Goal: Task Accomplishment & Management: Manage account settings

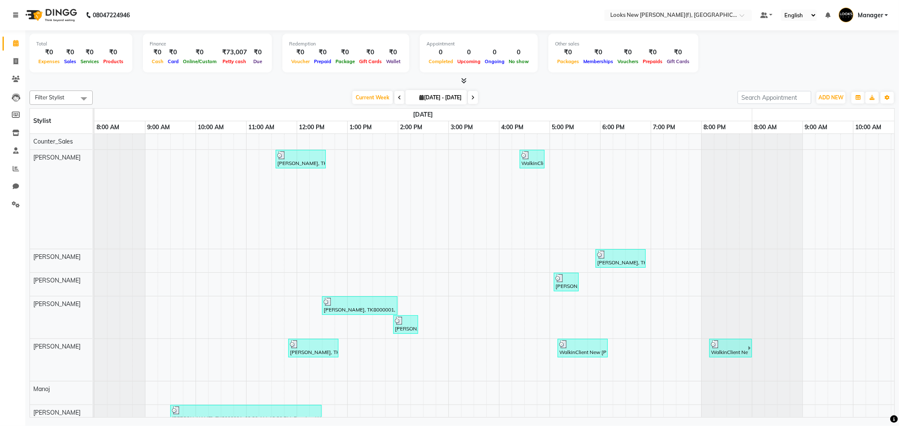
click at [14, 18] on icon at bounding box center [15, 15] width 5 height 6
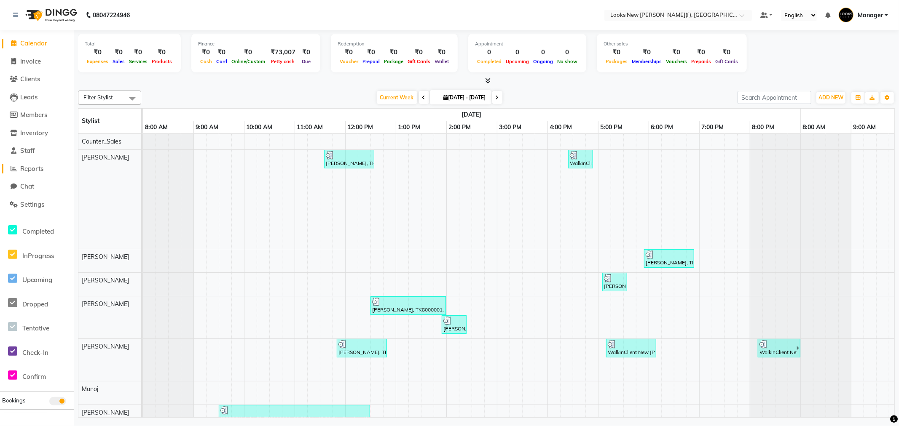
click at [35, 171] on span "Reports" at bounding box center [31, 169] width 23 height 8
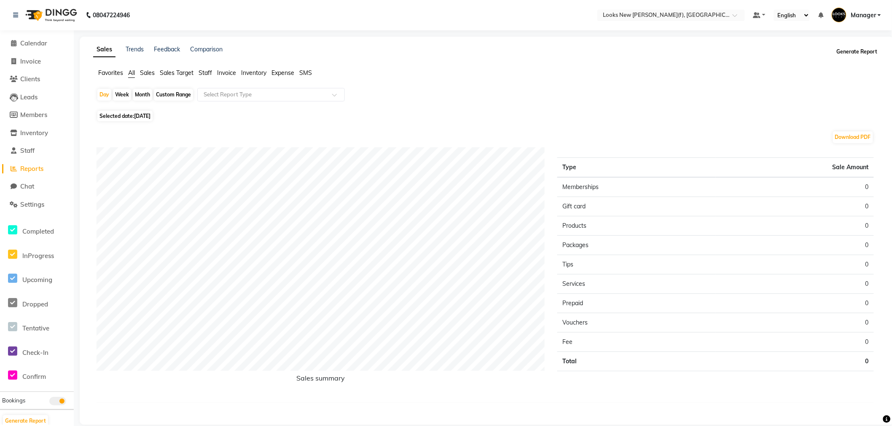
click at [860, 53] on button "Generate Report" at bounding box center [856, 52] width 45 height 12
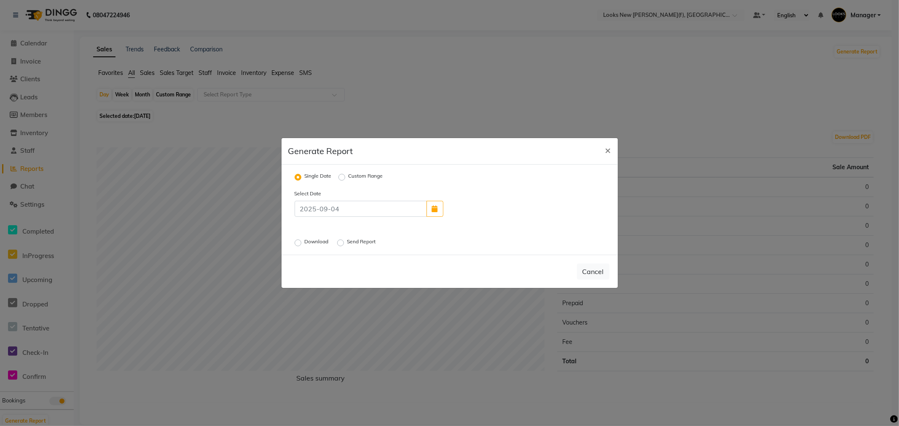
click at [305, 242] on label "Download" at bounding box center [318, 243] width 26 height 10
click at [296, 242] on input "Download" at bounding box center [299, 243] width 6 height 6
radio input "true"
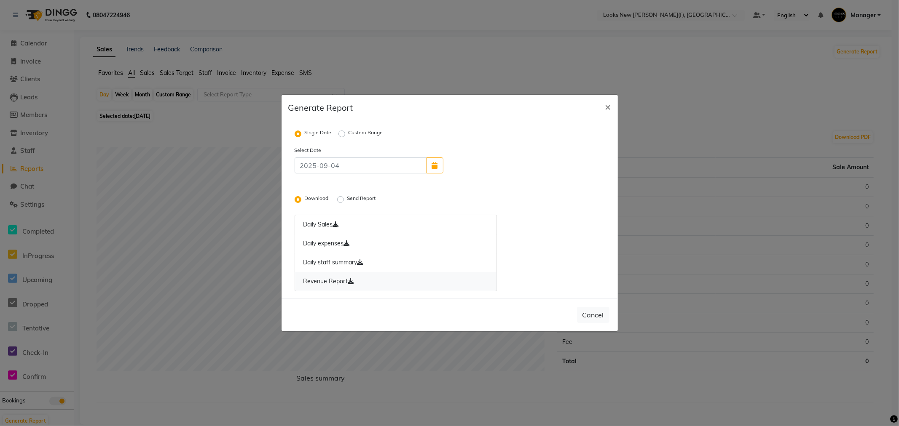
click at [314, 280] on link "Revenue Report" at bounding box center [396, 281] width 203 height 19
click at [434, 167] on icon "button" at bounding box center [435, 165] width 6 height 7
select select "9"
click at [481, 145] on div "3" at bounding box center [479, 145] width 13 height 13
type input "[DATE]"
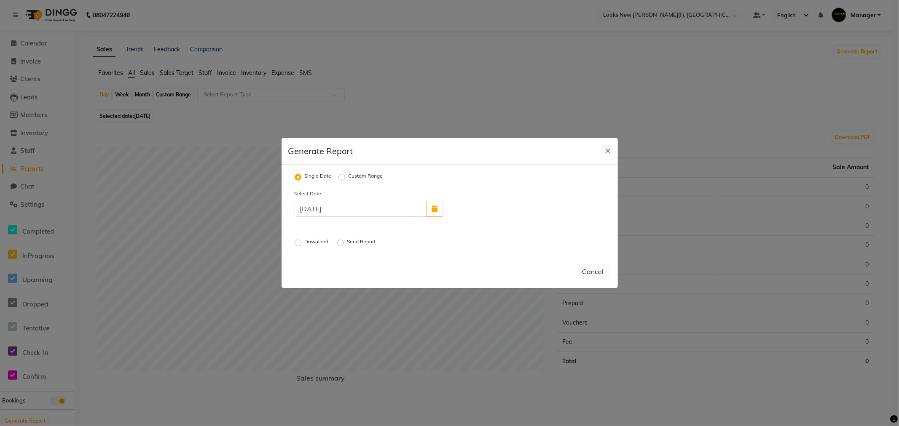
click at [305, 241] on label "Download" at bounding box center [318, 243] width 26 height 10
click at [300, 241] on input "Download" at bounding box center [299, 243] width 6 height 6
radio input "true"
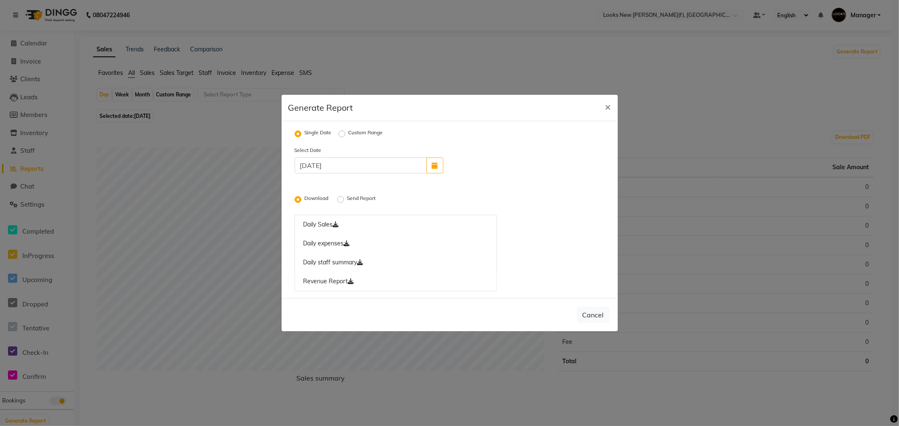
click at [317, 281] on link "Revenue Report" at bounding box center [396, 281] width 203 height 19
click at [311, 284] on link "Revenue Report" at bounding box center [396, 281] width 203 height 19
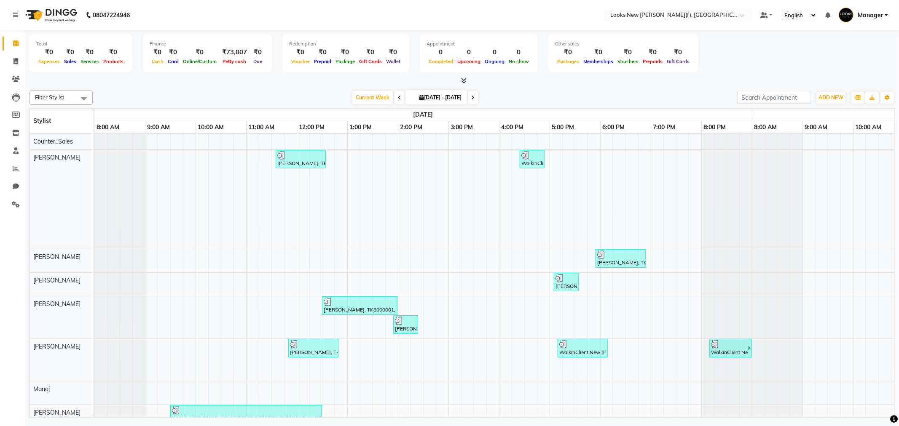
drag, startPoint x: 17, startPoint y: 12, endPoint x: 0, endPoint y: 12, distance: 17.3
click at [16, 11] on link at bounding box center [17, 15] width 8 height 24
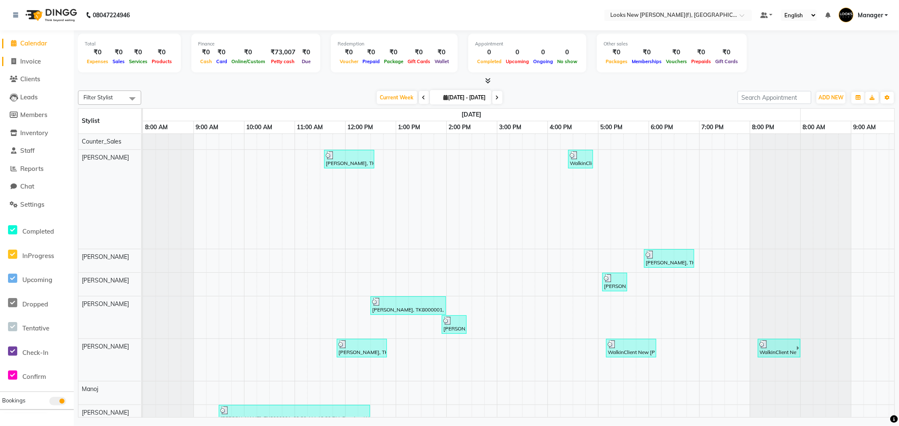
click at [25, 62] on span "Invoice" at bounding box center [30, 61] width 21 height 8
select select "8659"
select select "service"
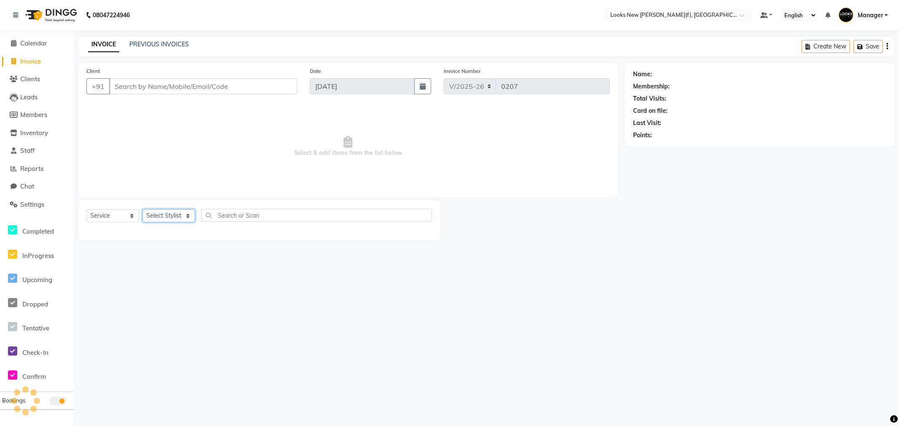
click at [183, 214] on select "Select Stylist" at bounding box center [168, 215] width 53 height 13
select select "87318"
click at [142, 210] on select "Select Stylist Aakash_Pdct [PERSON_NAME] [PERSON_NAME] [PERSON_NAME] Counter_Sa…" at bounding box center [168, 215] width 53 height 13
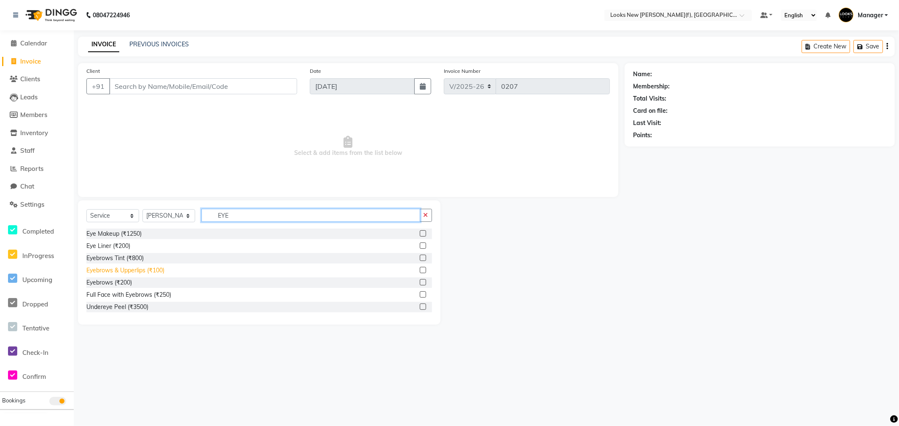
type input "EYE"
drag, startPoint x: 125, startPoint y: 271, endPoint x: 131, endPoint y: 271, distance: 6.3
click at [129, 271] on div "Eyebrows & Upperlips (₹100)" at bounding box center [125, 270] width 78 height 9
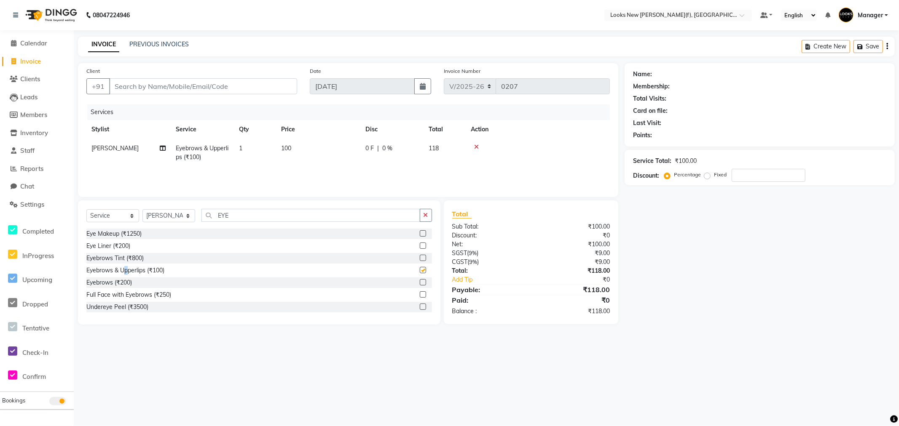
checkbox input "false"
drag, startPoint x: 235, startPoint y: 217, endPoint x: 201, endPoint y: 224, distance: 35.2
click at [201, 224] on div "Select Service Product Membership Package Voucher Prepaid Gift Card Select Styl…" at bounding box center [259, 219] width 346 height 20
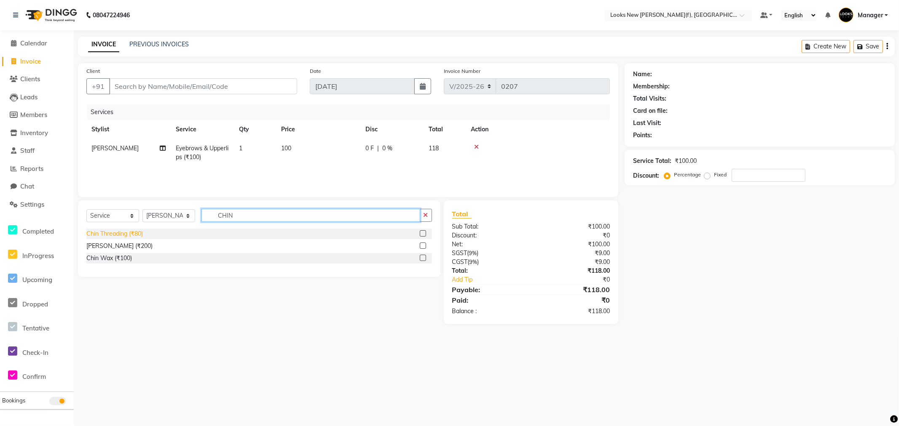
type input "CHIN"
click at [107, 234] on div "Chin Threading (₹80)" at bounding box center [114, 234] width 56 height 9
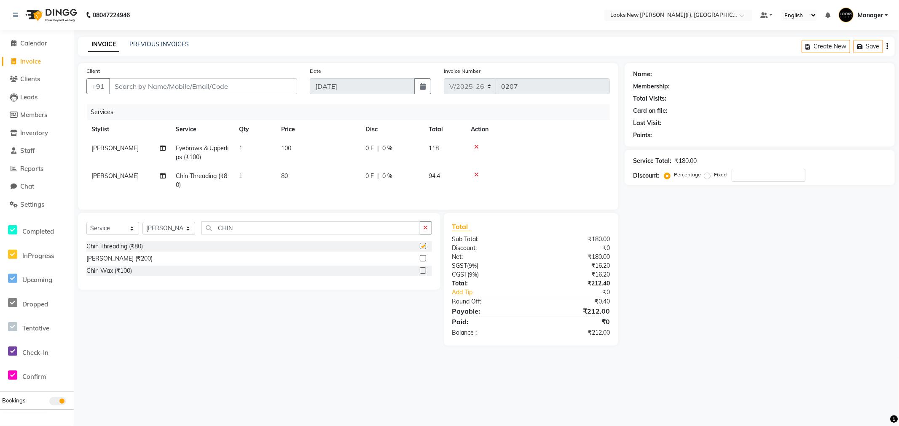
checkbox input "false"
drag, startPoint x: 244, startPoint y: 235, endPoint x: 201, endPoint y: 243, distance: 42.8
click at [201, 241] on div "Select Service Product Membership Package Voucher Prepaid Gift Card Select Styl…" at bounding box center [259, 232] width 346 height 20
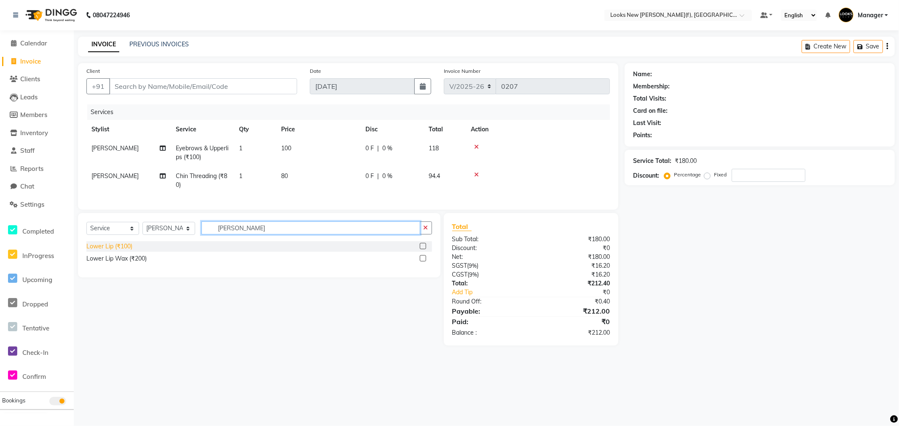
type input "LOWE"
click at [118, 251] on div "Lower Lip (₹100)" at bounding box center [109, 246] width 46 height 9
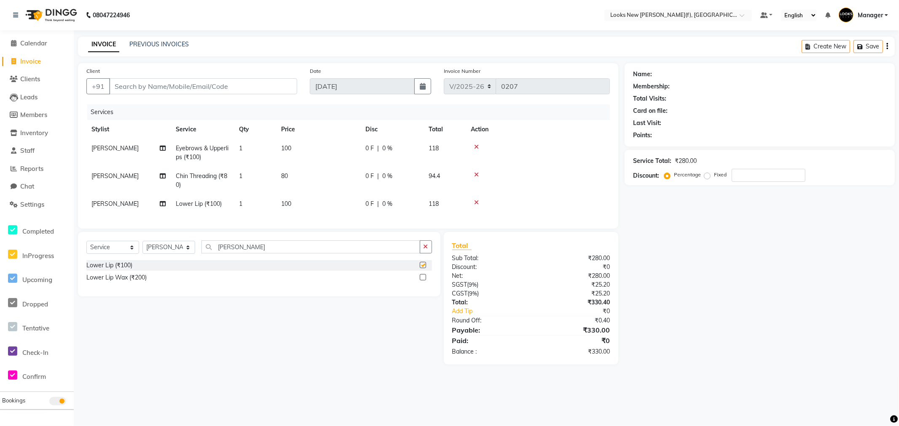
checkbox input "false"
click at [295, 150] on td "100" at bounding box center [318, 153] width 84 height 28
select select "87318"
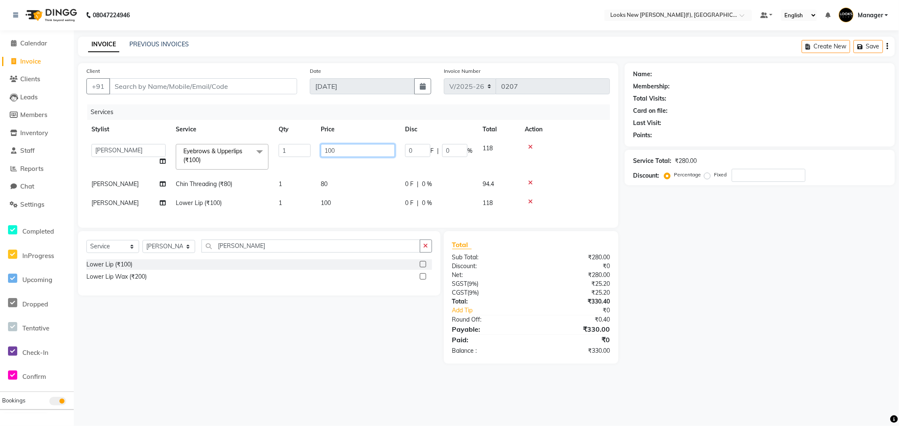
drag, startPoint x: 351, startPoint y: 148, endPoint x: 276, endPoint y: 171, distance: 77.7
click at [276, 171] on tr "Aakash_Pdct [PERSON_NAME] [PERSON_NAME] [PERSON_NAME] Counter_Sales [PERSON_NAM…" at bounding box center [347, 157] width 523 height 36
type input "150"
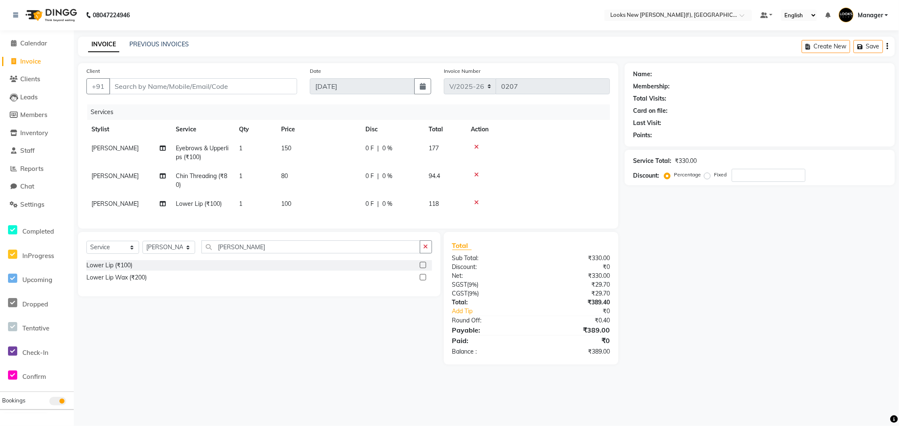
click at [339, 200] on td "100" at bounding box center [318, 204] width 84 height 19
select select "87318"
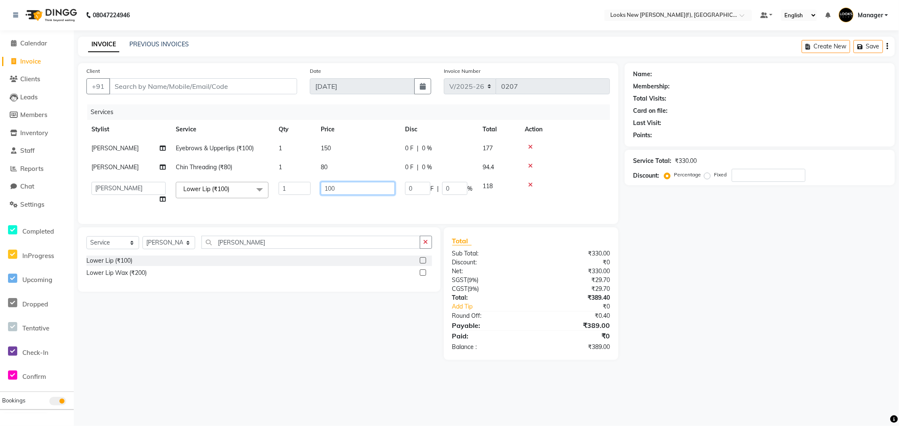
drag, startPoint x: 355, startPoint y: 189, endPoint x: 203, endPoint y: 189, distance: 152.1
click at [268, 196] on tr "Aakash_Pdct Afsar Ahmad Ashmita Ayesha Bobby_Asst Bobby_Khan Counter_Sales Kama…" at bounding box center [347, 193] width 523 height 32
type input "50"
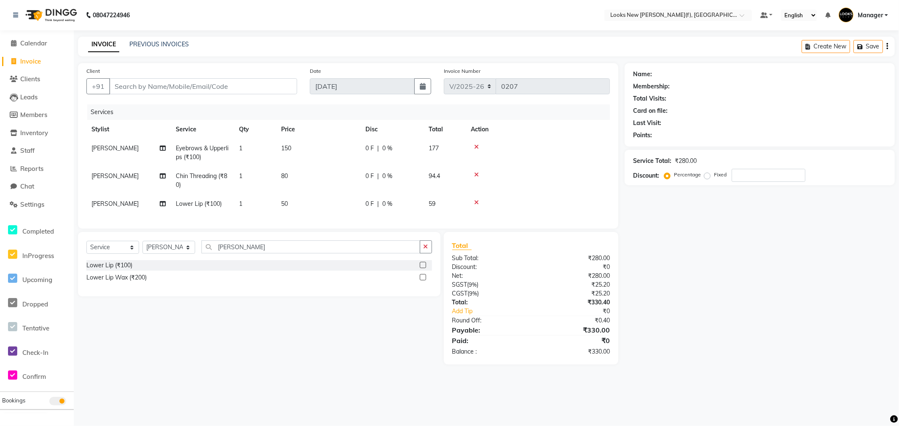
click at [274, 213] on div "Services Stylist Service Qty Price Disc Total Action Ashmita Eyebrows & Upperli…" at bounding box center [347, 162] width 523 height 116
click at [175, 83] on input "Client" at bounding box center [203, 86] width 188 height 16
type input "9"
type input "0"
type input "9312435467"
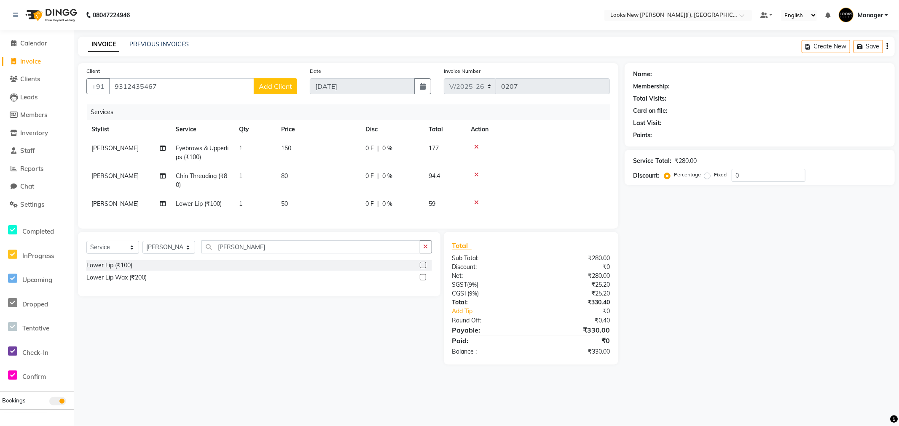
click at [277, 87] on span "Add Client" at bounding box center [275, 86] width 33 height 8
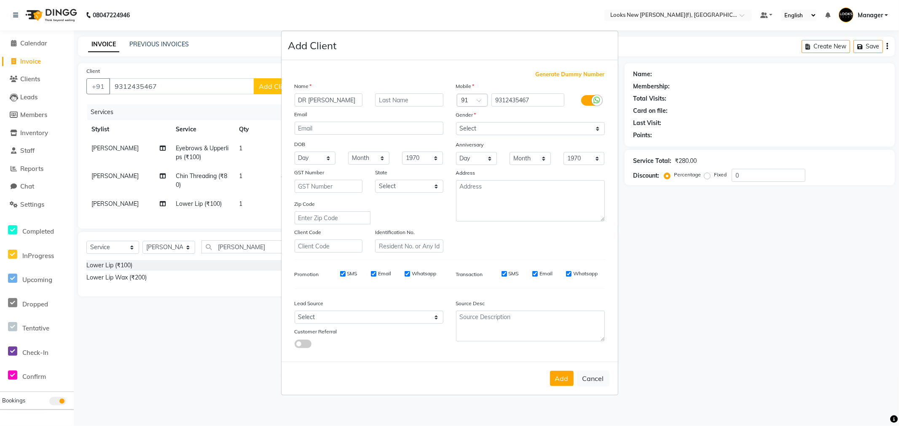
type input "DR [PERSON_NAME]"
type input "[PERSON_NAME]"
click at [519, 129] on select "Select [DEMOGRAPHIC_DATA] [DEMOGRAPHIC_DATA] Other Prefer Not To Say" at bounding box center [530, 128] width 149 height 13
select select "female"
click at [456, 122] on select "Select [DEMOGRAPHIC_DATA] [DEMOGRAPHIC_DATA] Other Prefer Not To Say" at bounding box center [530, 128] width 149 height 13
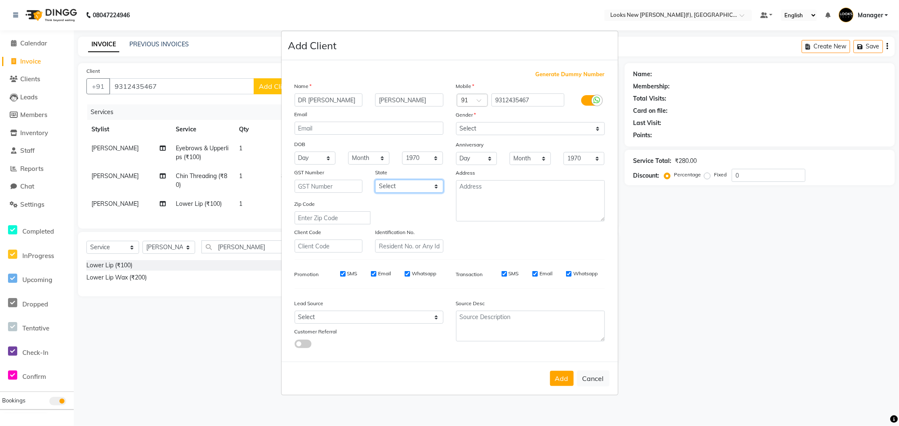
click at [428, 187] on select "Select [GEOGRAPHIC_DATA] [GEOGRAPHIC_DATA] [GEOGRAPHIC_DATA] [GEOGRAPHIC_DATA] …" at bounding box center [409, 186] width 68 height 13
select select "10"
click at [375, 180] on select "Select [GEOGRAPHIC_DATA] [GEOGRAPHIC_DATA] [GEOGRAPHIC_DATA] [GEOGRAPHIC_DATA] …" at bounding box center [409, 186] width 68 height 13
click at [561, 380] on button "Add" at bounding box center [562, 378] width 24 height 15
select select
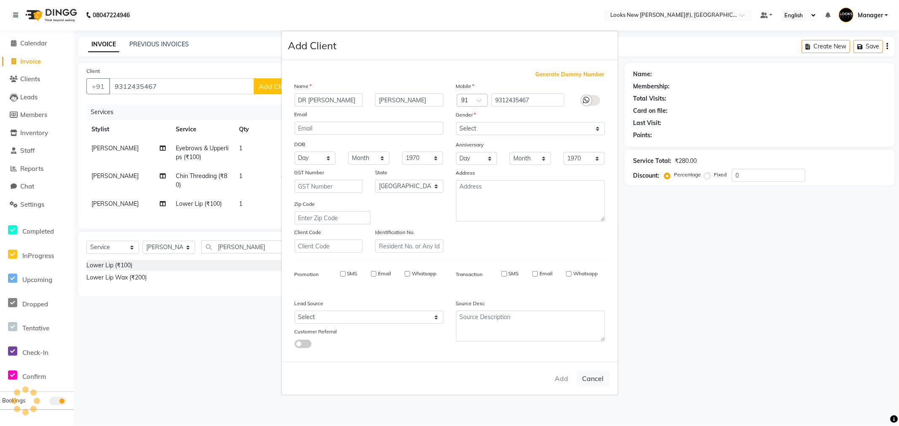
select select
select select "null"
select select
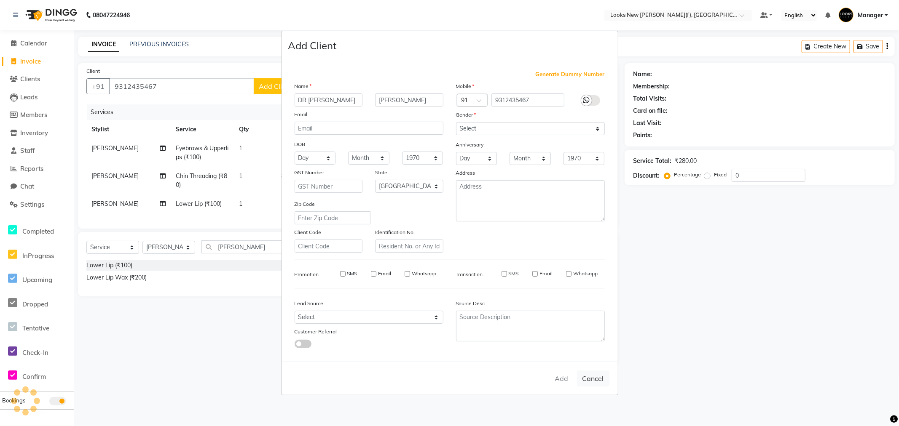
select select
checkbox input "false"
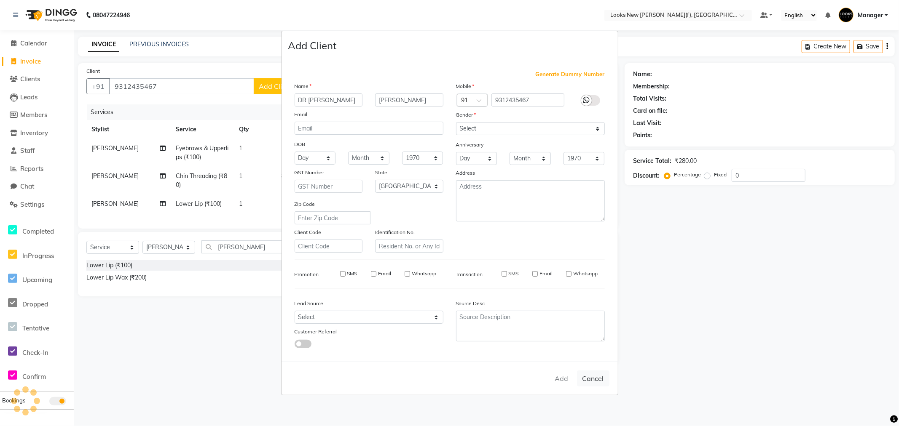
checkbox input "false"
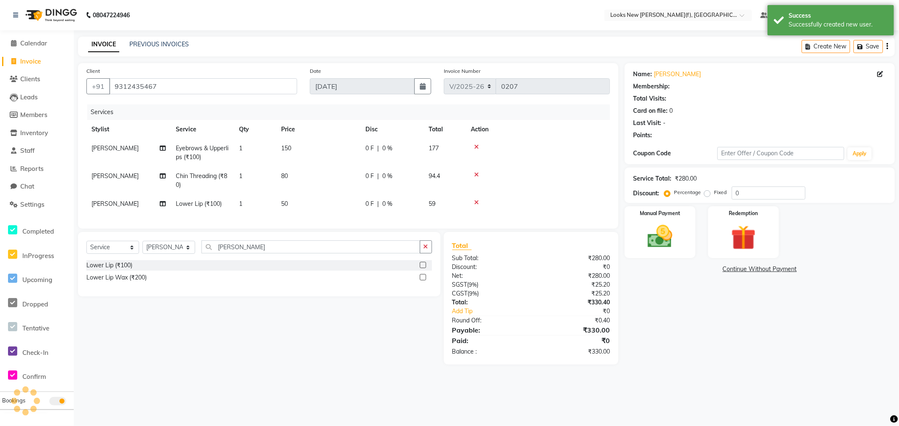
select select "1: Object"
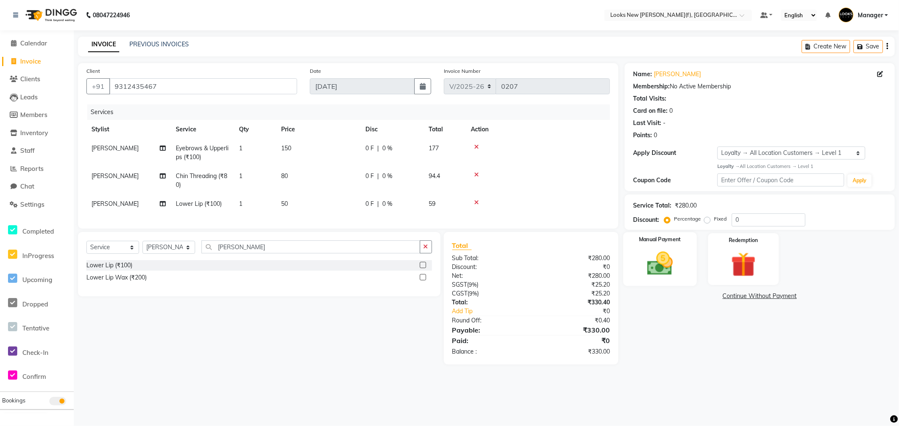
click at [678, 273] on img at bounding box center [660, 264] width 42 height 30
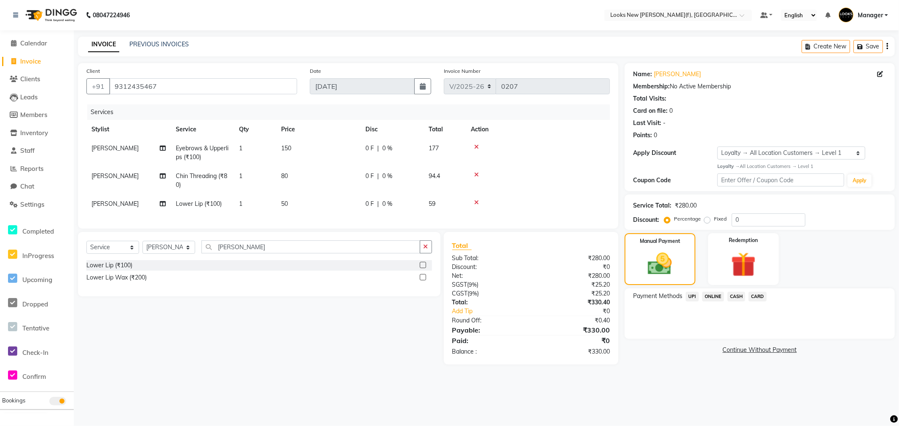
click at [732, 295] on span "CASH" at bounding box center [736, 297] width 18 height 10
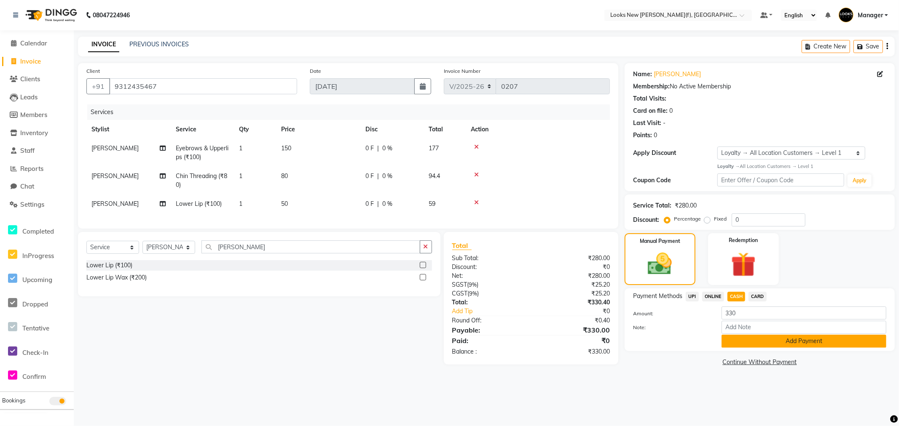
click at [741, 343] on button "Add Payment" at bounding box center [803, 341] width 165 height 13
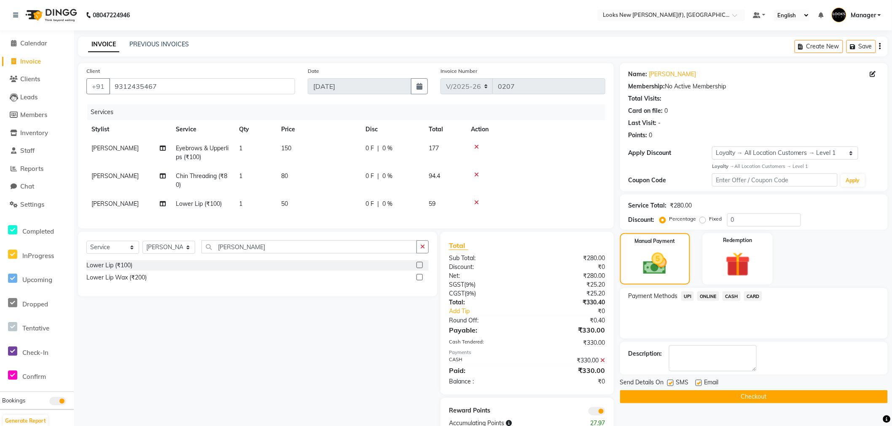
click at [729, 396] on button "Checkout" at bounding box center [754, 397] width 268 height 13
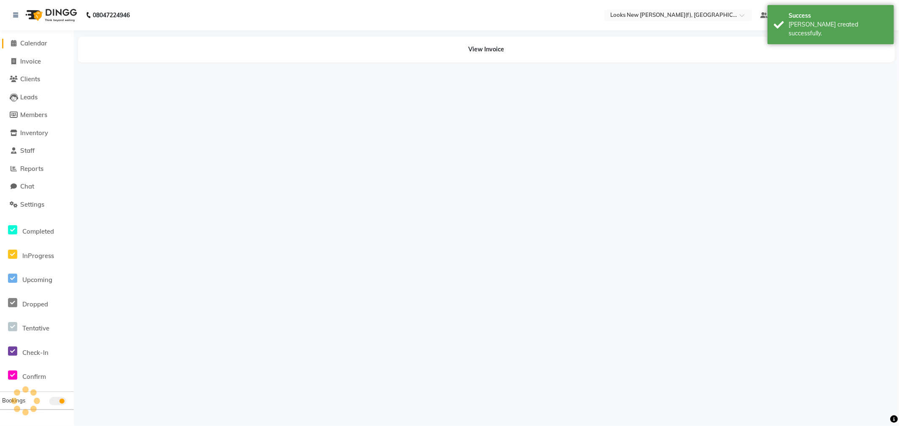
click at [32, 44] on span "Calendar" at bounding box center [33, 43] width 27 height 8
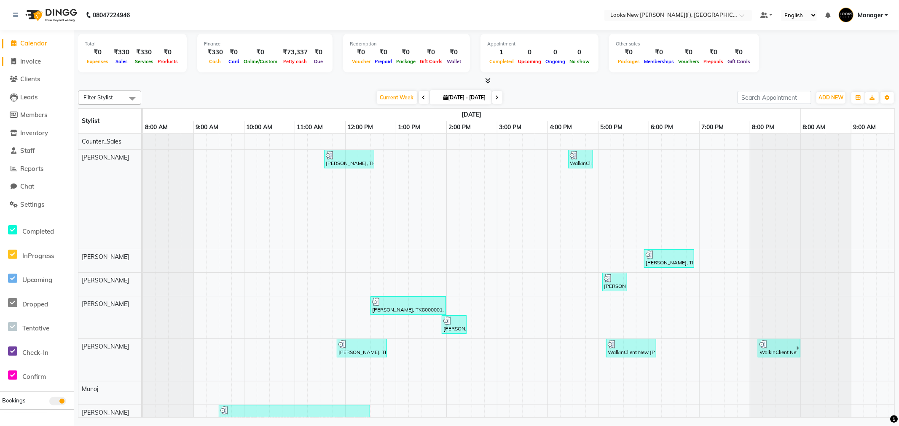
drag, startPoint x: 30, startPoint y: 60, endPoint x: 53, endPoint y: 64, distance: 23.2
click at [30, 60] on span "Invoice" at bounding box center [30, 61] width 21 height 8
select select "service"
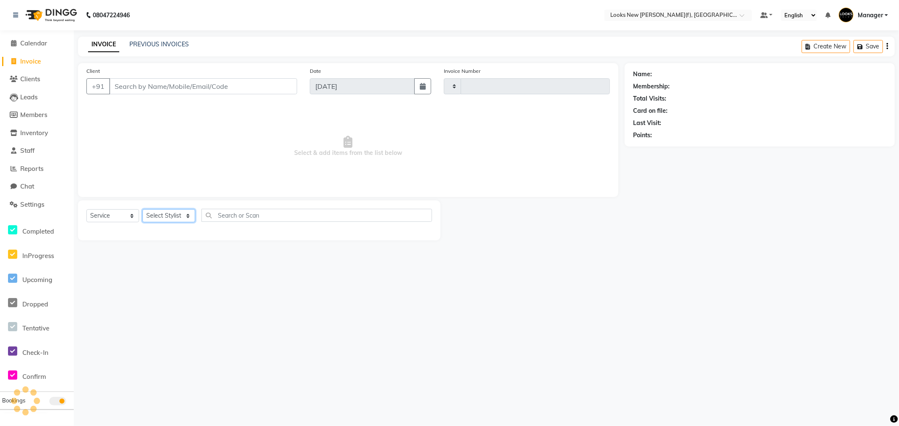
click at [185, 212] on select "Select Stylist" at bounding box center [168, 215] width 53 height 13
select select "87330"
click at [142, 210] on select "Select Stylist Aakash_Pdct Afsar Ahmad Ashmita Ayesha Bobby_Asst Bobby_Khan Cou…" at bounding box center [168, 215] width 53 height 13
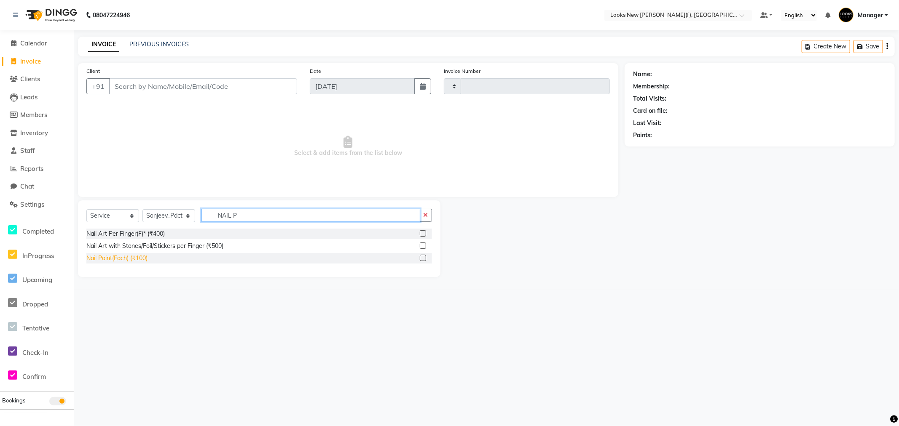
type input "NAIL P"
click at [136, 260] on div "Nail Paint(Each) (₹100)" at bounding box center [116, 258] width 61 height 9
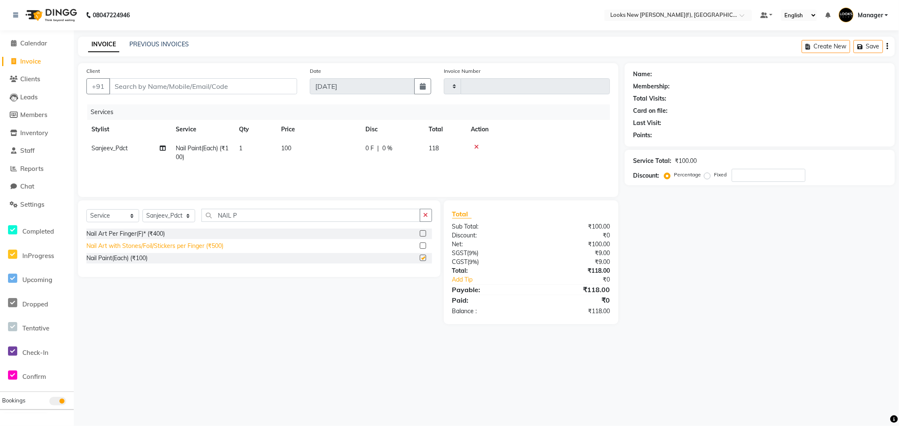
checkbox input "false"
click at [257, 216] on input "NAIL P" at bounding box center [310, 215] width 219 height 13
type input "NAIL F"
click at [105, 274] on div "Nail Filing (₹60)" at bounding box center [106, 270] width 41 height 9
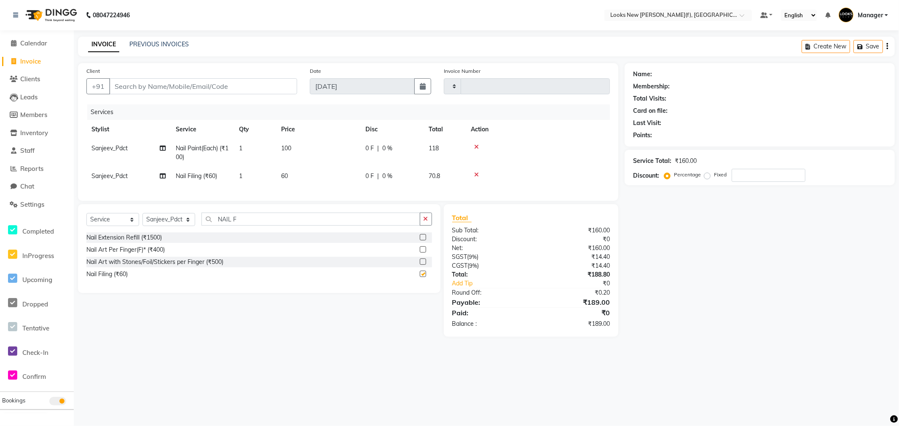
checkbox input "false"
click at [290, 176] on td "60" at bounding box center [318, 176] width 84 height 19
select select "87330"
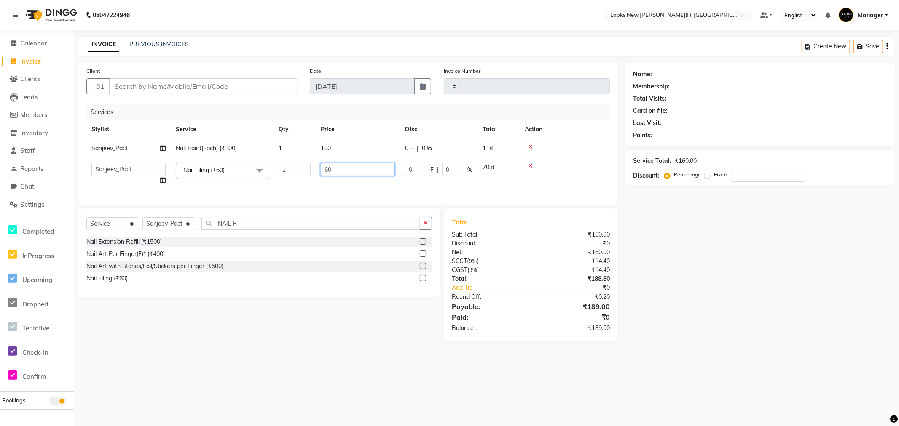
drag, startPoint x: 357, startPoint y: 163, endPoint x: 277, endPoint y: 191, distance: 85.1
click at [276, 190] on div "Services Stylist Service Qty Price Disc Total Action Sanjeev_Pdct Nail Paint(Ea…" at bounding box center [347, 150] width 523 height 92
type input "100"
click at [281, 185] on tr "Aakash_Pdct Afsar Ahmad Ashmita Ayesha Bobby_Asst Bobby_Khan Counter_Sales Kama…" at bounding box center [347, 174] width 523 height 32
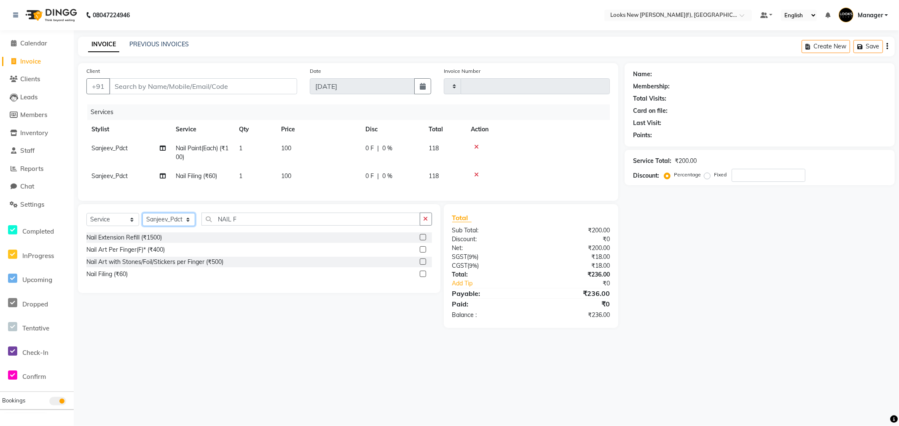
click at [187, 222] on select "Select Stylist Aakash_Pdct Afsar Ahmad Ashmita Ayesha Bobby_Asst Bobby_Khan Cou…" at bounding box center [168, 219] width 53 height 13
select select "87321"
click at [142, 220] on select "Select Stylist Aakash_Pdct Afsar Ahmad Ashmita Ayesha Bobby_Asst Bobby_Khan Cou…" at bounding box center [168, 219] width 53 height 13
drag, startPoint x: 275, startPoint y: 234, endPoint x: 218, endPoint y: 220, distance: 59.2
click at [208, 220] on div "Select Service Product Membership Package Voucher Prepaid Gift Card Select Styl…" at bounding box center [259, 223] width 346 height 20
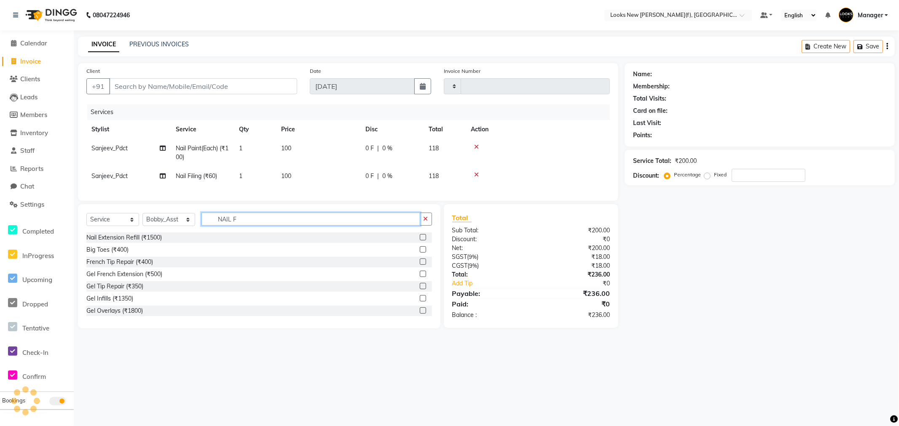
drag, startPoint x: 257, startPoint y: 226, endPoint x: 207, endPoint y: 229, distance: 49.8
click at [207, 226] on input "NAIL F" at bounding box center [310, 219] width 219 height 13
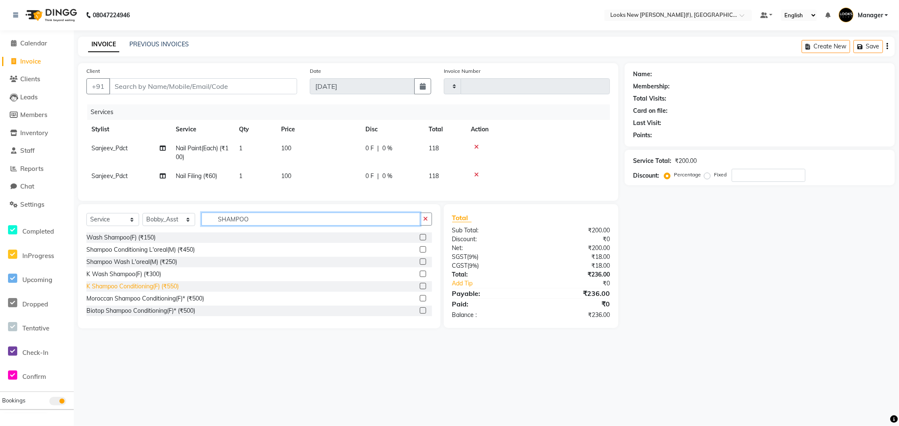
type input "SHAMPOO"
click at [164, 291] on div "K Shampoo Conditioning(F) (₹550)" at bounding box center [132, 286] width 92 height 9
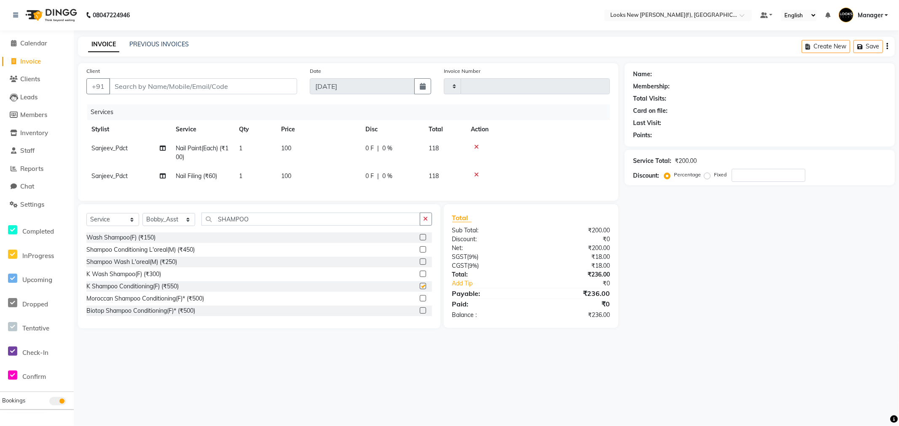
checkbox input "false"
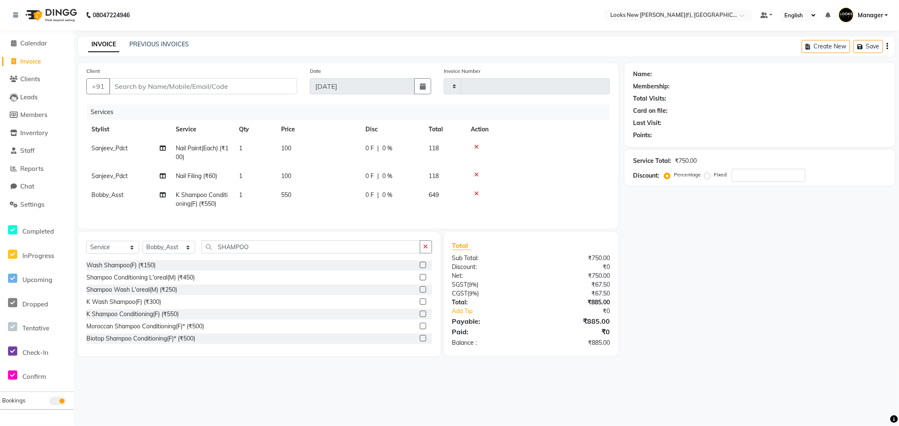
drag, startPoint x: 263, startPoint y: 184, endPoint x: 330, endPoint y: 348, distance: 177.1
click at [312, 318] on div "Client +91 Date 04-09-2025 Invoice Number Services Stylist Service Qty Price Di…" at bounding box center [348, 209] width 553 height 293
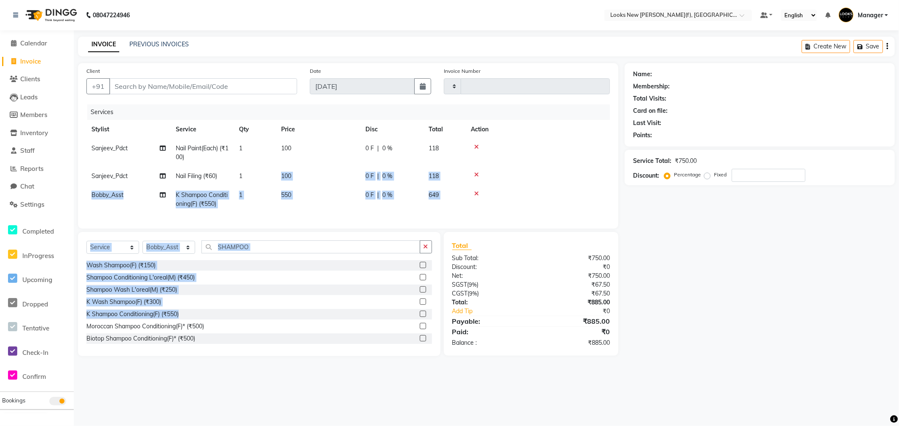
click at [293, 208] on td "550" at bounding box center [318, 200] width 84 height 28
select select "87321"
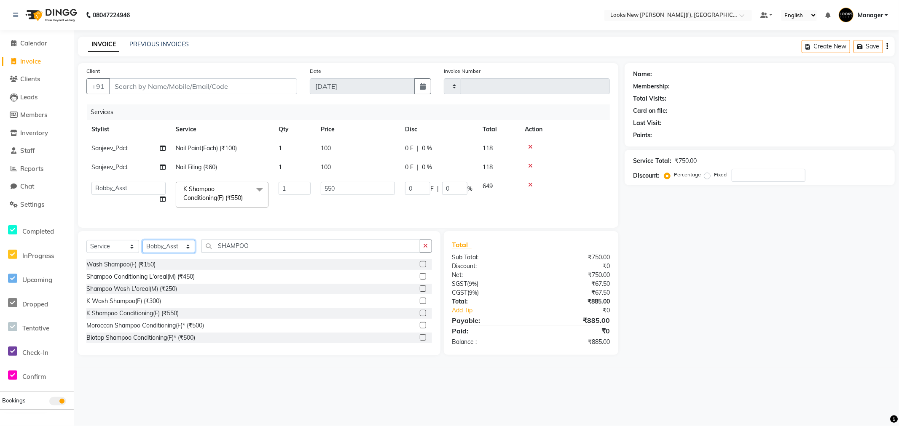
click at [188, 252] on select "Select Stylist Aakash_Pdct Afsar Ahmad Ashmita Ayesha Bobby_Asst Bobby_Khan Cou…" at bounding box center [168, 246] width 53 height 13
select select "87318"
click at [142, 247] on select "Select Stylist Aakash_Pdct Afsar Ahmad Ashmita Ayesha Bobby_Asst Bobby_Khan Cou…" at bounding box center [168, 246] width 53 height 13
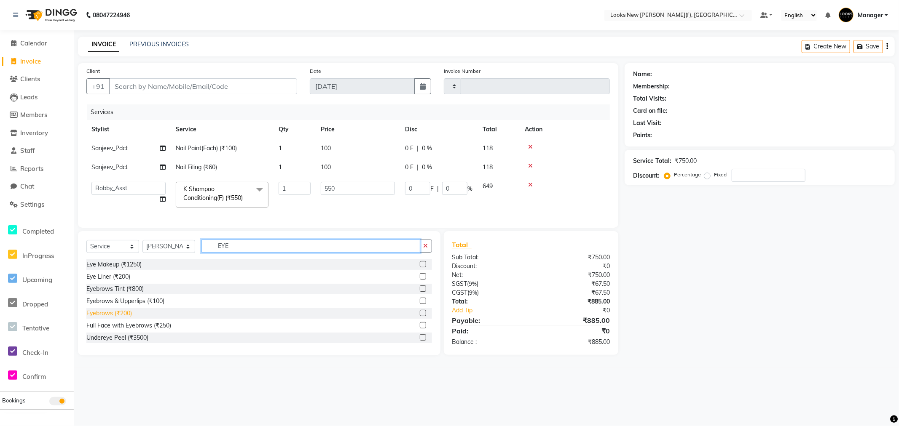
type input "EYE"
click at [121, 318] on div "Eyebrows (₹200)" at bounding box center [109, 313] width 46 height 9
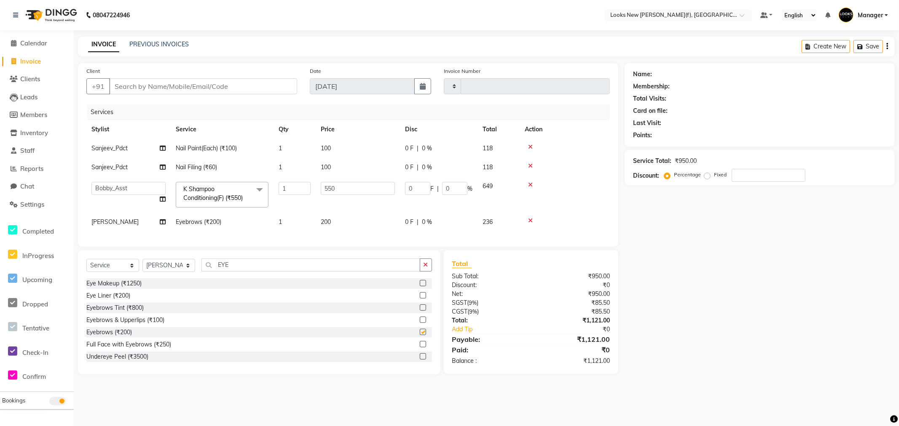
checkbox input "false"
click at [337, 221] on td "200" at bounding box center [358, 222] width 84 height 19
select select "87318"
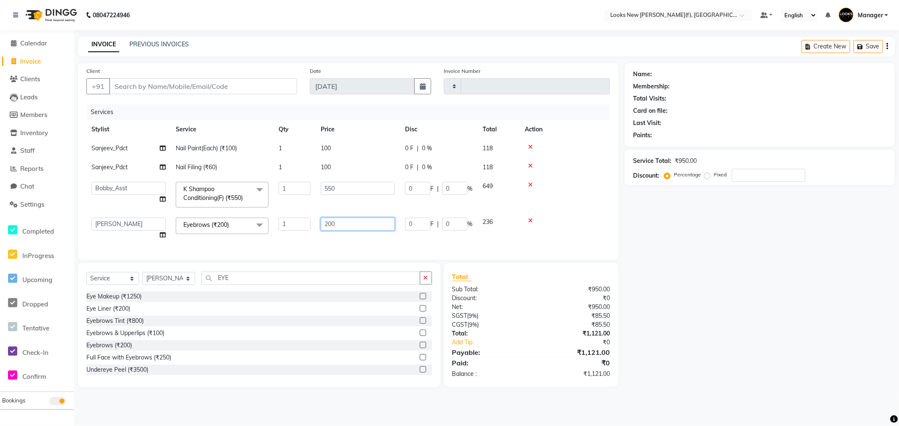
drag, startPoint x: 368, startPoint y: 223, endPoint x: 311, endPoint y: 227, distance: 57.0
click at [311, 227] on tr "Aakash_Pdct Afsar Ahmad Ashmita Ayesha Bobby_Asst Bobby_Khan Counter_Sales Kama…" at bounding box center [347, 229] width 523 height 32
type input "100"
click at [310, 246] on div "Client +91 Date 04-09-2025 Invoice Number Services Stylist Service Qty Price Di…" at bounding box center [348, 161] width 540 height 197
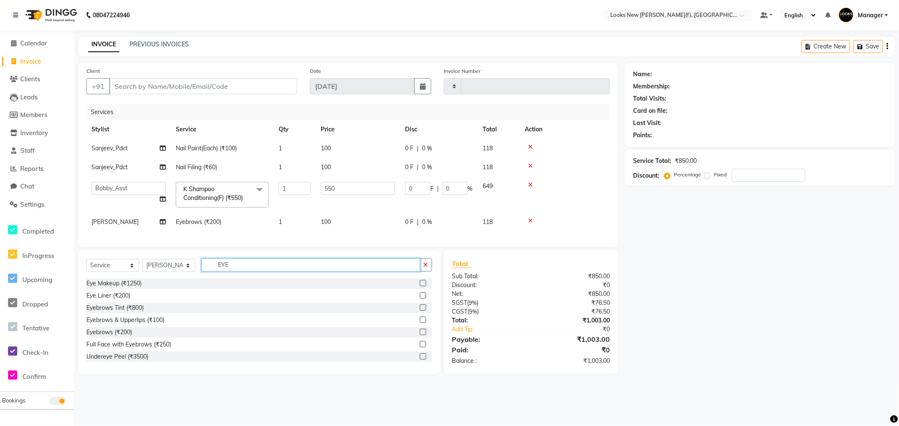
drag, startPoint x: 272, startPoint y: 270, endPoint x: 197, endPoint y: 279, distance: 75.6
click at [197, 279] on div "Select Service Product Membership Package Voucher Prepaid Gift Card Select Styl…" at bounding box center [259, 269] width 346 height 20
drag, startPoint x: 330, startPoint y: 185, endPoint x: 350, endPoint y: 189, distance: 20.1
click at [331, 186] on input "550" at bounding box center [358, 188] width 74 height 13
drag, startPoint x: 328, startPoint y: 188, endPoint x: 308, endPoint y: 188, distance: 19.4
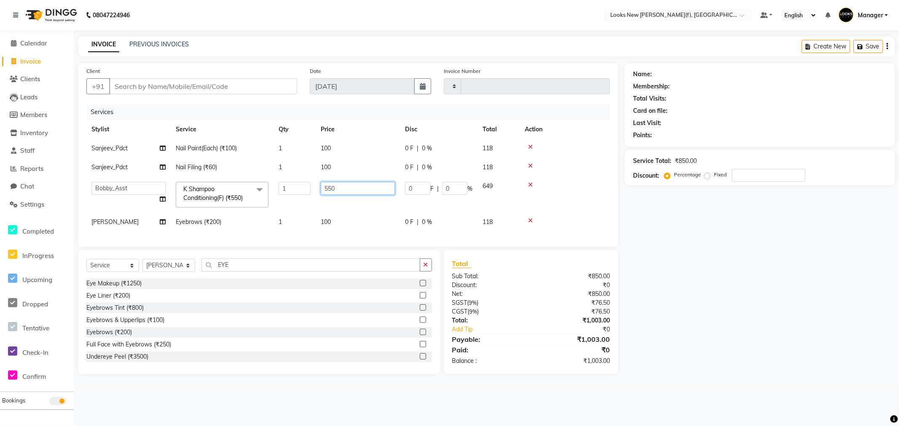
click at [308, 188] on tr "Aakash_Pdct Afsar Ahmad Ashmita Ayesha Bobby_Asst Bobby_Khan Counter_Sales Kama…" at bounding box center [347, 195] width 523 height 36
type input "450"
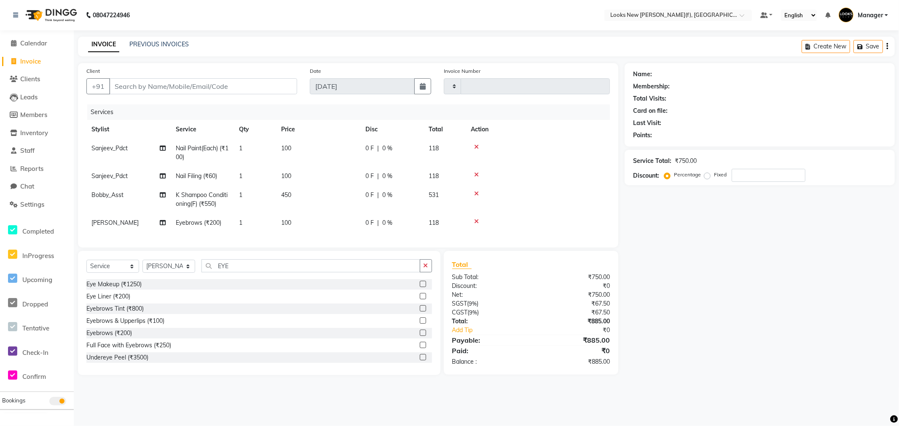
click at [311, 208] on tr "Bobby_Asst K Shampoo Conditioning(F) (₹550) 1 450 0 F | 0 % 531" at bounding box center [347, 200] width 523 height 28
click at [146, 83] on input "Client" at bounding box center [203, 86] width 188 height 16
type input "9"
type input "0"
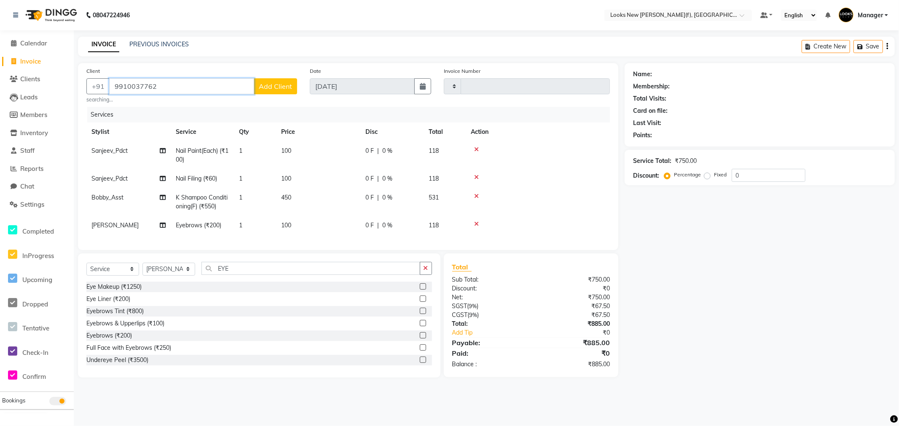
type input "9910037762"
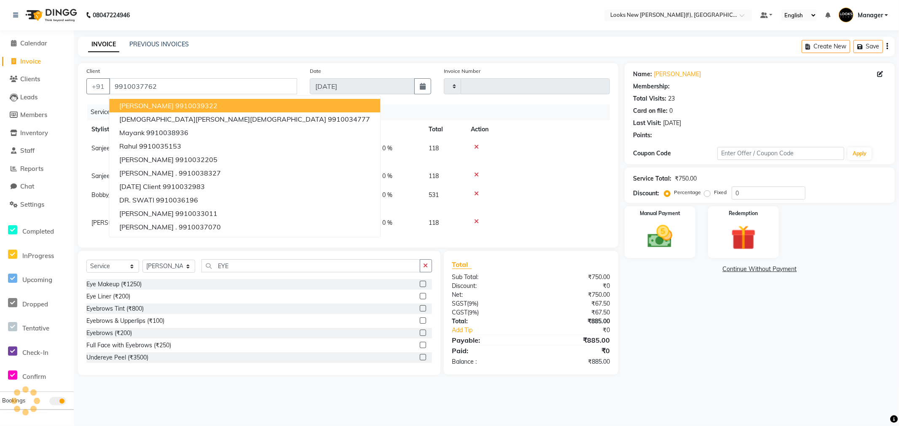
select select "1: Object"
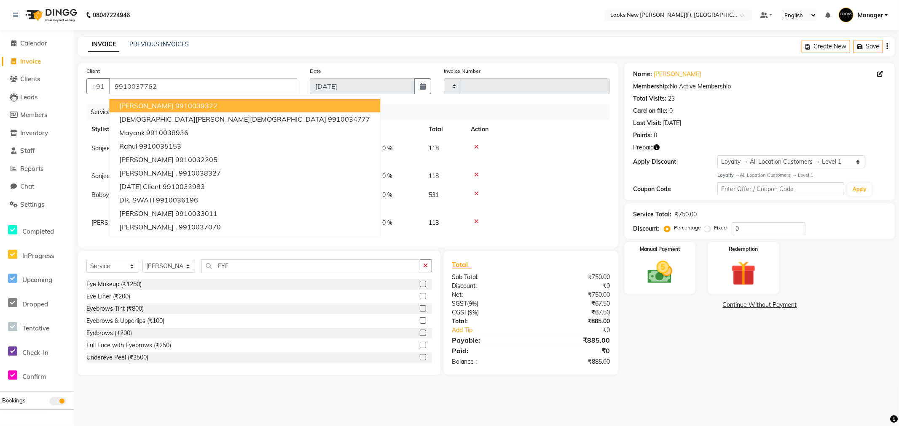
click at [279, 103] on div "Client +91 9910037762 SAMARJEET RAIKHY 9910039322 AADITI Jain 9910034777 mayank…" at bounding box center [348, 155] width 540 height 185
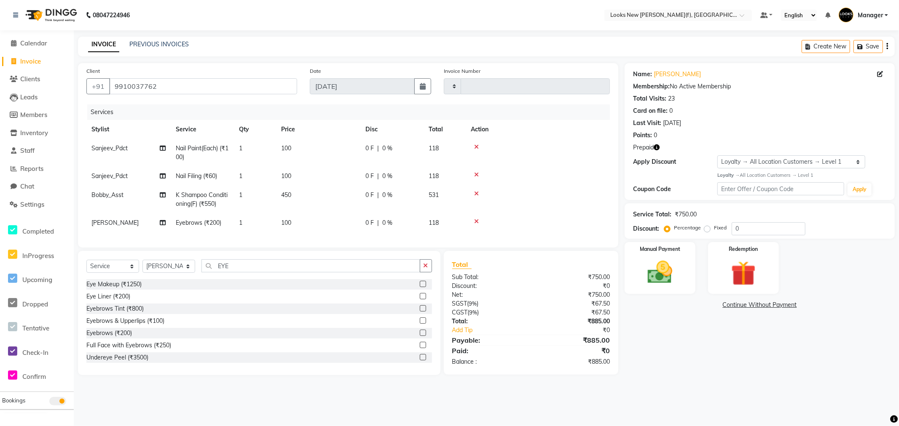
click at [658, 148] on icon "button" at bounding box center [657, 148] width 6 height 6
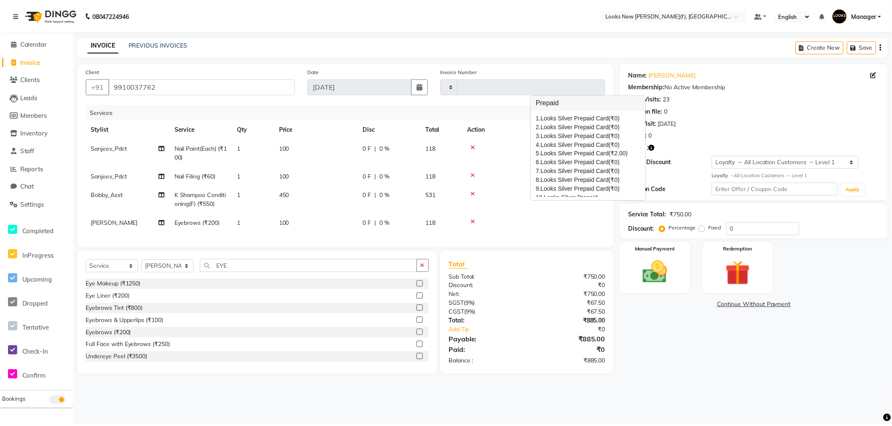
scroll to position [23, 0]
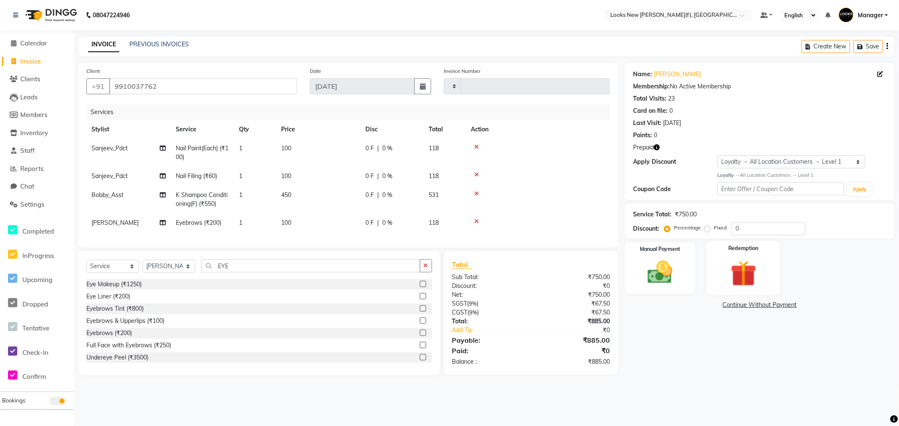
click at [731, 273] on img at bounding box center [743, 274] width 42 height 32
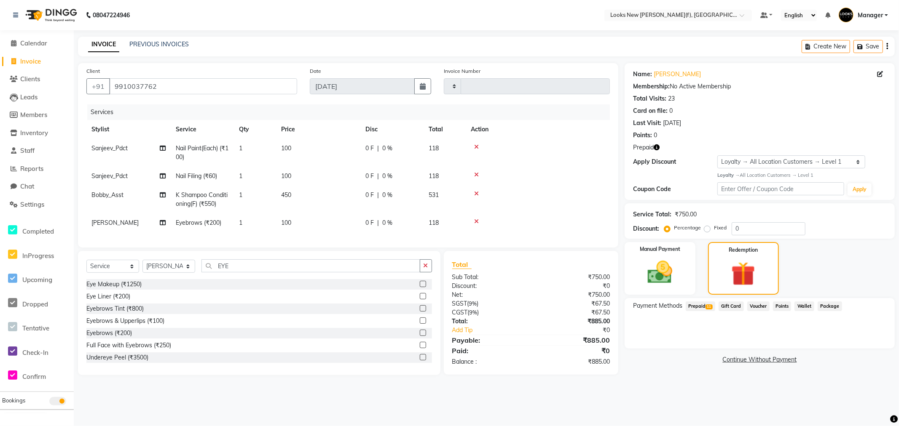
click at [698, 308] on span "Prepaid 11" at bounding box center [700, 307] width 29 height 10
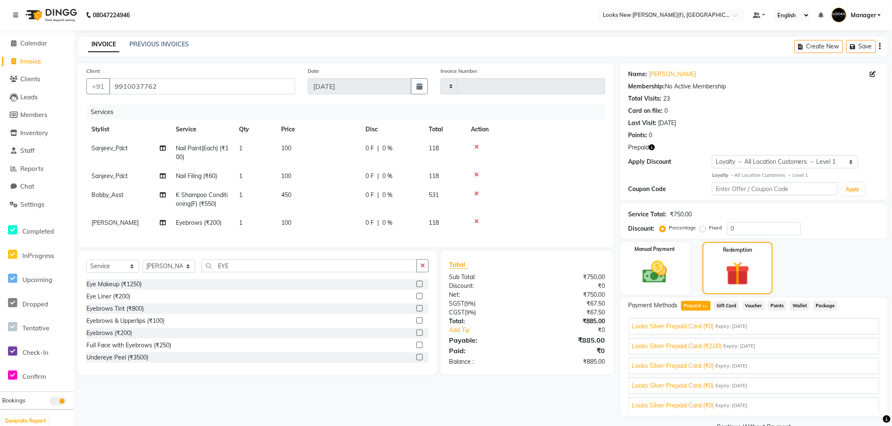
scroll to position [137, 0]
click at [713, 381] on span "Looks Silver Prepaid Card (₹1,574.00)" at bounding box center [682, 384] width 101 height 9
click at [848, 380] on button "Add" at bounding box center [859, 381] width 31 height 14
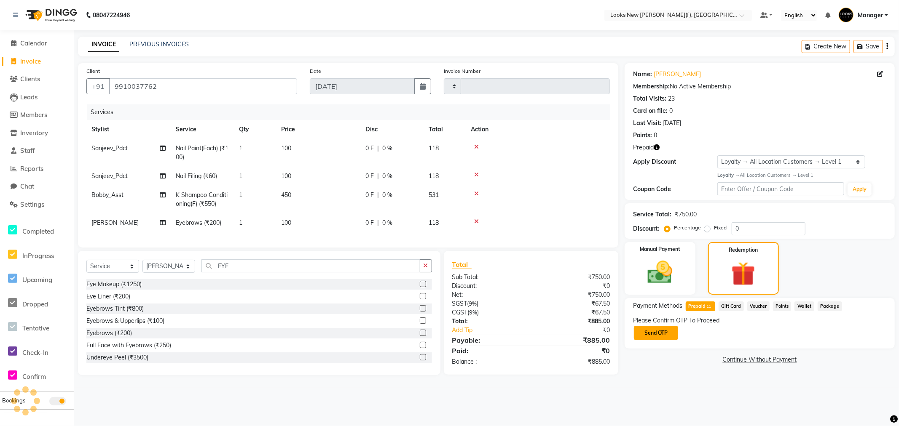
click at [659, 334] on button "Send OTP" at bounding box center [656, 333] width 44 height 14
click at [877, 344] on link "Resend OTP" at bounding box center [872, 344] width 28 height 7
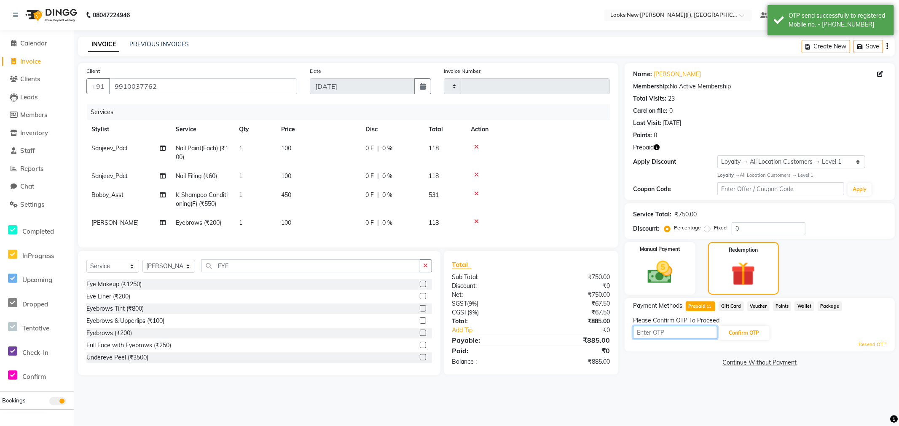
drag, startPoint x: 648, startPoint y: 333, endPoint x: 654, endPoint y: 340, distance: 9.3
click at [648, 333] on input "text" at bounding box center [675, 332] width 84 height 13
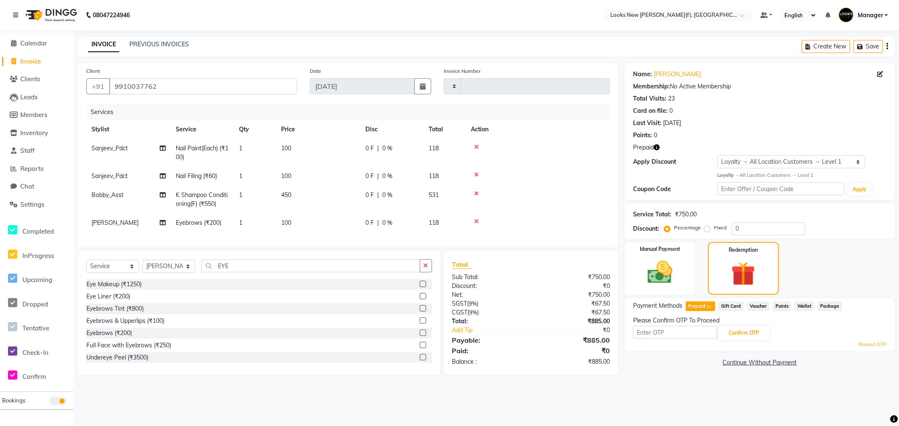
click at [800, 339] on div "Confirm OTP" at bounding box center [759, 333] width 253 height 16
click at [876, 344] on link "Resend OTP" at bounding box center [872, 344] width 28 height 7
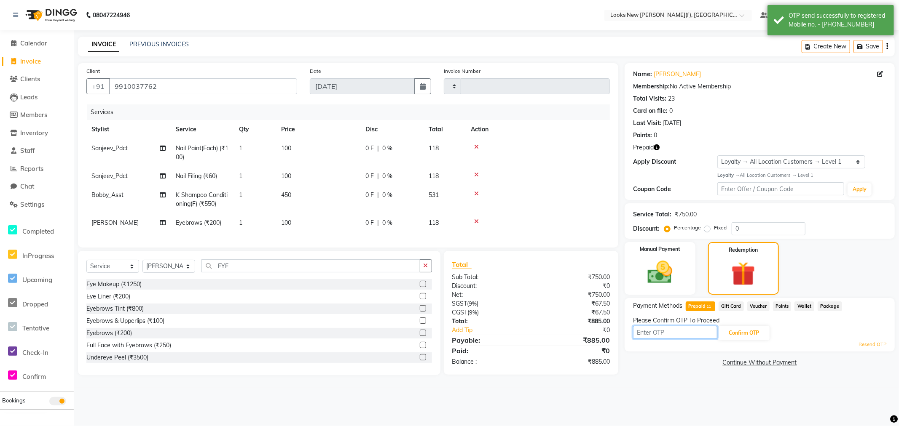
click at [656, 335] on input "text" at bounding box center [675, 332] width 84 height 13
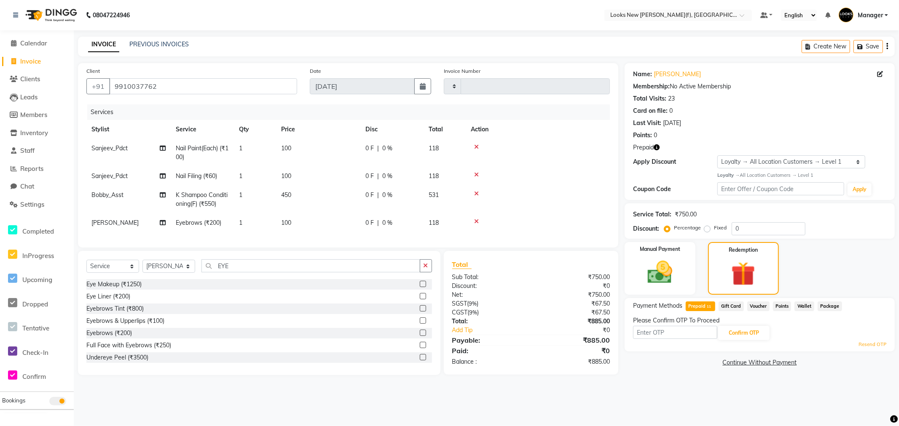
click at [656, 149] on icon "button" at bounding box center [657, 148] width 6 height 6
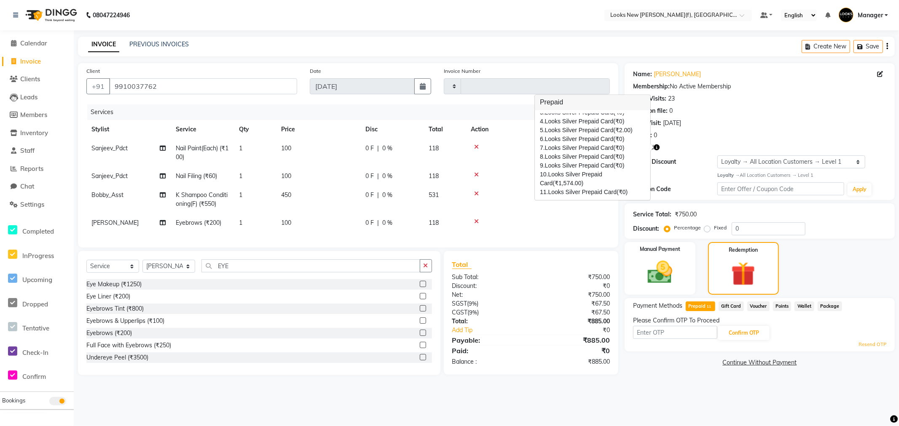
scroll to position [0, 0]
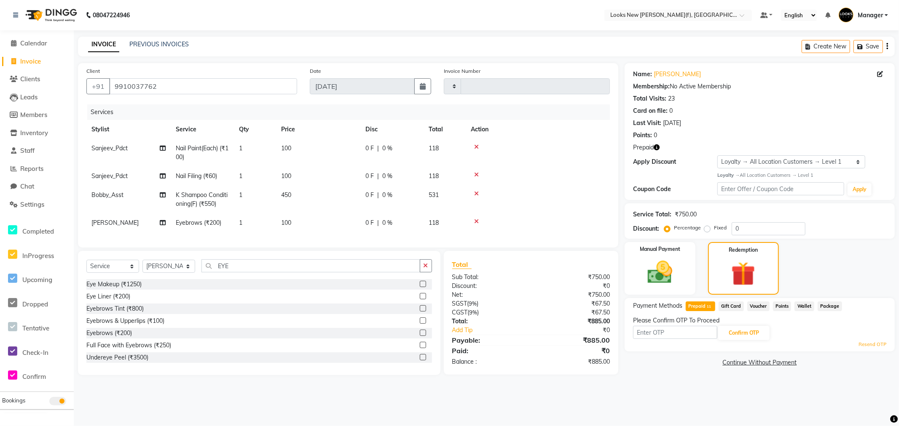
click at [656, 146] on icon "button" at bounding box center [657, 148] width 6 height 6
click at [865, 46] on button "Save" at bounding box center [867, 46] width 29 height 13
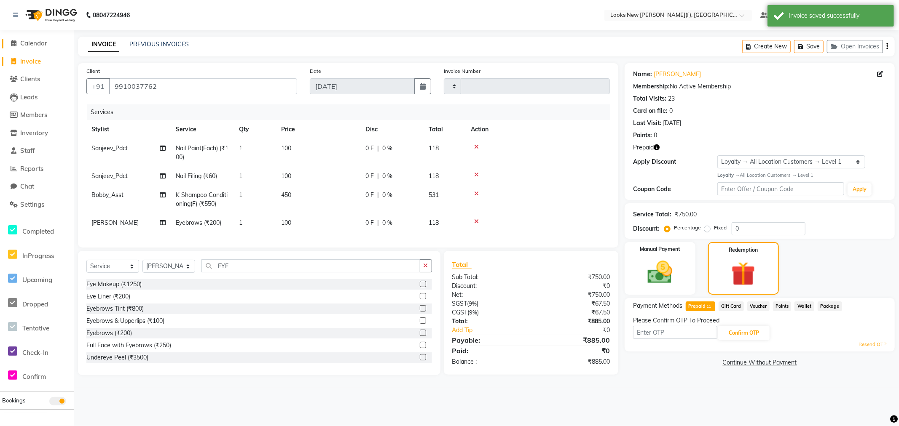
click at [36, 40] on span "Calendar" at bounding box center [33, 43] width 27 height 8
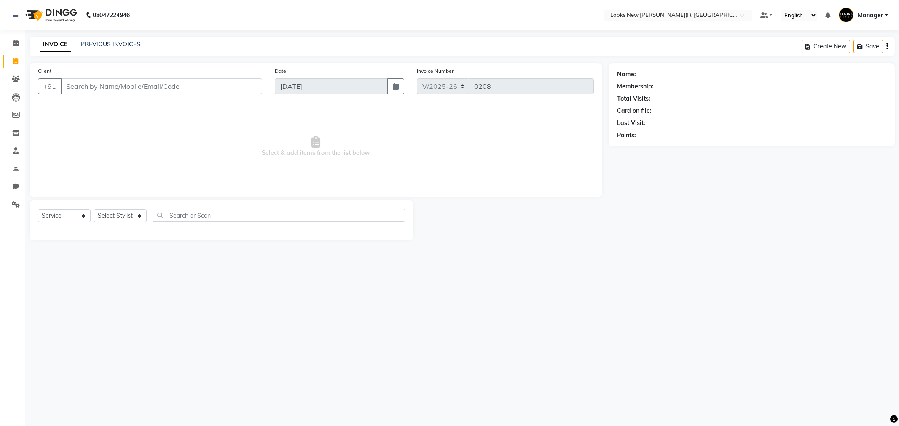
select select "8659"
select select "service"
click at [13, 16] on icon at bounding box center [15, 15] width 5 height 6
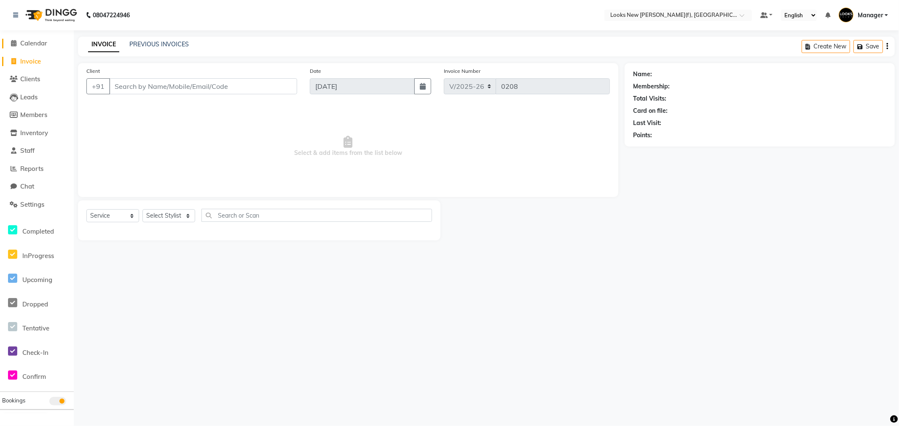
drag, startPoint x: 33, startPoint y: 43, endPoint x: 38, endPoint y: 0, distance: 42.9
click at [33, 43] on span "Calendar" at bounding box center [33, 43] width 27 height 8
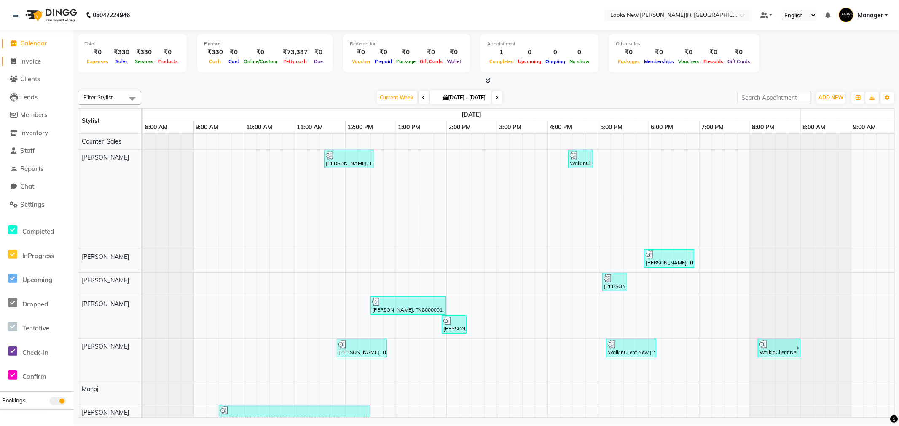
click at [34, 61] on span "Invoice" at bounding box center [30, 61] width 21 height 8
select select "8659"
select select "service"
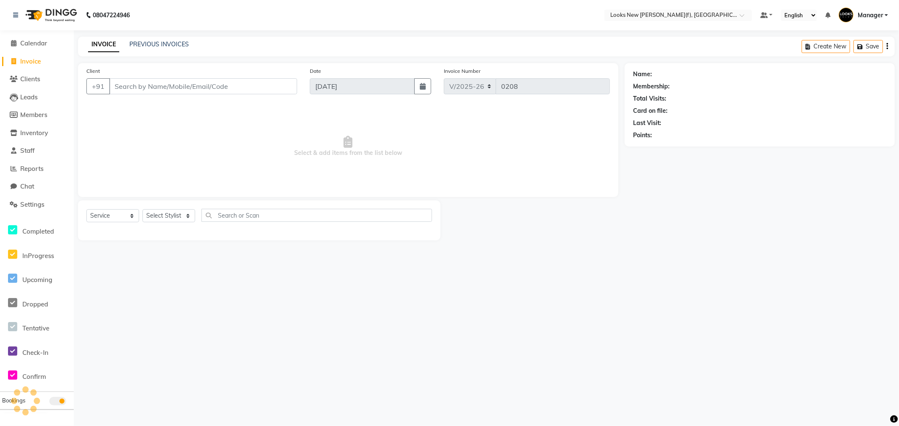
click at [149, 82] on input "Client" at bounding box center [203, 86] width 188 height 16
type input "8687868751"
click at [268, 88] on span "Add Client" at bounding box center [275, 86] width 33 height 8
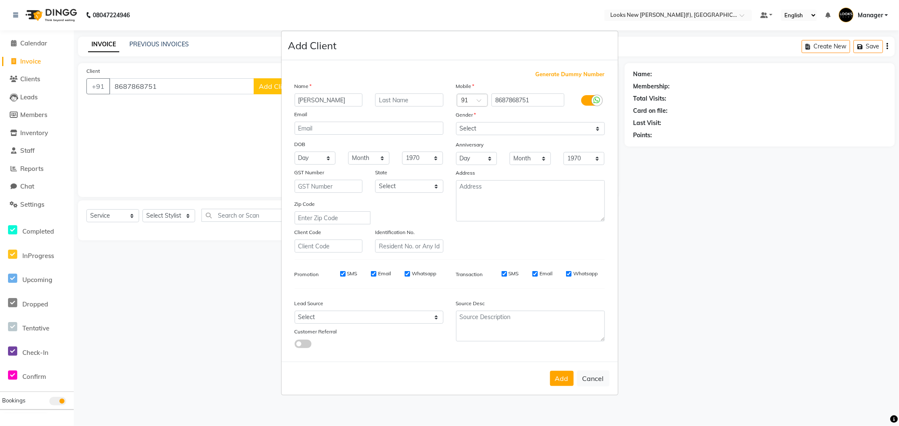
type input "[PERSON_NAME]"
click at [537, 131] on select "Select [DEMOGRAPHIC_DATA] [DEMOGRAPHIC_DATA] Other Prefer Not To Say" at bounding box center [530, 128] width 149 height 13
click at [456, 122] on select "Select [DEMOGRAPHIC_DATA] [DEMOGRAPHIC_DATA] Other Prefer Not To Say" at bounding box center [530, 128] width 149 height 13
drag, startPoint x: 496, startPoint y: 128, endPoint x: 498, endPoint y: 133, distance: 5.5
click at [496, 131] on select "Select [DEMOGRAPHIC_DATA] [DEMOGRAPHIC_DATA] Other Prefer Not To Say" at bounding box center [530, 128] width 149 height 13
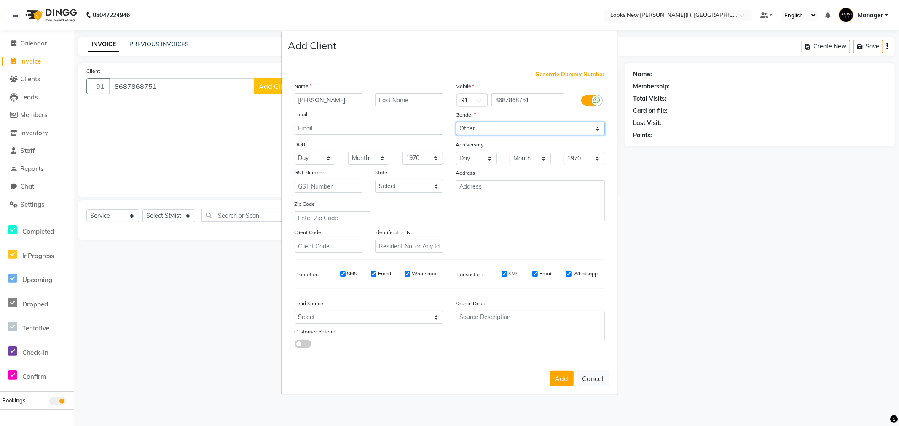
select select "female"
click at [456, 122] on select "Select [DEMOGRAPHIC_DATA] [DEMOGRAPHIC_DATA] Other Prefer Not To Say" at bounding box center [530, 128] width 149 height 13
click at [443, 188] on div "Select [GEOGRAPHIC_DATA] [GEOGRAPHIC_DATA] [GEOGRAPHIC_DATA] [GEOGRAPHIC_DATA] …" at bounding box center [409, 186] width 81 height 13
click at [431, 188] on select "Select [GEOGRAPHIC_DATA] [GEOGRAPHIC_DATA] [GEOGRAPHIC_DATA] [GEOGRAPHIC_DATA] …" at bounding box center [409, 186] width 68 height 13
select select "10"
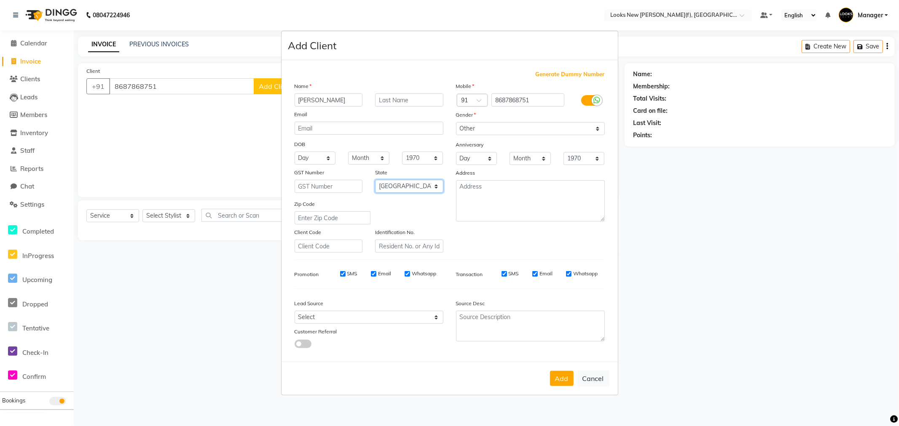
click at [375, 180] on select "Select [GEOGRAPHIC_DATA] [GEOGRAPHIC_DATA] [GEOGRAPHIC_DATA] [GEOGRAPHIC_DATA] …" at bounding box center [409, 186] width 68 height 13
click at [564, 382] on button "Add" at bounding box center [562, 378] width 24 height 15
select select
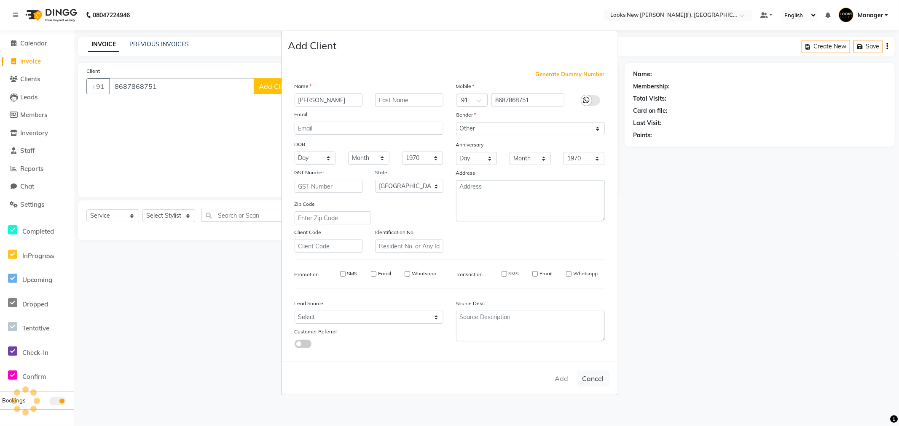
select select "null"
select select
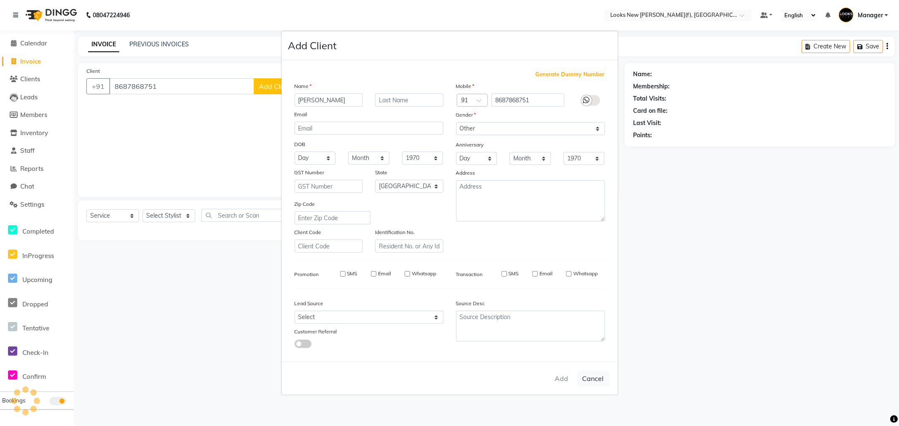
checkbox input "false"
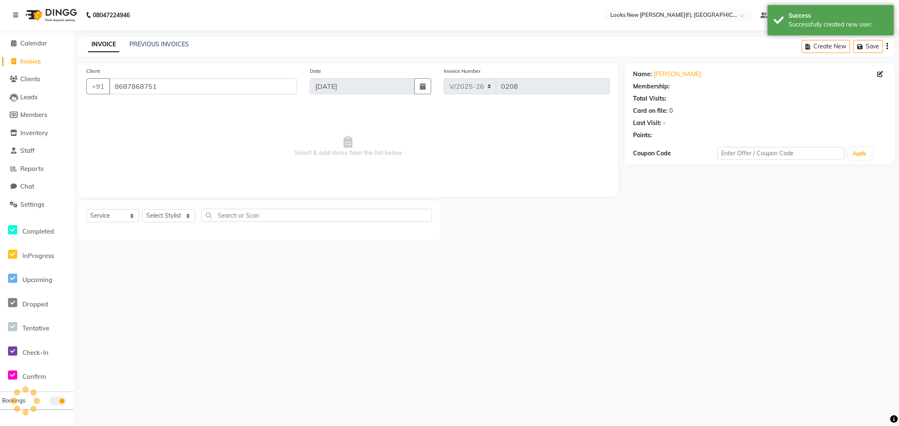
select select "1: Object"
click at [179, 217] on select "Select Stylist Aakash_Pdct [PERSON_NAME] [PERSON_NAME] [PERSON_NAME] Counter_Sa…" at bounding box center [168, 215] width 53 height 13
select select "87312"
click at [142, 210] on select "Select Stylist Aakash_Pdct [PERSON_NAME] [PERSON_NAME] [PERSON_NAME] Counter_Sa…" at bounding box center [168, 215] width 53 height 13
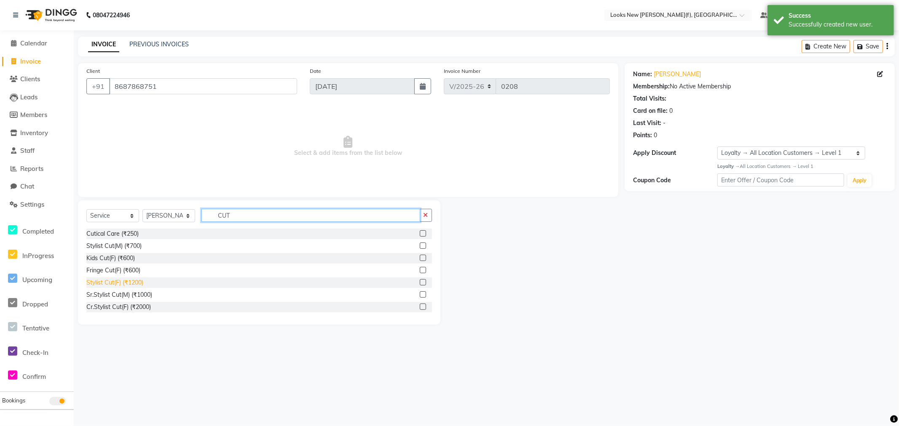
type input "CUT"
click at [121, 283] on div "Stylist Cut(F) (₹1200)" at bounding box center [114, 283] width 57 height 9
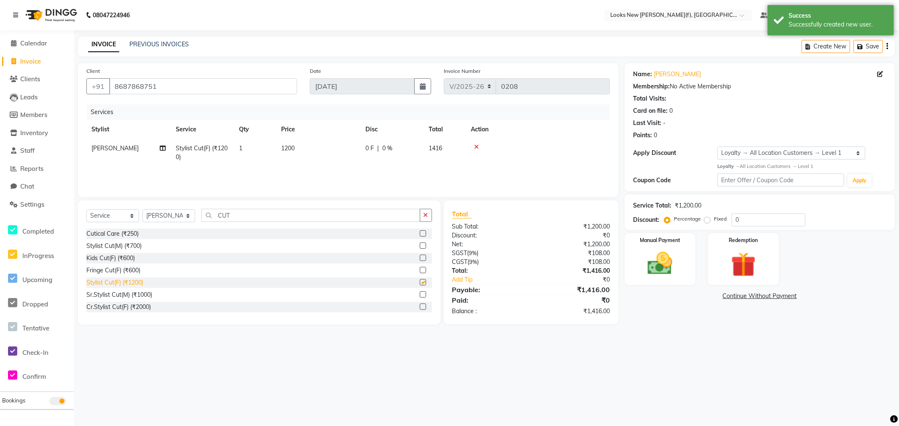
checkbox input "false"
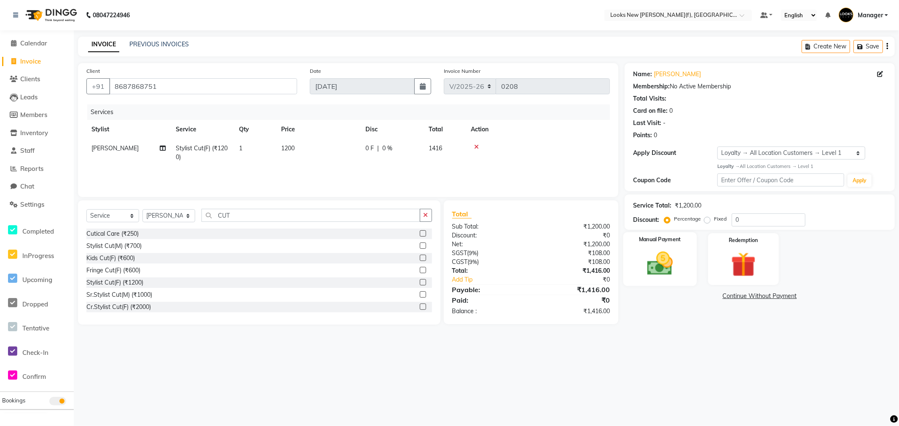
click at [662, 260] on img at bounding box center [660, 264] width 42 height 30
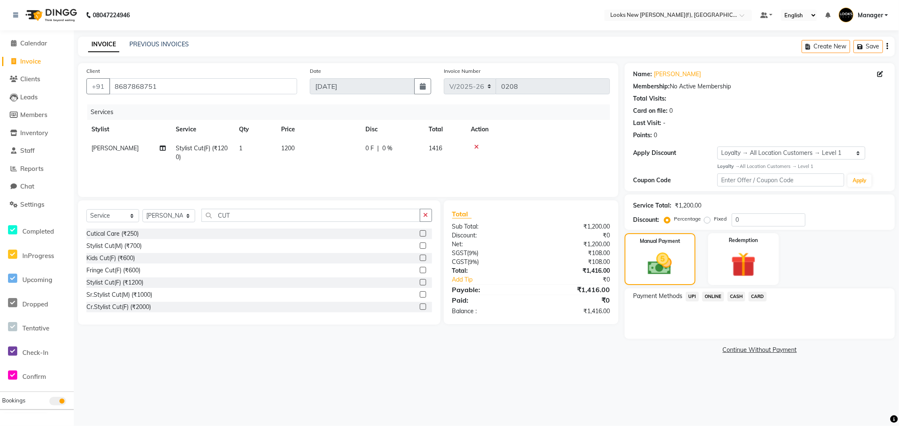
click at [690, 298] on span "UPI" at bounding box center [692, 297] width 13 height 10
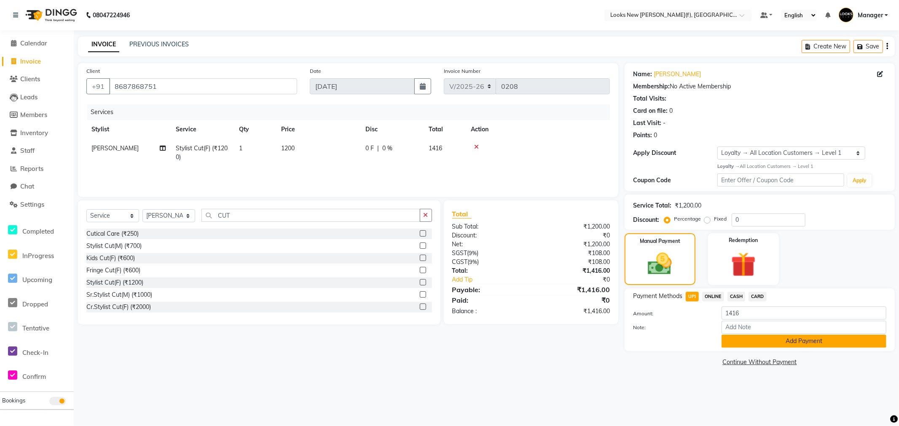
click at [743, 342] on button "Add Payment" at bounding box center [803, 341] width 165 height 13
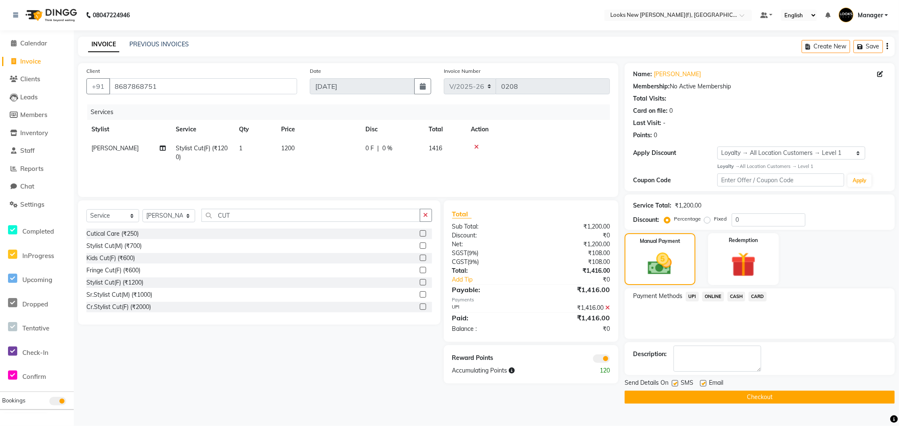
click at [742, 396] on button "Checkout" at bounding box center [759, 397] width 270 height 13
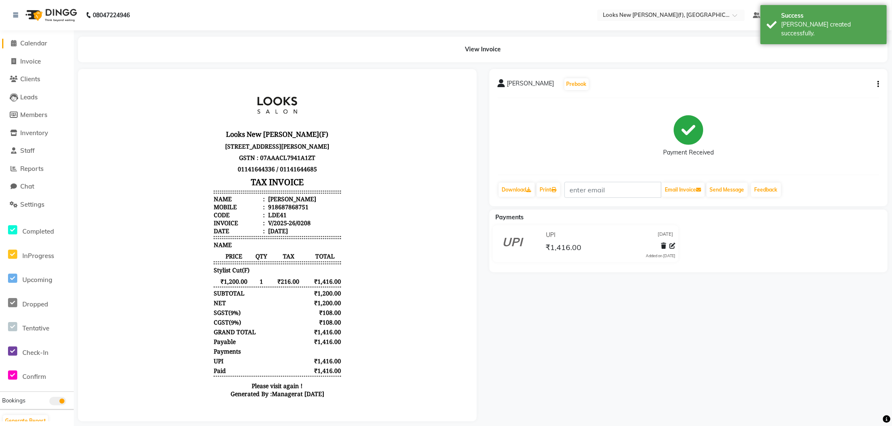
click at [29, 43] on span "Calendar" at bounding box center [33, 43] width 27 height 8
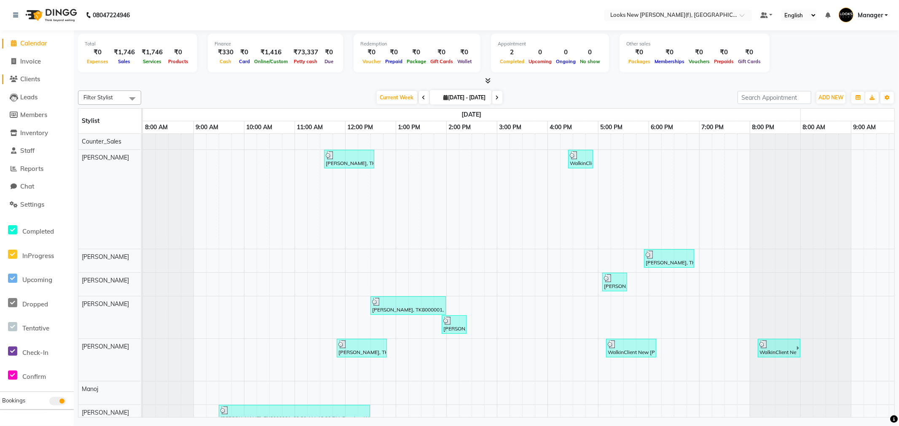
click at [30, 81] on span "Clients" at bounding box center [30, 79] width 20 height 8
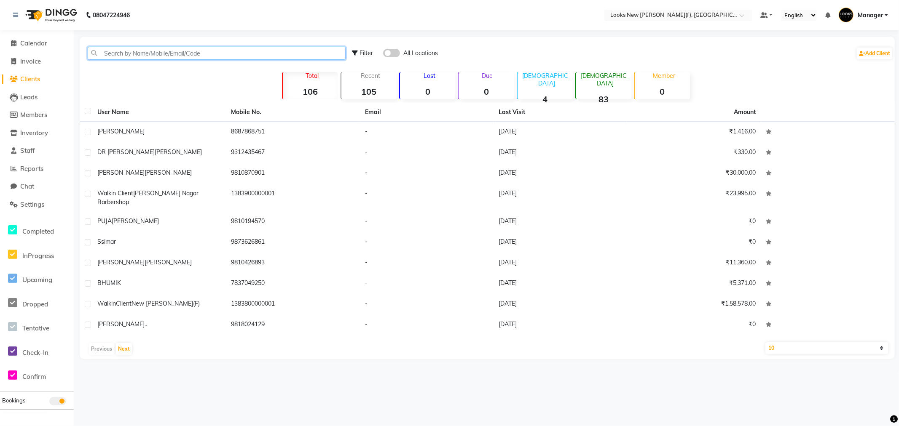
click at [153, 55] on input "text" at bounding box center [217, 53] width 258 height 13
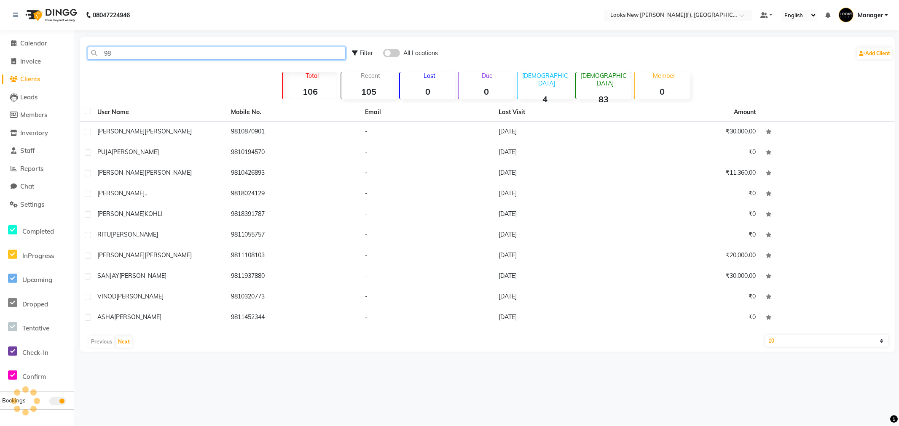
type input "9"
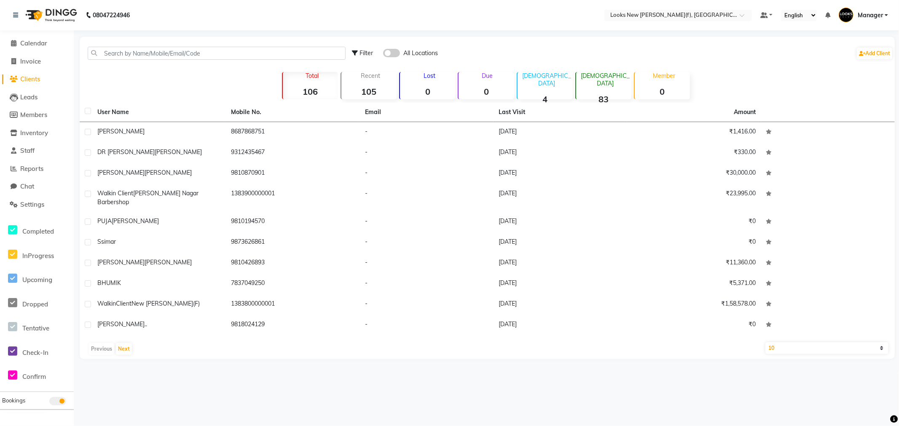
click at [215, 36] on div "08047224946 Select Location × Looks New Rajinder Nagar(f), Delhi Default Panel …" at bounding box center [449, 213] width 899 height 426
click at [27, 46] on span "Calendar" at bounding box center [33, 43] width 27 height 8
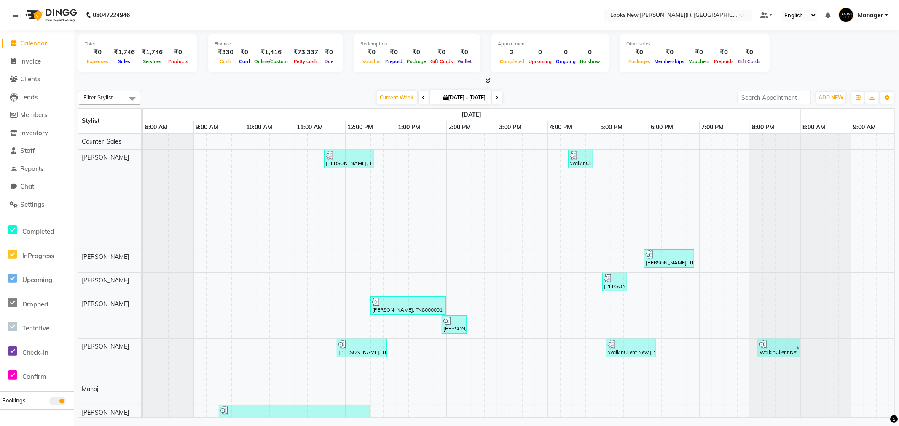
click at [222, 73] on div "Total ₹0 Expenses ₹1,746 Sales ₹1,746 Services ₹0 Products Finance ₹330 Cash ₹0…" at bounding box center [486, 54] width 817 height 41
drag, startPoint x: 35, startPoint y: 64, endPoint x: 43, endPoint y: 66, distance: 8.6
click at [35, 64] on span "Invoice" at bounding box center [30, 61] width 21 height 8
select select "8659"
select select "service"
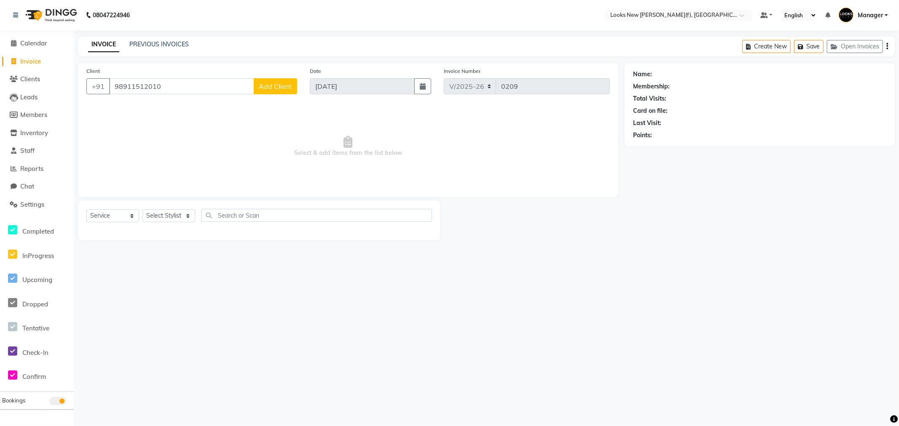
click at [127, 86] on input "98911512010" at bounding box center [181, 86] width 145 height 16
type input "9811512010"
select select "1: Object"
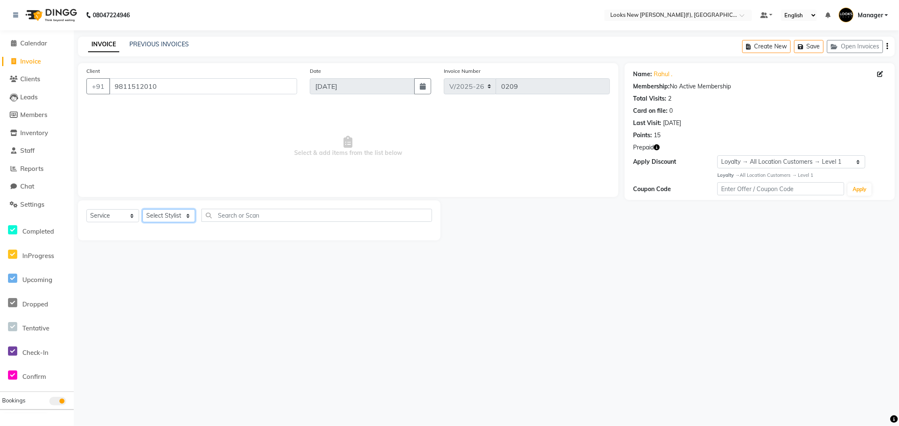
click at [180, 216] on select "Select Stylist Aakash_Pdct Afsar Ahmad Ashmita Ayesha Bobby_Asst Bobby_Khan Cou…" at bounding box center [168, 215] width 53 height 13
select select "87319"
click at [142, 210] on select "Select Stylist Aakash_Pdct Afsar Ahmad Ashmita Ayesha Bobby_Asst Bobby_Khan Cou…" at bounding box center [168, 215] width 53 height 13
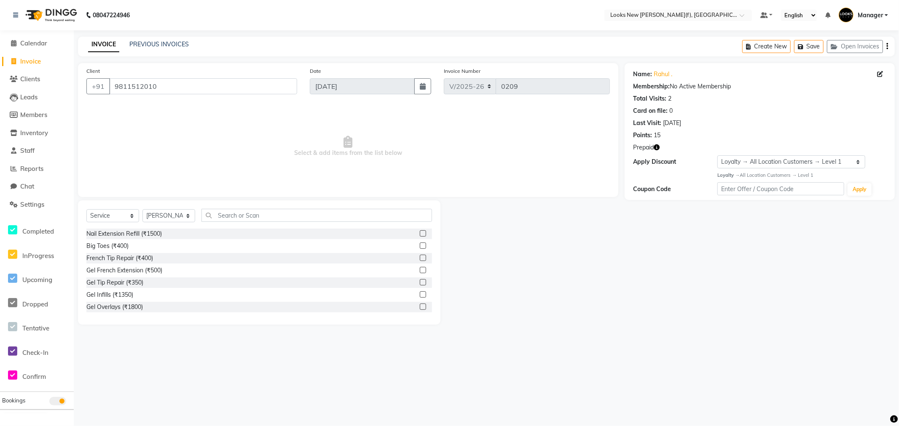
click at [656, 149] on icon "button" at bounding box center [657, 148] width 6 height 6
click at [564, 216] on div at bounding box center [532, 263] width 184 height 124
click at [249, 216] on input "text" at bounding box center [316, 215] width 230 height 13
type input "EYE"
click at [131, 268] on div "Eyebrows & Upperlips (₹100)" at bounding box center [125, 270] width 78 height 9
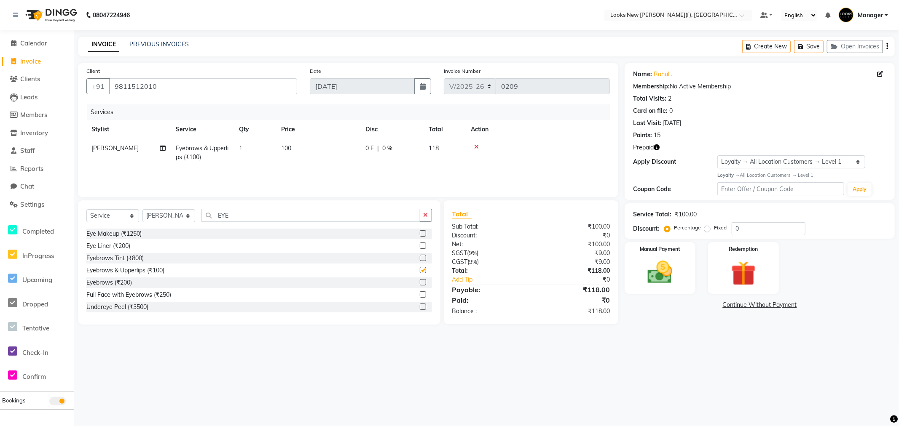
checkbox input "false"
click at [298, 150] on td "100" at bounding box center [318, 153] width 84 height 28
select select "87319"
drag, startPoint x: 346, startPoint y: 152, endPoint x: 295, endPoint y: 166, distance: 52.1
click at [295, 166] on tr "Aakash_Pdct Afsar Ahmad Ashmita Ayesha Bobby_Asst Bobby_Khan Counter_Sales Kama…" at bounding box center [347, 157] width 523 height 36
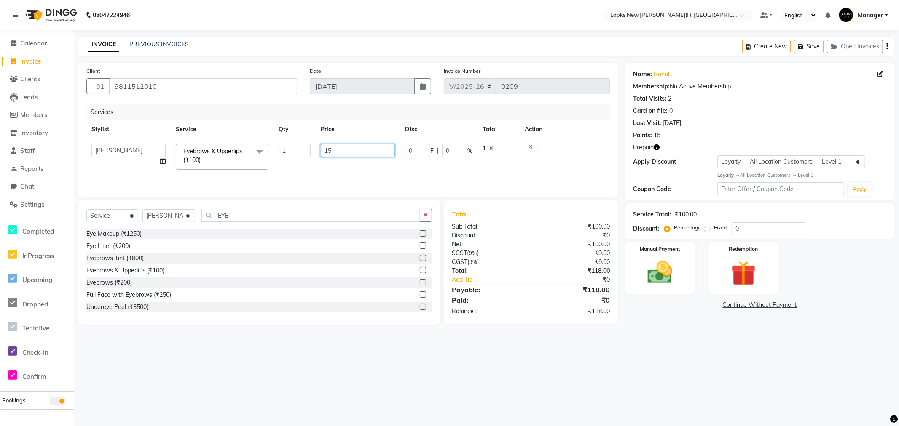
type input "150"
click at [313, 165] on tr "Aakash_Pdct Afsar Ahmad Ashmita Ayesha Bobby_Asst Bobby_Khan Counter_Sales Kama…" at bounding box center [347, 157] width 523 height 36
click at [656, 146] on icon "button" at bounding box center [657, 148] width 6 height 6
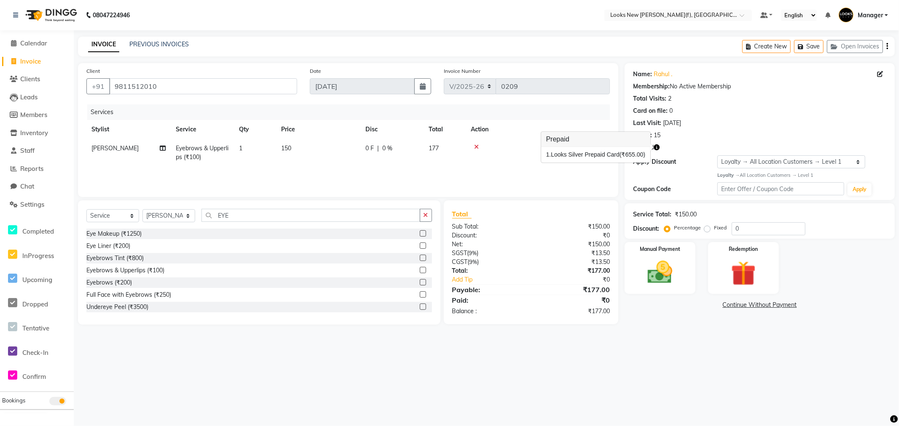
click at [690, 153] on div "Name: Rahul . Membership: No Active Membership Total Visits: 2 Card on file: 0 …" at bounding box center [759, 131] width 270 height 137
click at [729, 274] on img at bounding box center [743, 274] width 42 height 32
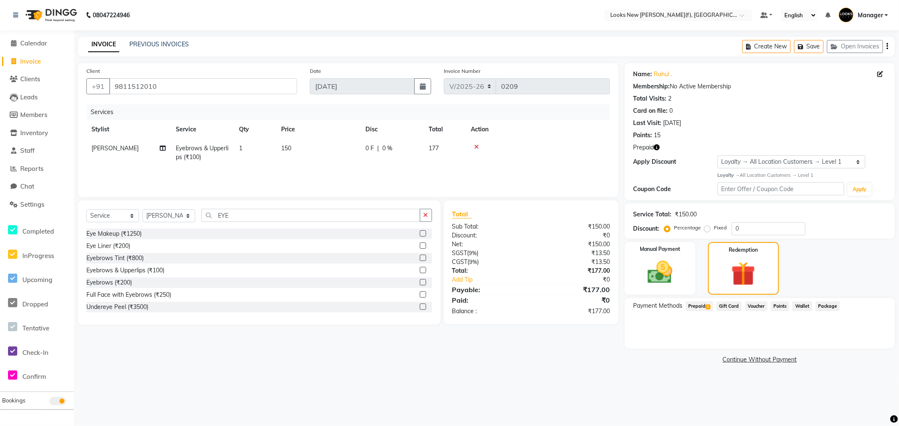
click at [707, 305] on span "1" at bounding box center [707, 307] width 5 height 5
click at [868, 341] on button "Add" at bounding box center [866, 340] width 31 height 14
click at [661, 334] on button "Send OTP" at bounding box center [656, 333] width 44 height 14
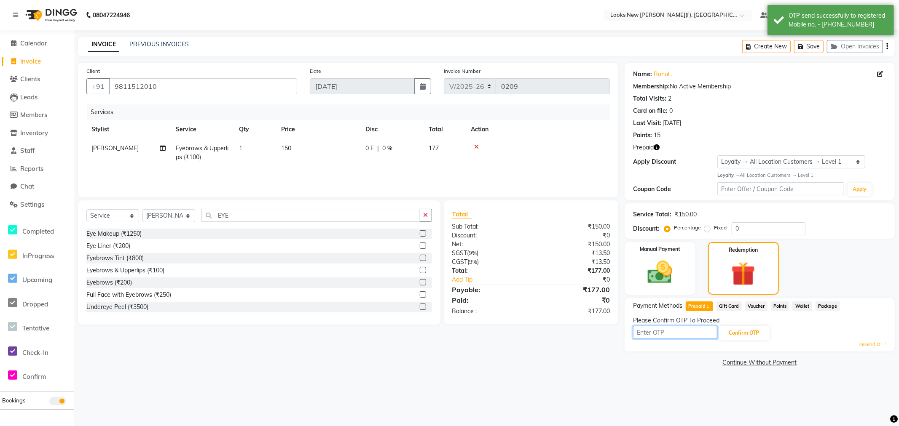
drag, startPoint x: 665, startPoint y: 331, endPoint x: 675, endPoint y: 335, distance: 10.6
click at [666, 331] on input "text" at bounding box center [675, 332] width 84 height 13
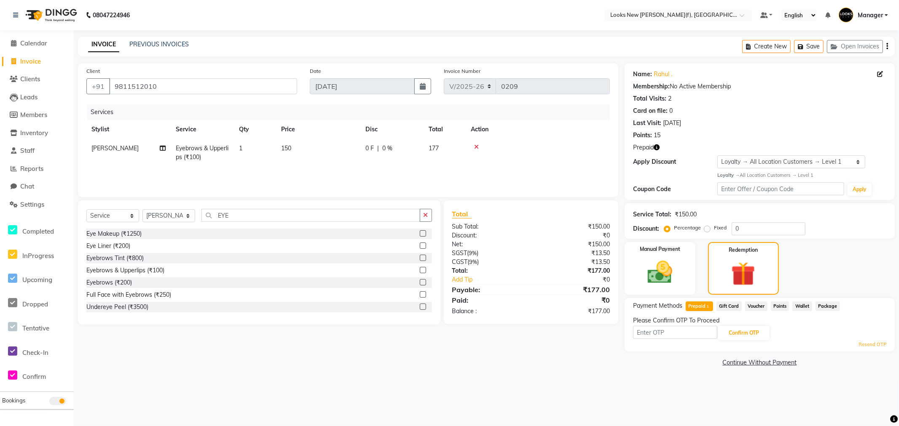
click at [876, 344] on link "Resend OTP" at bounding box center [872, 344] width 28 height 7
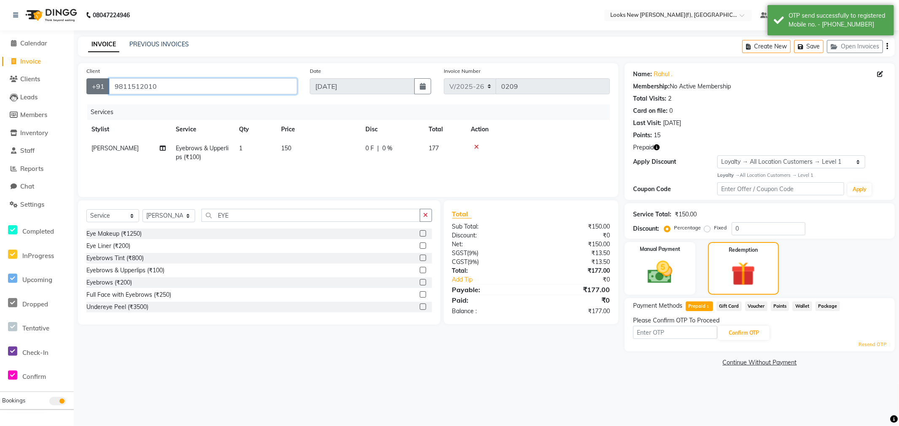
drag, startPoint x: 162, startPoint y: 91, endPoint x: 103, endPoint y: 88, distance: 59.0
click at [103, 88] on div "+91 9811512010" at bounding box center [191, 86] width 211 height 16
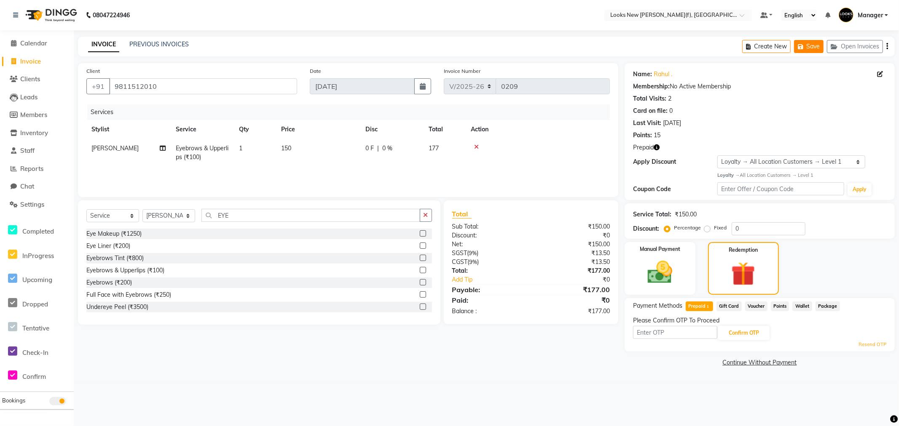
click at [811, 45] on button "Save" at bounding box center [808, 46] width 29 height 13
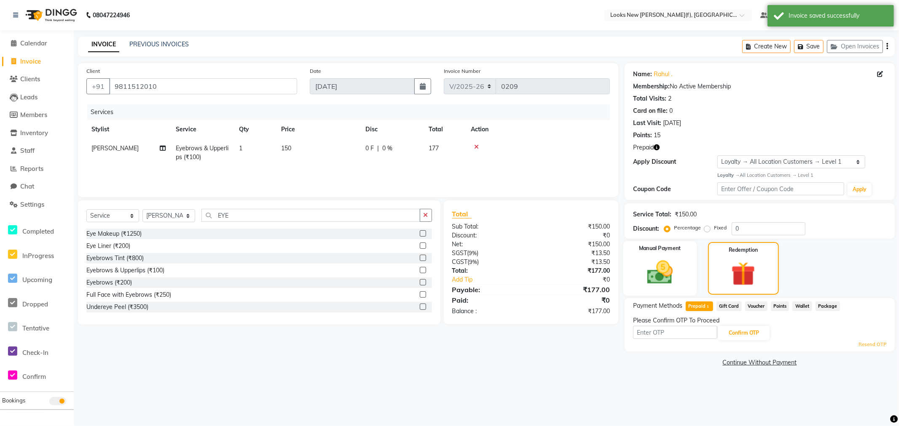
click at [678, 273] on img at bounding box center [660, 273] width 42 height 30
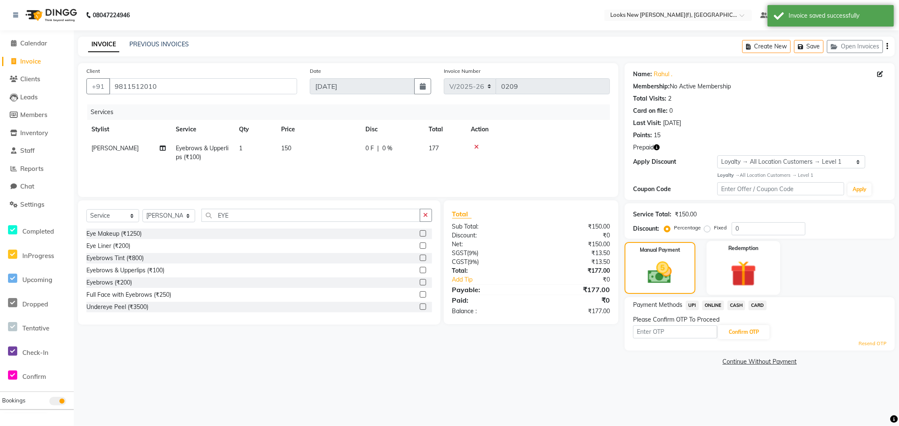
click at [732, 270] on img at bounding box center [743, 274] width 42 height 32
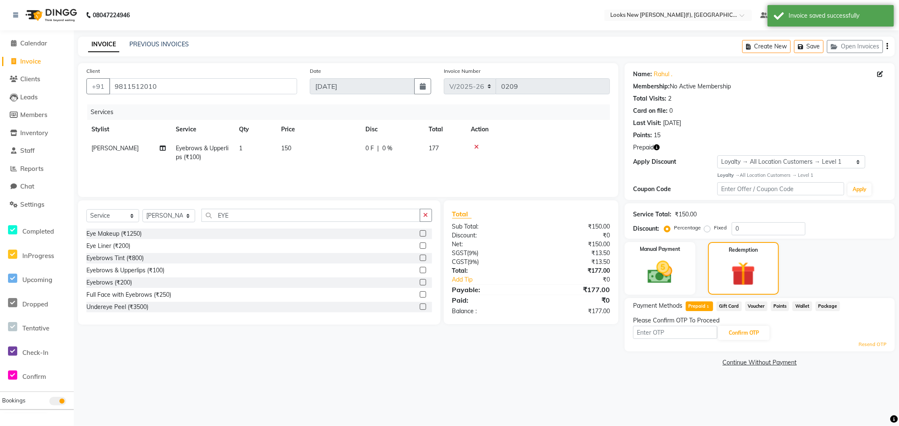
click at [731, 302] on span "Gift Card" at bounding box center [728, 307] width 25 height 10
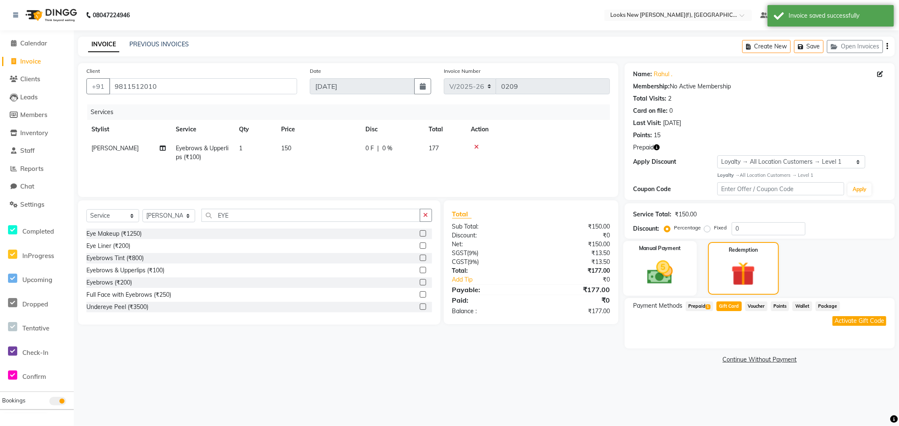
click at [677, 271] on img at bounding box center [660, 273] width 42 height 30
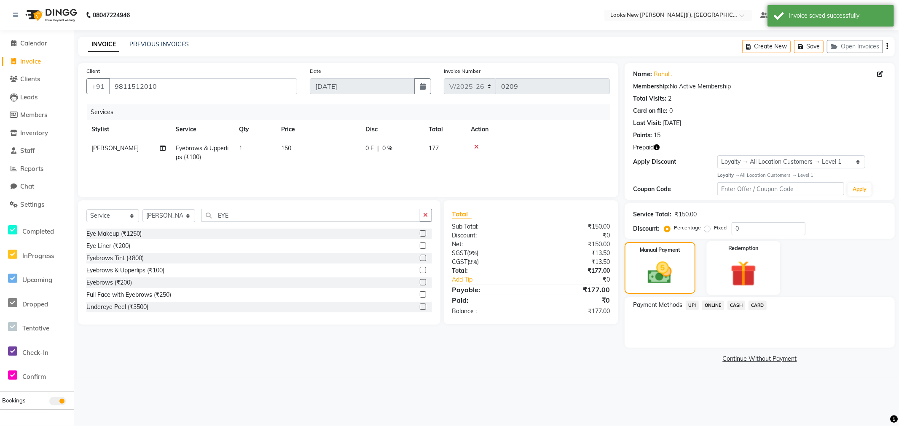
click at [725, 274] on img at bounding box center [743, 274] width 42 height 32
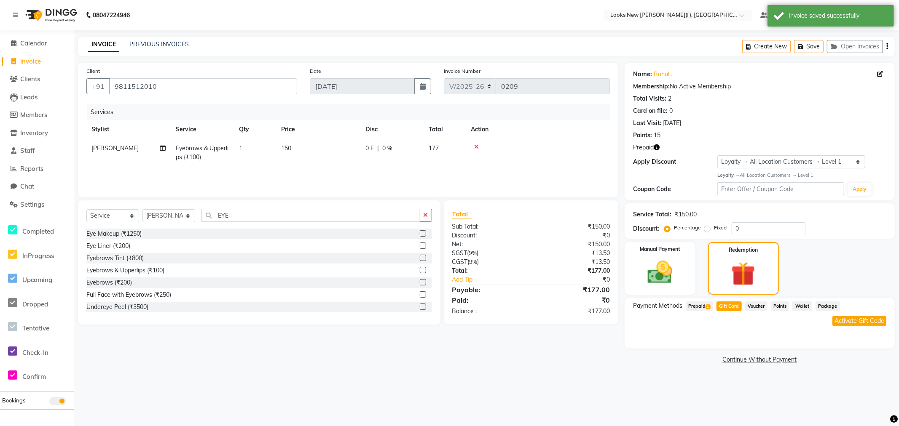
click at [702, 304] on span "Prepaid 1" at bounding box center [699, 307] width 27 height 10
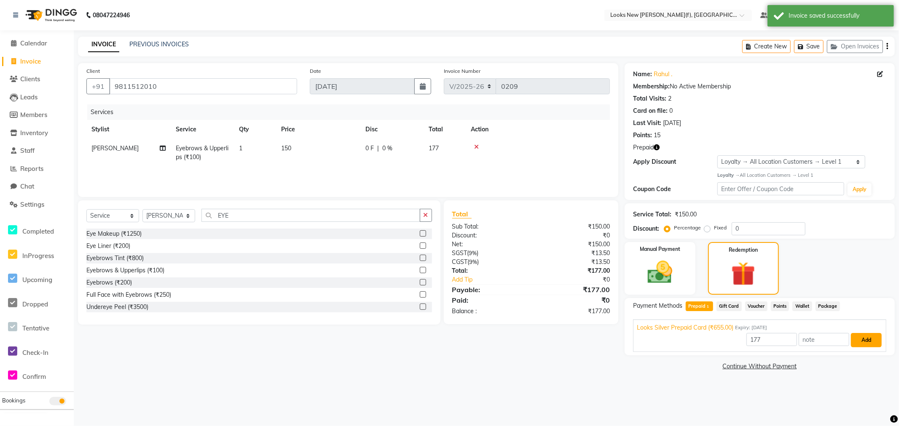
click at [852, 340] on button "Add" at bounding box center [866, 340] width 31 height 14
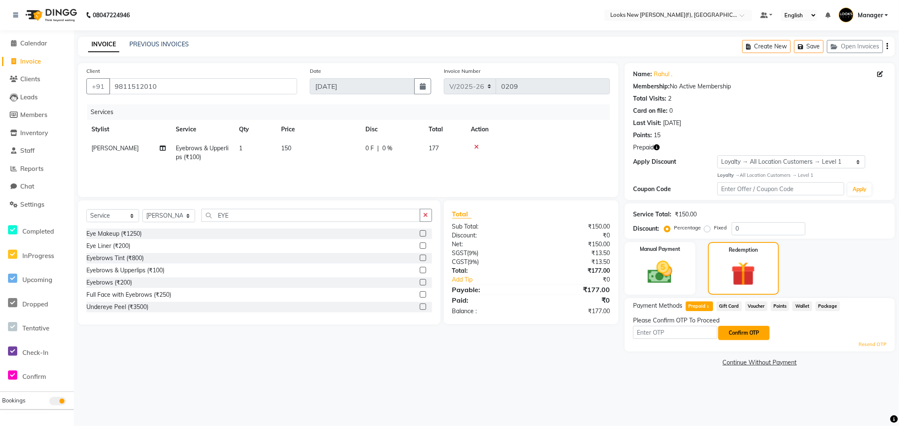
click at [727, 331] on button "Confirm OTP" at bounding box center [743, 333] width 51 height 14
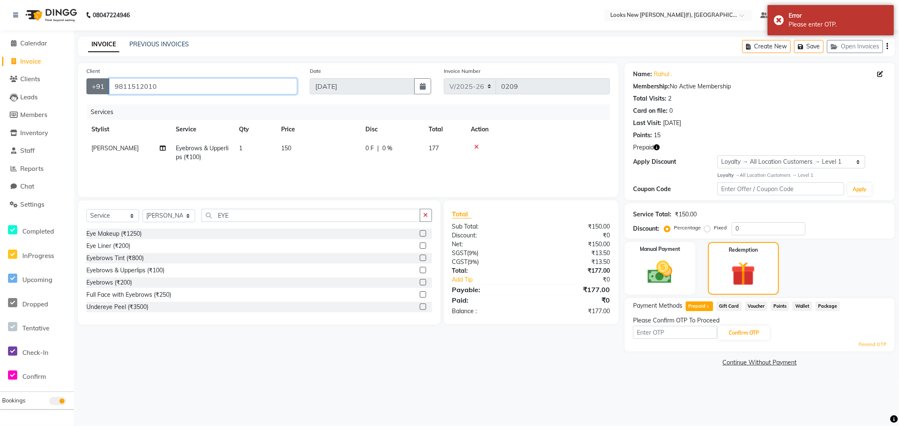
drag, startPoint x: 170, startPoint y: 89, endPoint x: 97, endPoint y: 90, distance: 73.3
click at [97, 90] on div "+91 9811512010" at bounding box center [191, 86] width 211 height 16
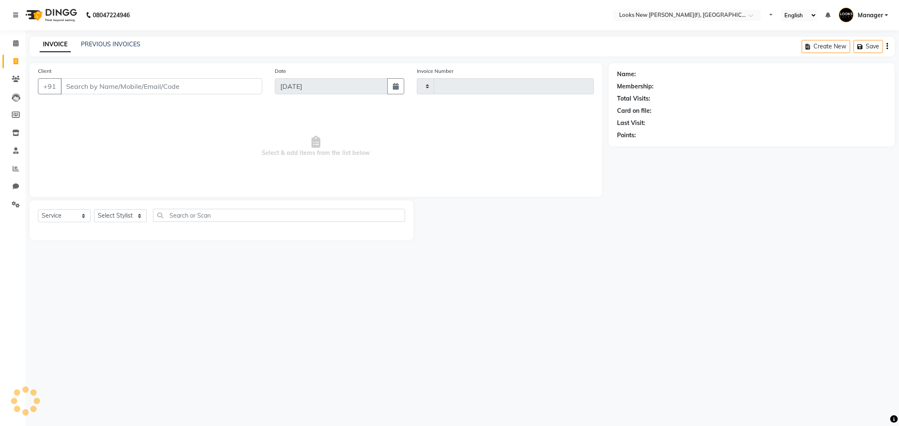
select select "service"
type input "0209"
select select "8659"
drag, startPoint x: 11, startPoint y: 77, endPoint x: 22, endPoint y: 72, distance: 11.3
click at [12, 77] on icon at bounding box center [16, 79] width 8 height 6
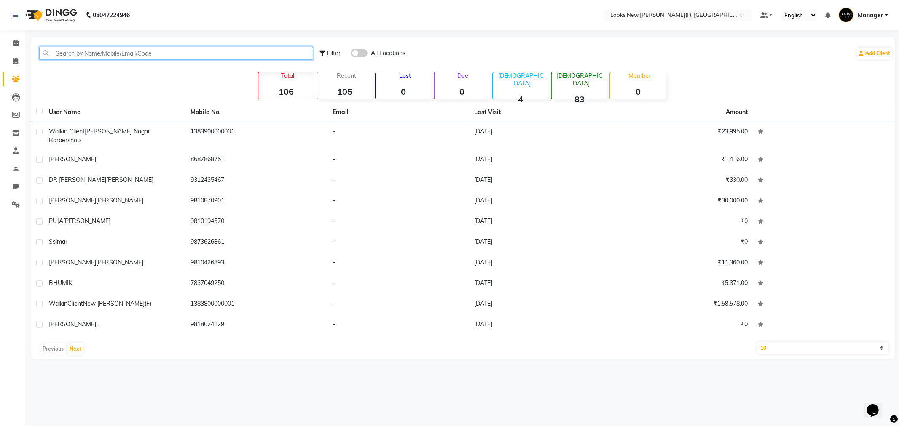
click at [98, 51] on input "text" at bounding box center [176, 53] width 274 height 13
paste input "9811512010"
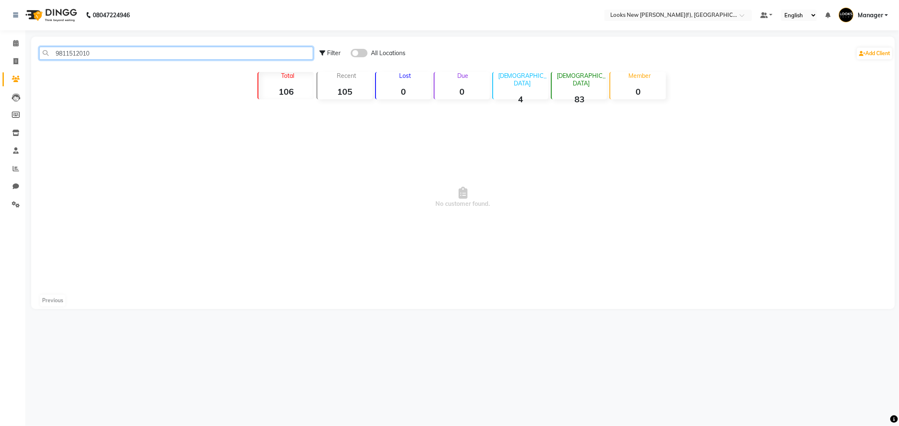
type input "9811512010"
click at [873, 47] on div "Add Client" at bounding box center [874, 53] width 37 height 13
click at [866, 52] on link "Add Client" at bounding box center [874, 54] width 35 height 12
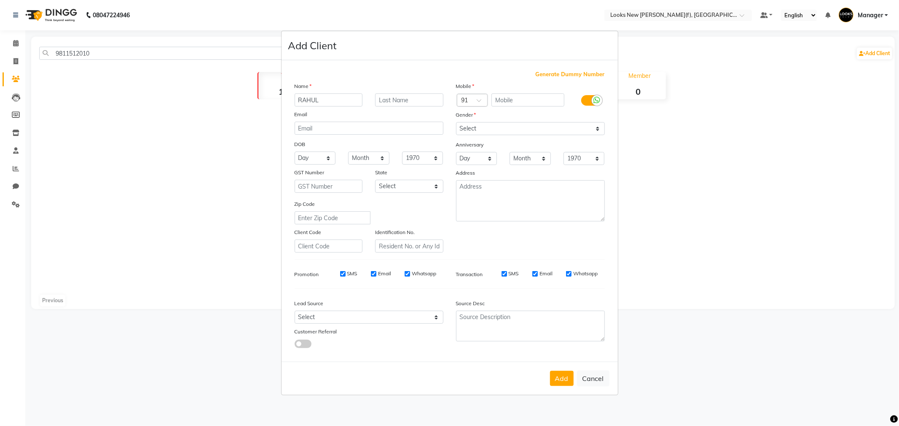
type input "RAHUL"
click at [495, 120] on div "Gender" at bounding box center [530, 116] width 161 height 12
click at [504, 102] on input "text" at bounding box center [527, 100] width 73 height 13
paste input "9811512010"
type input "9811512010"
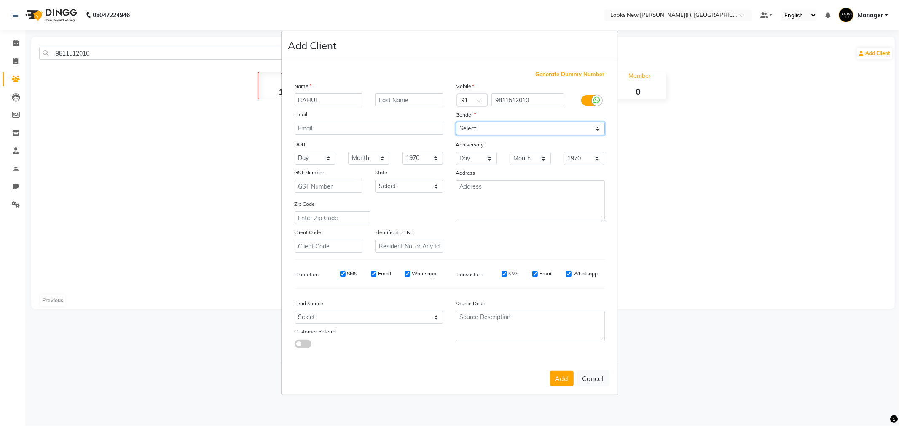
click at [511, 126] on select "Select Male Female Other Prefer Not To Say" at bounding box center [530, 128] width 149 height 13
select select "male"
click at [456, 122] on select "Select Male Female Other Prefer Not To Say" at bounding box center [530, 128] width 149 height 13
click at [415, 185] on select "Select Andaman and Nicobar Islands Andhra Pradesh Arunachal Pradesh Assam Bihar…" at bounding box center [409, 186] width 68 height 13
select select "10"
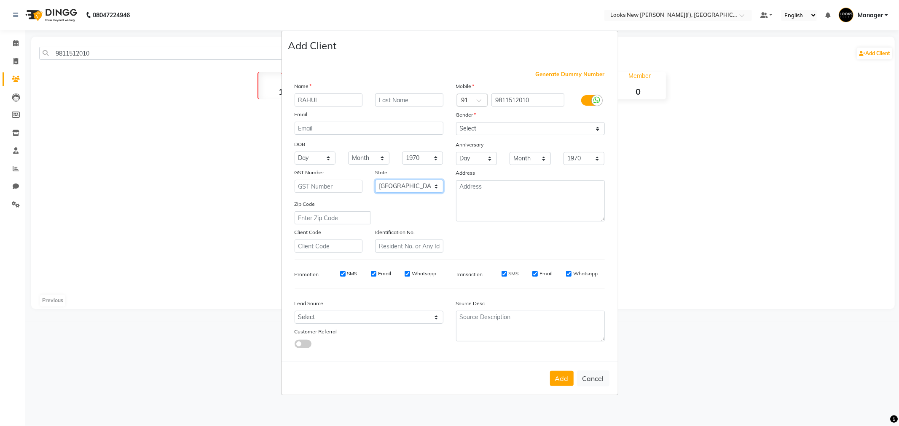
click at [375, 180] on select "Select Andaman and Nicobar Islands Andhra Pradesh Arunachal Pradesh Assam Bihar…" at bounding box center [409, 186] width 68 height 13
click at [555, 380] on button "Add" at bounding box center [562, 378] width 24 height 15
select select
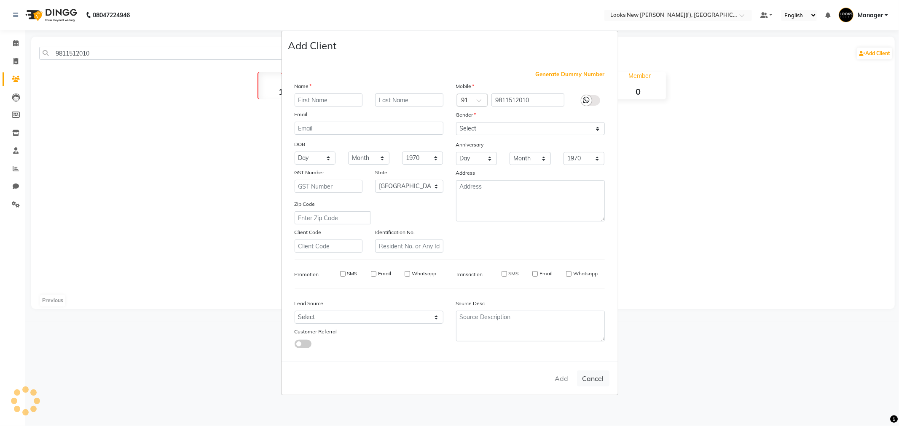
select select "null"
select select
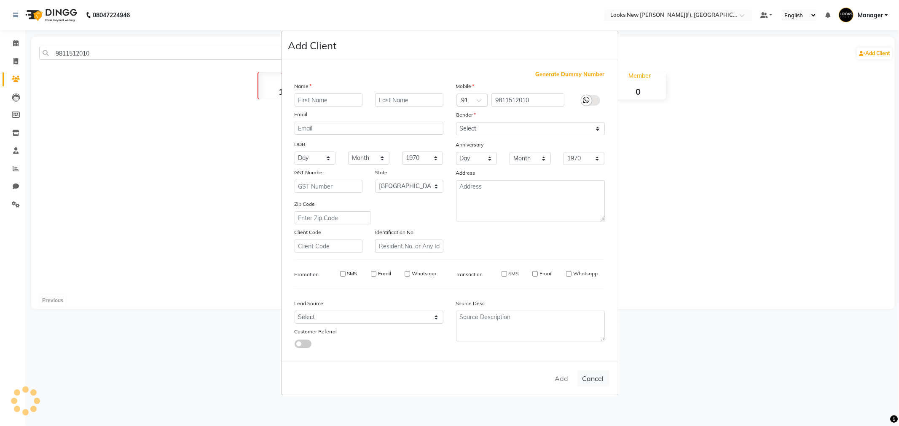
checkbox input "false"
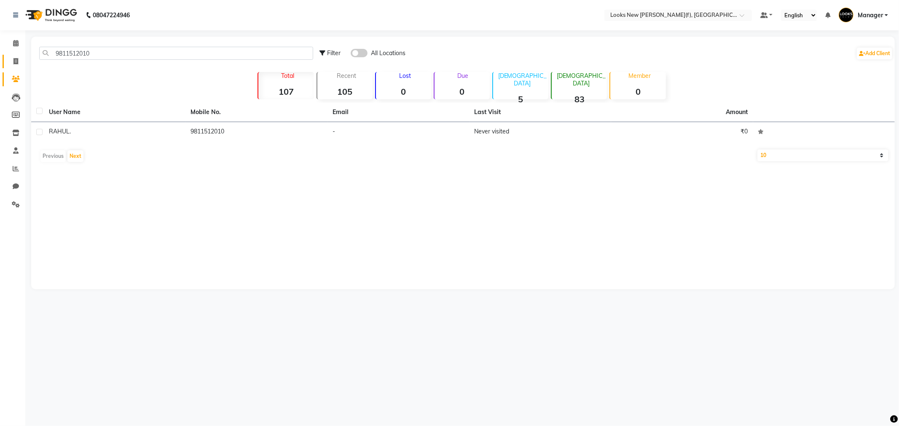
click at [19, 60] on span at bounding box center [15, 62] width 15 height 10
select select "service"
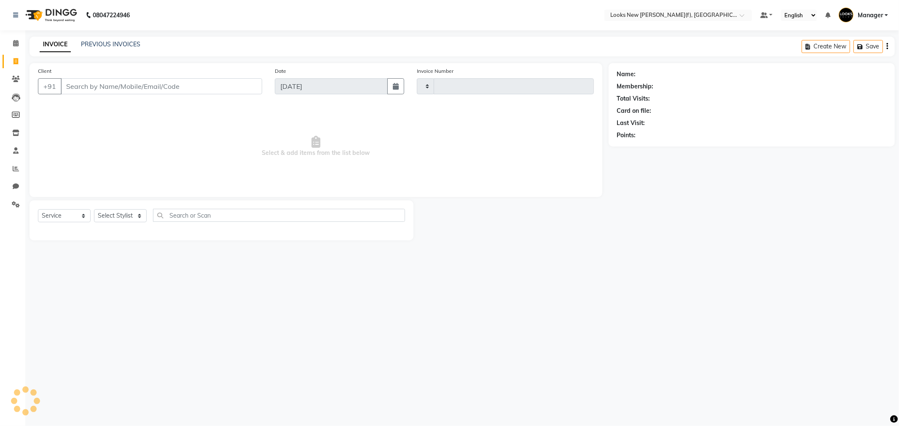
type input "0209"
select select "8659"
click at [112, 86] on input "Client" at bounding box center [161, 86] width 201 height 16
type input "9811512010"
select select "1: Object"
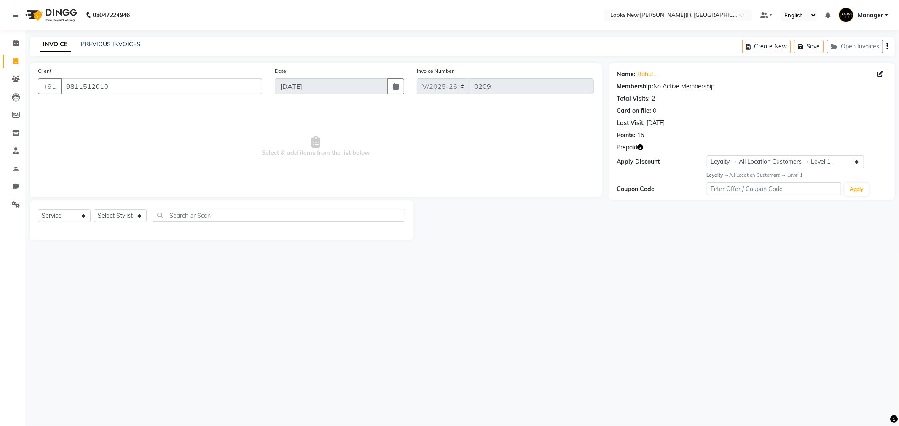
click at [118, 209] on div "Select Service Product Membership Package Voucher Prepaid Gift Card Select Styl…" at bounding box center [221, 219] width 367 height 20
click at [111, 218] on select "Select Stylist Aakash_Pdct Afsar Ahmad Ashmita Ayesha Bobby_Asst Bobby_Khan Cou…" at bounding box center [120, 215] width 53 height 13
select select "87319"
click at [94, 210] on select "Select Stylist Aakash_Pdct Afsar Ahmad Ashmita Ayesha Bobby_Asst Bobby_Khan Cou…" at bounding box center [120, 215] width 53 height 13
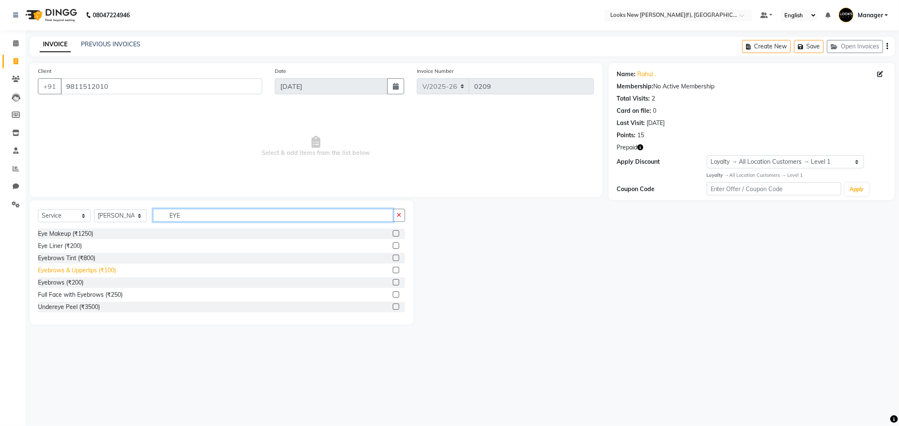
type input "EYE"
click at [84, 274] on div "Eyebrows & Upperlips (₹100)" at bounding box center [77, 270] width 78 height 9
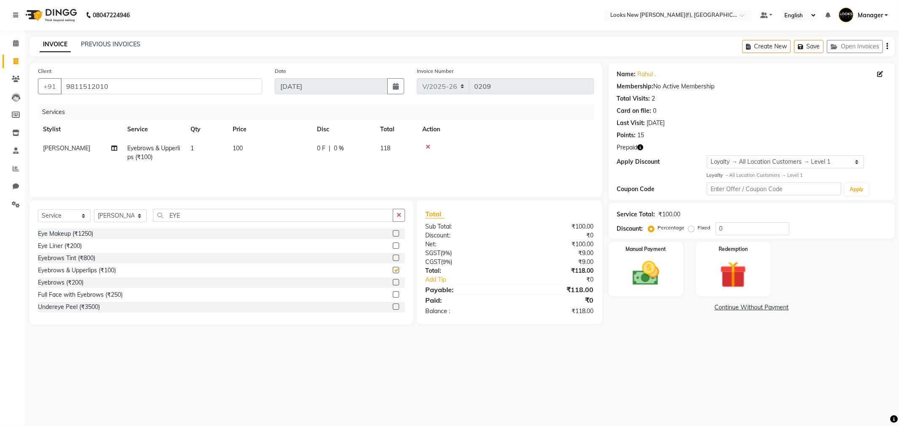
checkbox input "false"
click at [243, 153] on td "100" at bounding box center [270, 153] width 84 height 28
select select "87319"
click at [234, 152] on tr "Aakash_Pdct Afsar Ahmad Ashmita Ayesha Bobby_Asst Bobby_Khan Counter_Sales Kama…" at bounding box center [316, 157] width 556 height 36
type input "150"
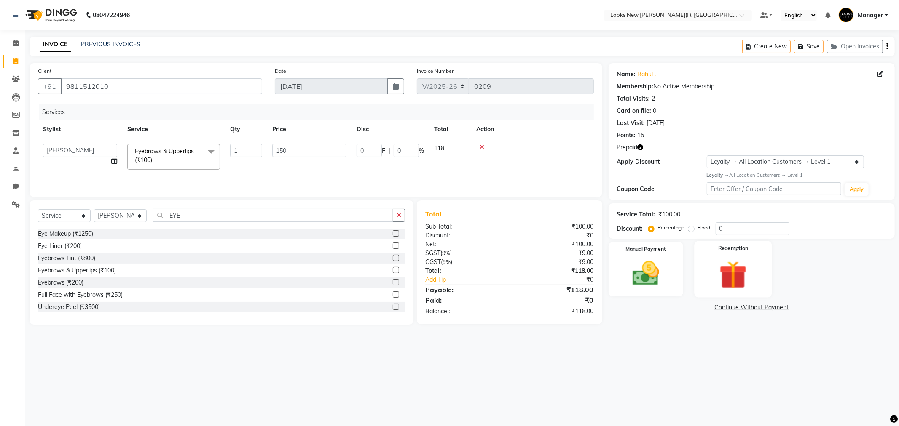
click at [741, 253] on div "Redemption" at bounding box center [733, 269] width 78 height 56
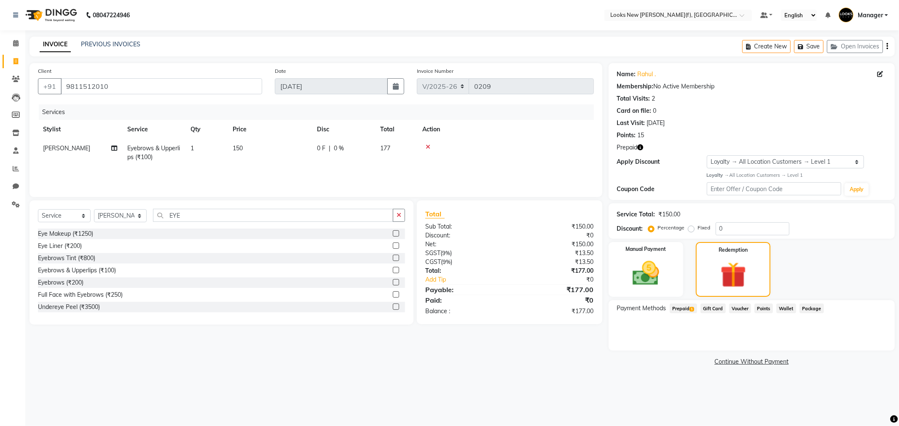
click at [684, 306] on span "Prepaid 1" at bounding box center [683, 309] width 27 height 10
click at [860, 343] on button "Add" at bounding box center [866, 342] width 31 height 14
click at [632, 333] on button "Send OTP" at bounding box center [640, 335] width 44 height 14
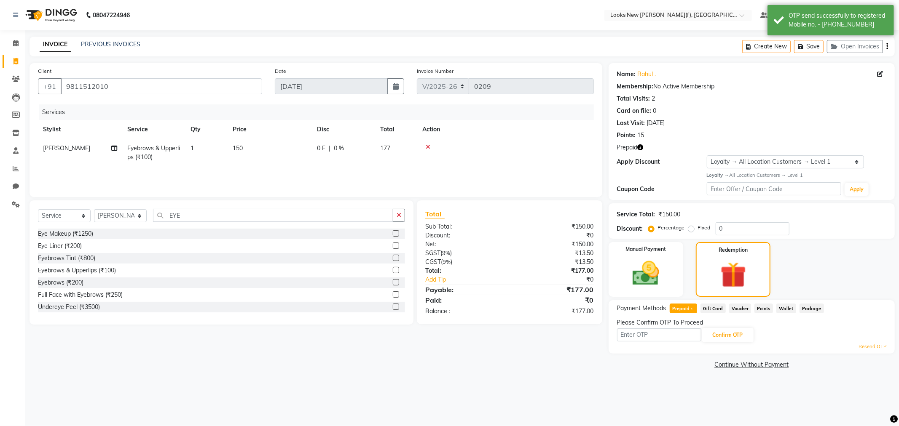
click at [656, 334] on input "text" at bounding box center [659, 335] width 84 height 13
click at [658, 336] on input "text" at bounding box center [659, 335] width 84 height 13
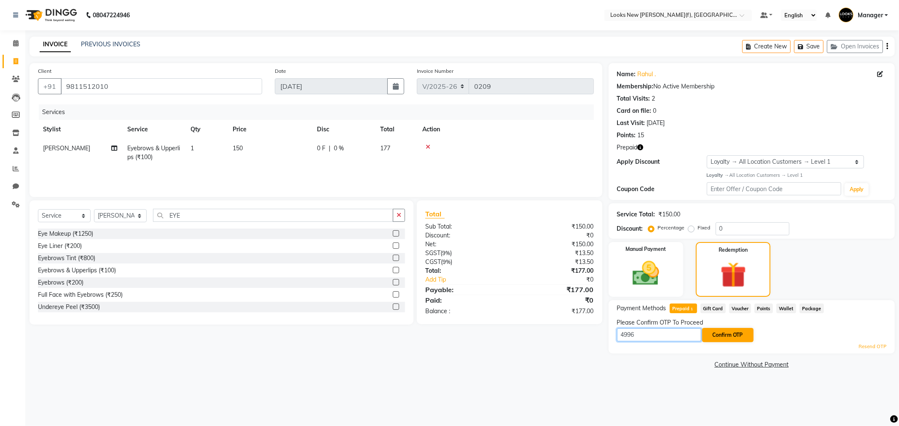
type input "4996"
click at [731, 336] on button "Confirm OTP" at bounding box center [727, 335] width 51 height 14
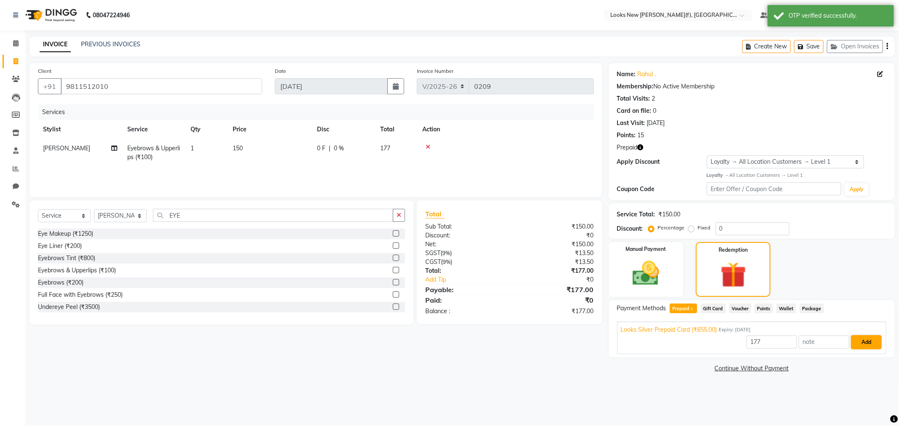
drag, startPoint x: 884, startPoint y: 342, endPoint x: 865, endPoint y: 340, distance: 18.6
click at [881, 342] on div "Looks Silver Prepaid Card (₹655.00) Expiry: 31-12-2028 177 Add" at bounding box center [751, 338] width 269 height 32
click at [865, 340] on button "Add" at bounding box center [866, 342] width 31 height 14
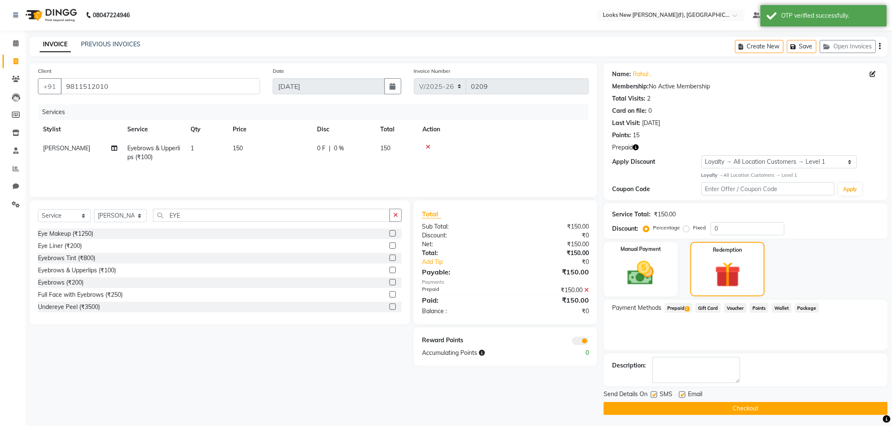
click at [791, 405] on button "Checkout" at bounding box center [745, 408] width 284 height 13
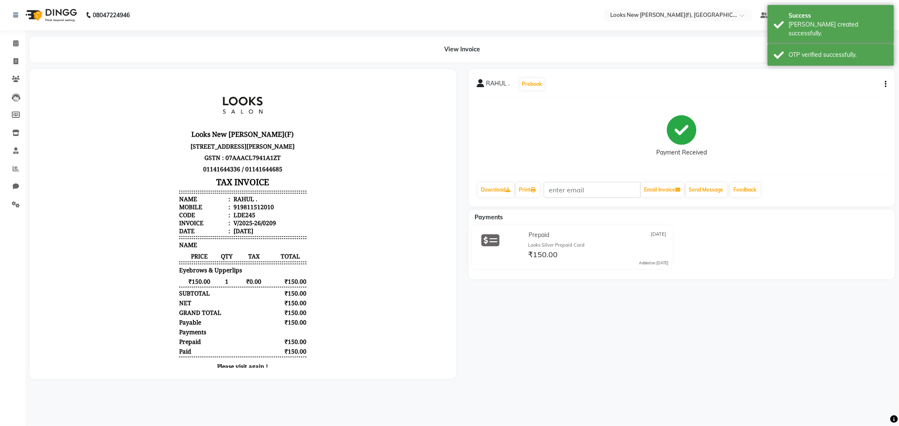
click at [49, 9] on img at bounding box center [50, 15] width 58 height 24
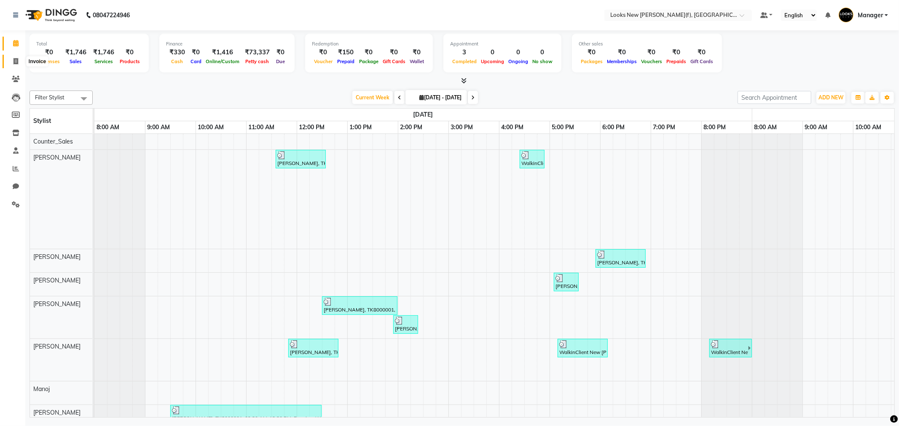
click at [8, 57] on span at bounding box center [15, 62] width 15 height 10
select select "service"
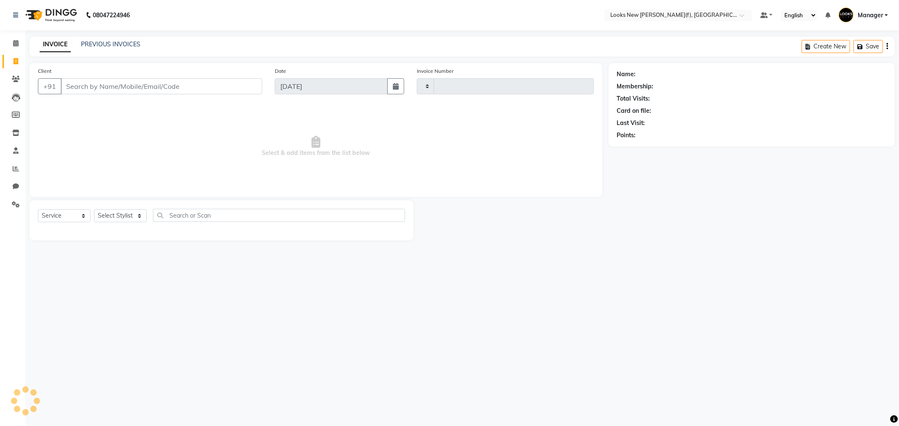
type input "0210"
select select "8659"
type input "R"
type input "9811512010"
select select "1: Object"
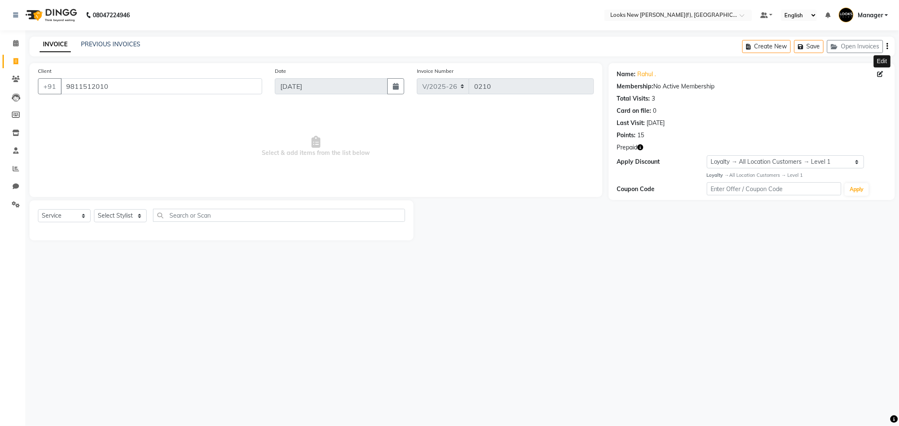
click at [881, 75] on icon at bounding box center [880, 74] width 6 height 6
select select "10"
select select "male"
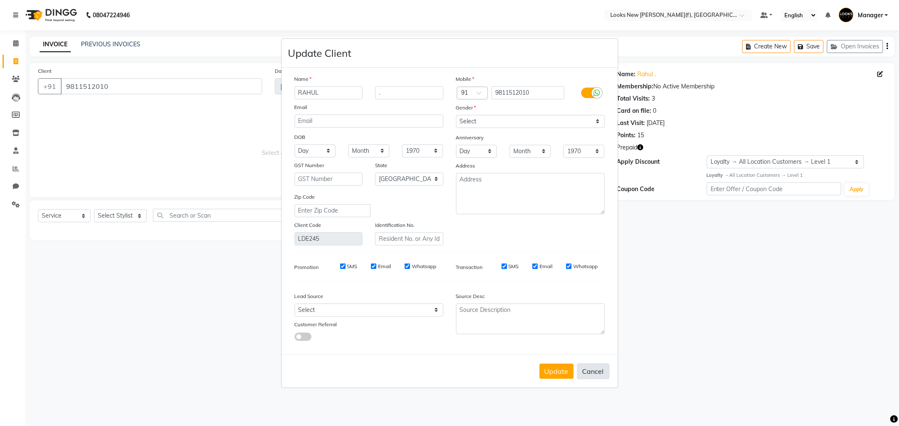
click at [596, 371] on button "Cancel" at bounding box center [593, 372] width 32 height 16
select select
select select "null"
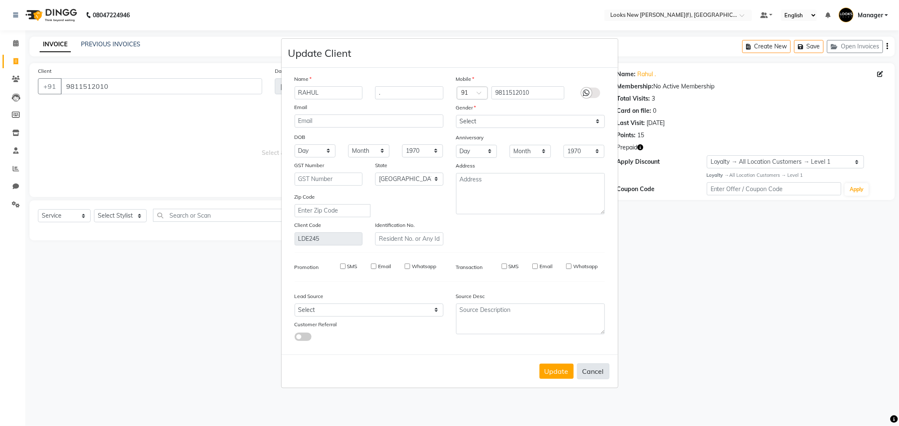
select select
checkbox input "false"
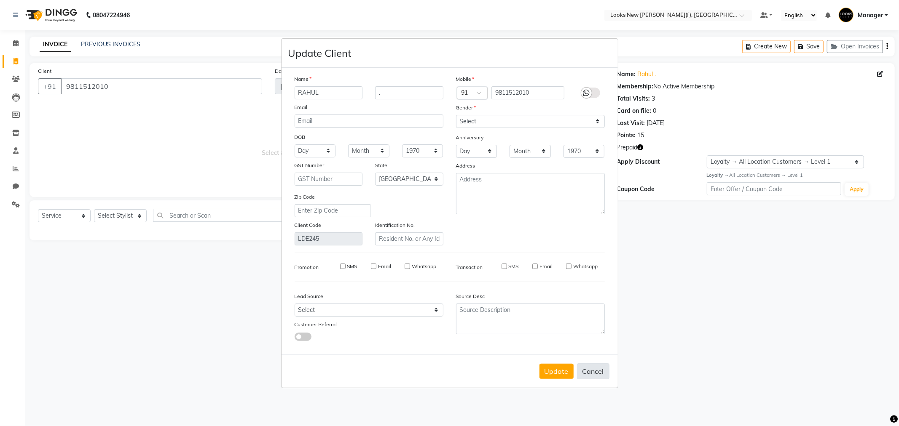
checkbox input "false"
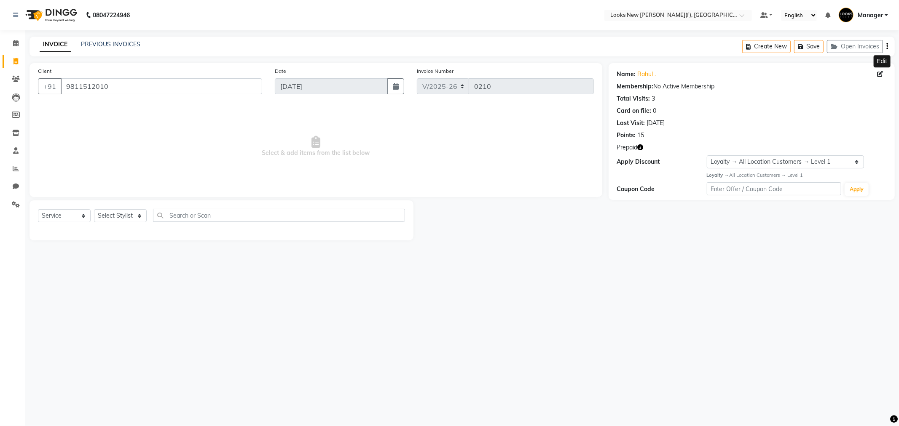
click at [70, 15] on img at bounding box center [50, 15] width 58 height 24
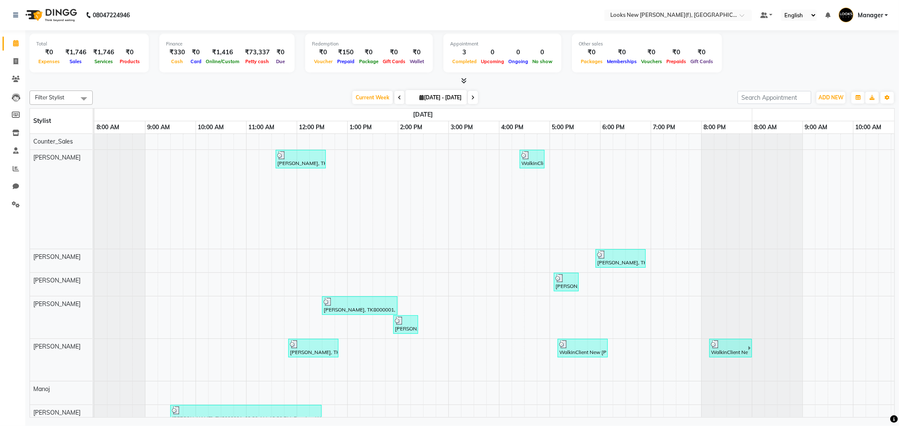
click at [0, 67] on li "Invoice" at bounding box center [12, 62] width 25 height 18
click at [11, 61] on span at bounding box center [15, 62] width 15 height 10
select select "service"
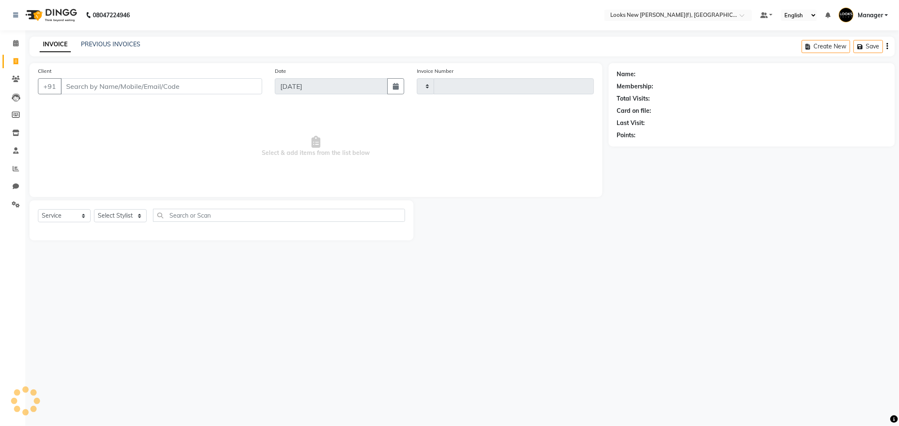
type input "0210"
select select "8659"
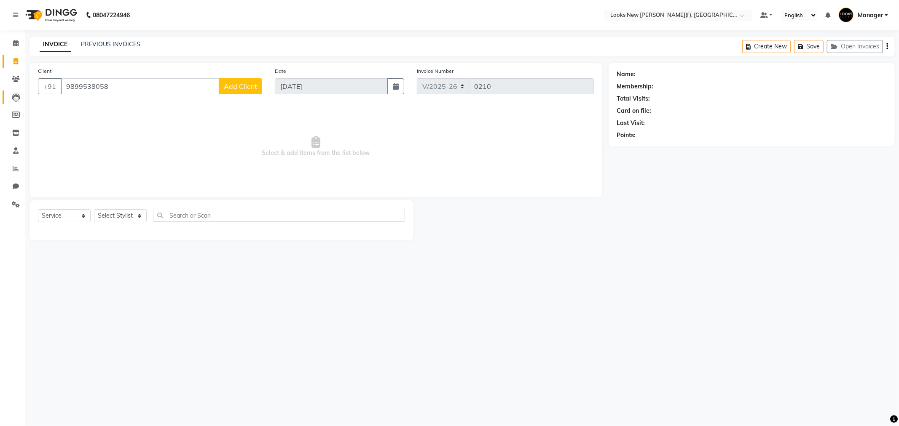
drag, startPoint x: 114, startPoint y: 89, endPoint x: 2, endPoint y: 91, distance: 111.7
click at [3, 91] on app-home "08047224946 Select Location × Looks New Rajinder Nagar(f), Delhi Default Panel …" at bounding box center [449, 126] width 899 height 253
type input "9899538058"
click at [57, 16] on img at bounding box center [50, 15] width 58 height 24
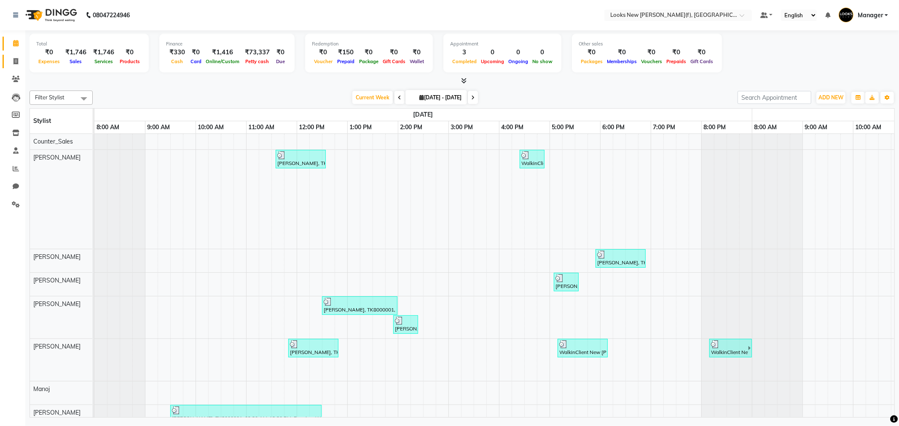
click at [13, 61] on icon at bounding box center [15, 61] width 5 height 6
select select "service"
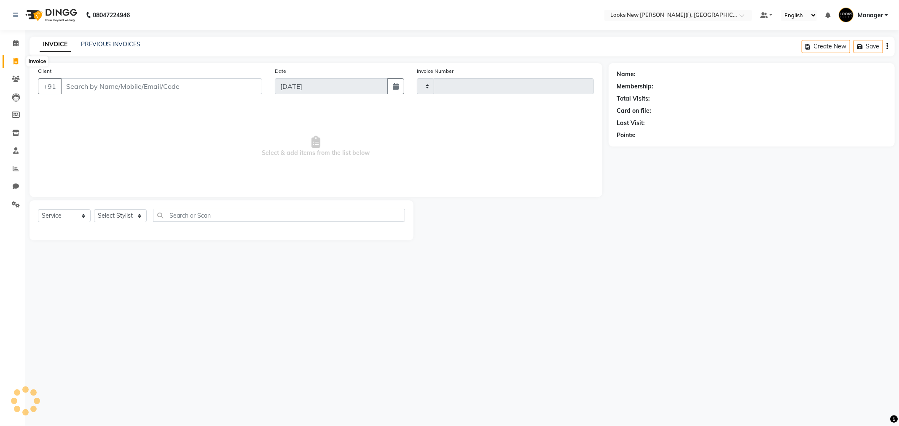
type input "0210"
select select "8659"
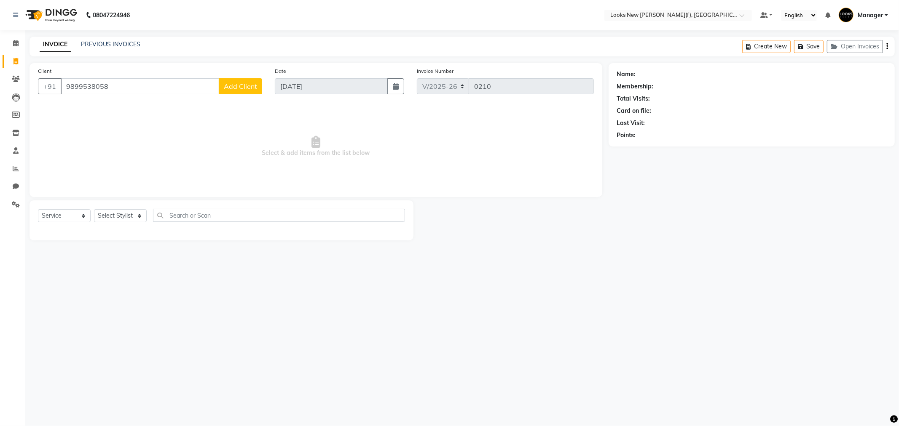
type input "9899538058"
click at [90, 48] on link "PREVIOUS INVOICES" at bounding box center [110, 44] width 59 height 8
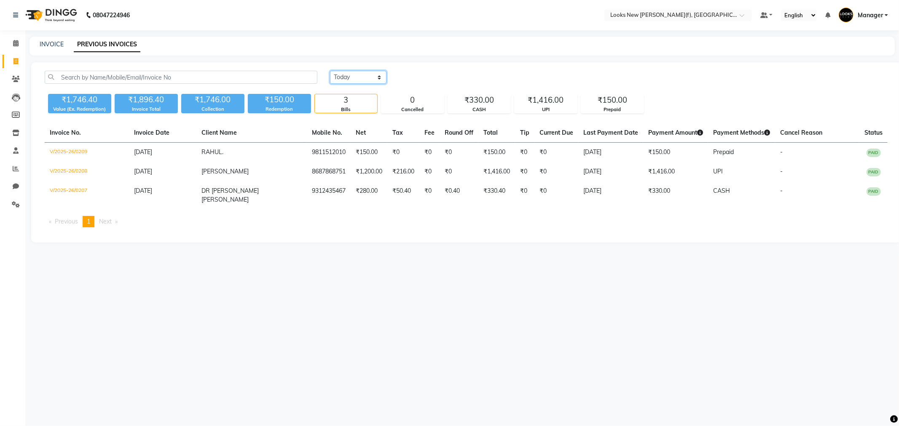
click at [349, 78] on select "Today Yesterday Custom Range" at bounding box center [358, 77] width 56 height 13
select select "yesterday"
click at [330, 71] on select "Today Yesterday Custom Range" at bounding box center [358, 77] width 56 height 13
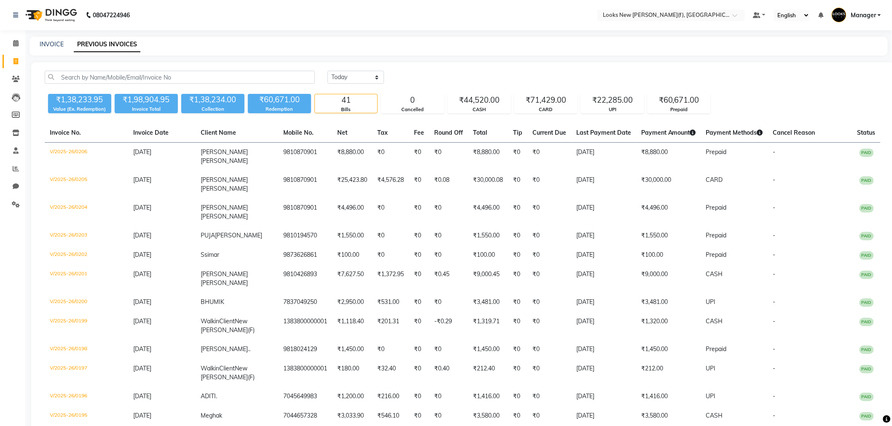
click at [60, 6] on img at bounding box center [50, 15] width 58 height 24
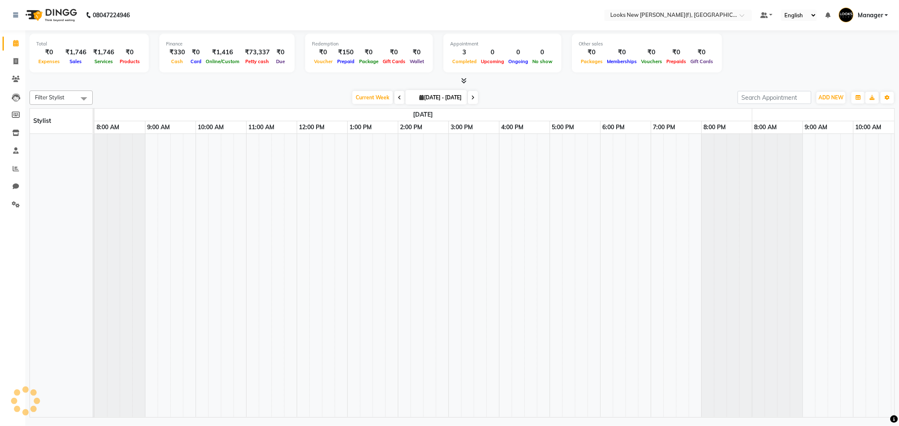
click at [54, 15] on img at bounding box center [50, 15] width 58 height 24
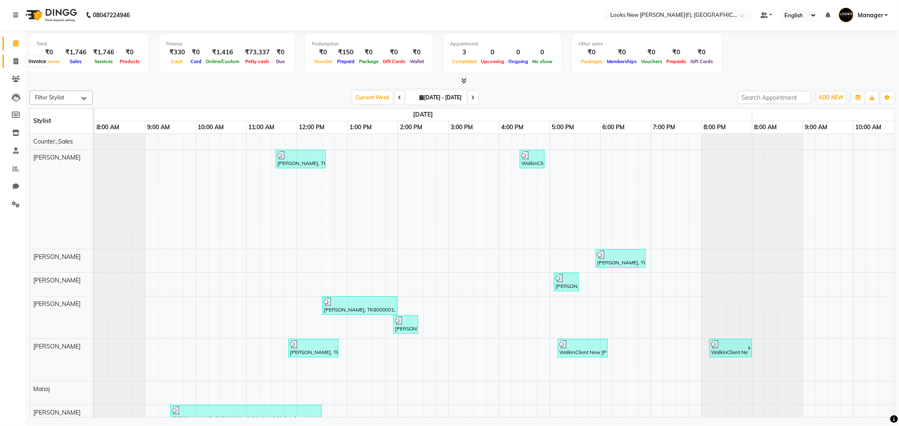
click at [13, 65] on span at bounding box center [15, 62] width 15 height 10
select select "service"
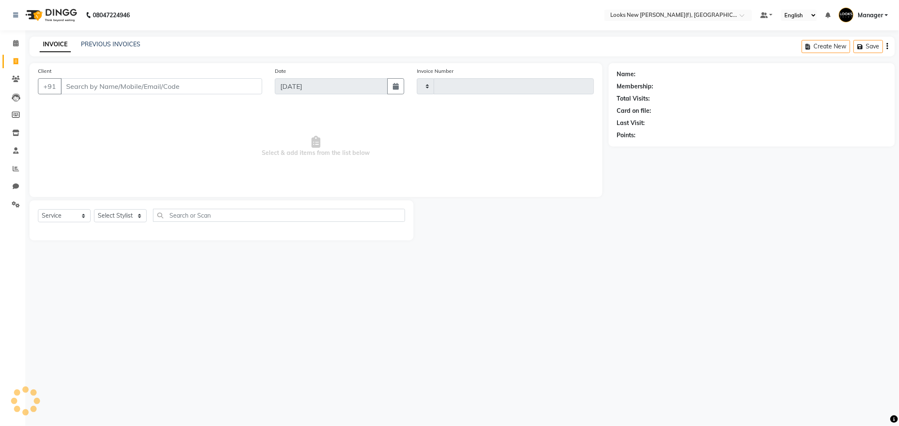
type input "0210"
select select "8659"
click at [115, 88] on input "Client" at bounding box center [161, 86] width 201 height 16
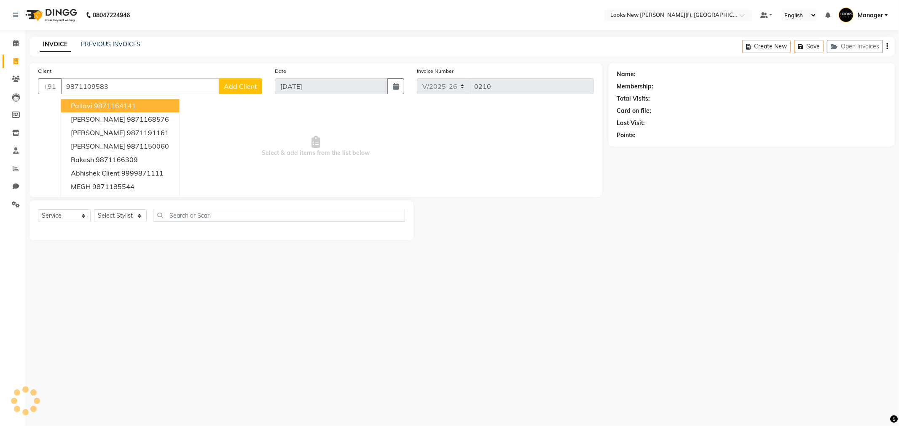
type input "9871109583"
select select "1: Object"
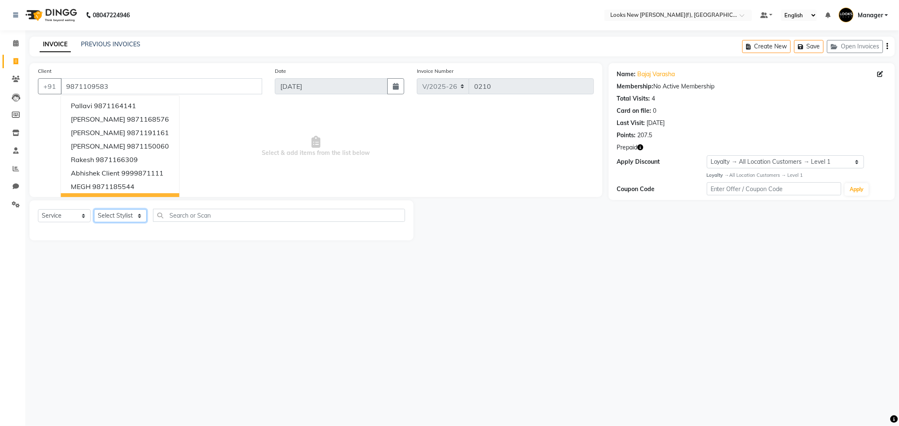
click at [116, 215] on select "Select Stylist Aakash_Pdct Afsar Ahmad Ashmita Ayesha Bobby_Asst Bobby_Khan Cou…" at bounding box center [120, 215] width 53 height 13
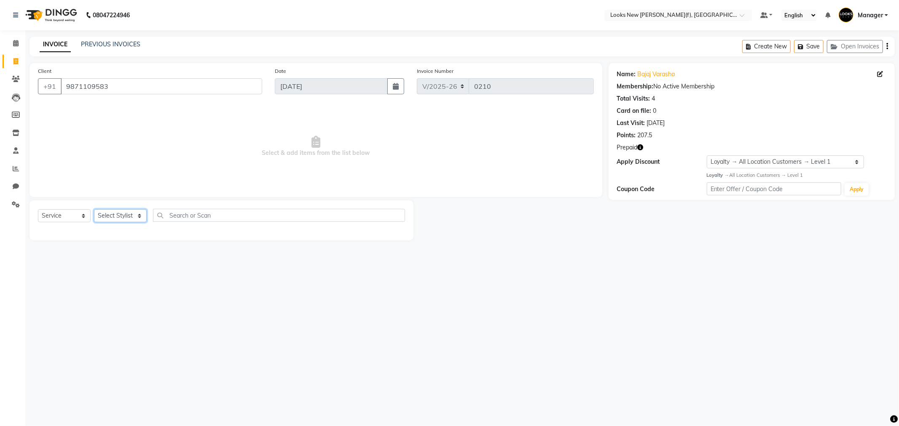
select select "87330"
click at [94, 210] on select "Select Stylist Aakash_Pdct Afsar Ahmad Ashmita Ayesha Bobby_Asst Bobby_Khan Cou…" at bounding box center [120, 215] width 53 height 13
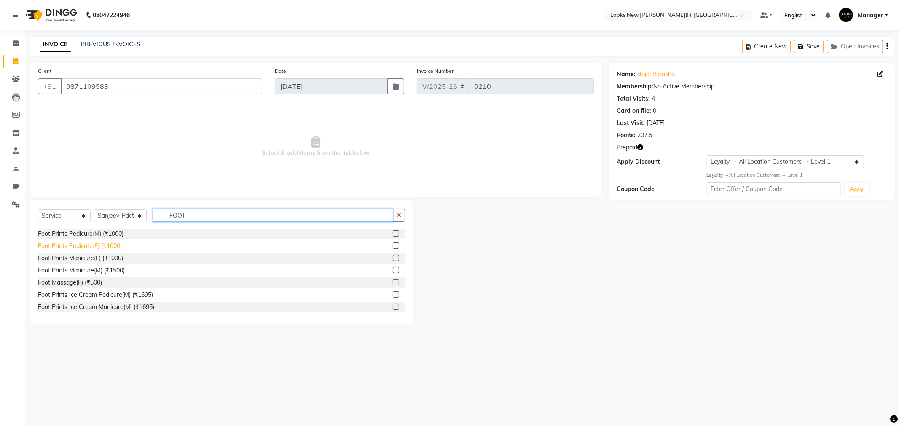
type input "FOOT"
click at [106, 246] on div "Foot Prints Pedicure(F) (₹1000)" at bounding box center [80, 246] width 84 height 9
checkbox input "false"
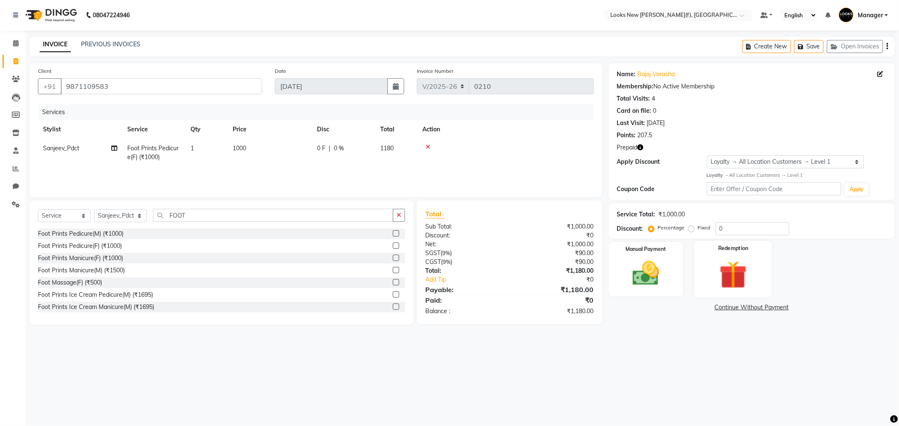
click at [729, 265] on img at bounding box center [732, 275] width 45 height 35
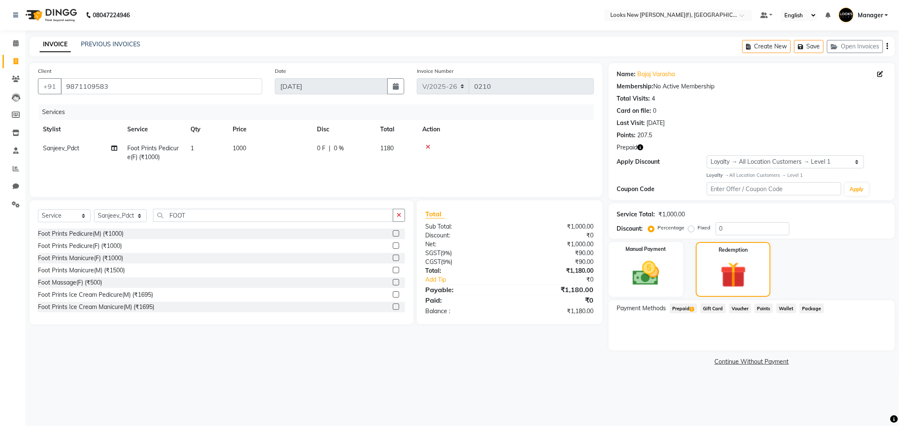
click at [686, 313] on span "Prepaid 1" at bounding box center [683, 309] width 27 height 10
click at [861, 343] on button "Add" at bounding box center [866, 342] width 31 height 14
click at [647, 339] on button "Send OTP" at bounding box center [640, 335] width 44 height 14
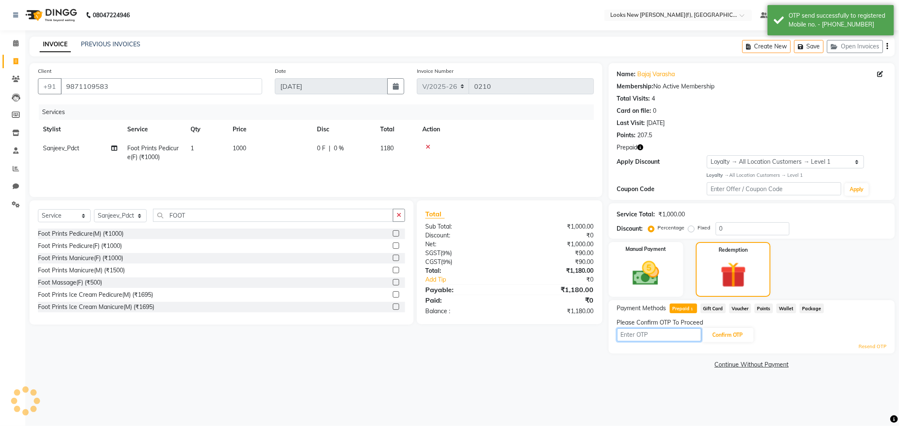
drag, startPoint x: 650, startPoint y: 338, endPoint x: 655, endPoint y: 336, distance: 5.3
click at [655, 336] on input "text" at bounding box center [659, 335] width 84 height 13
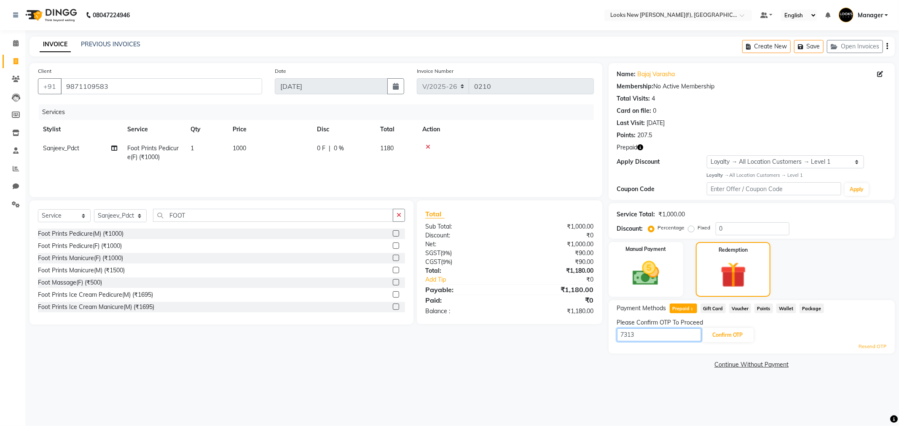
type input "7313"
click at [727, 323] on div "Please Confirm OTP To Proceed" at bounding box center [751, 323] width 269 height 9
click at [727, 340] on button "Confirm OTP" at bounding box center [727, 335] width 51 height 14
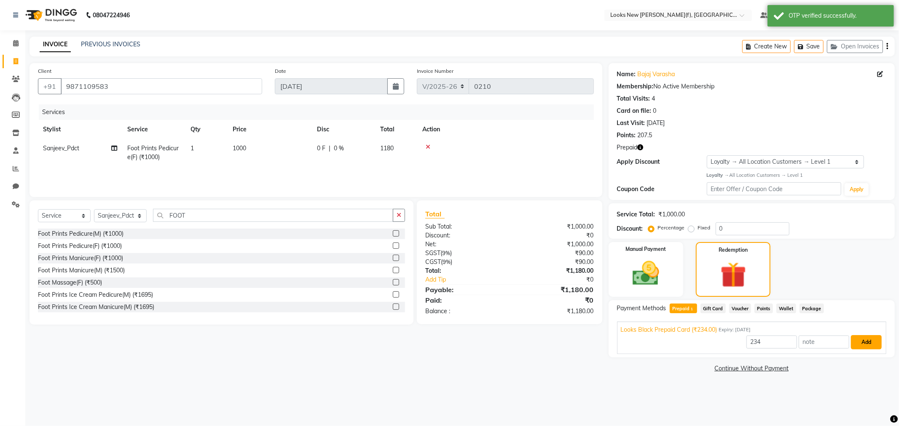
click at [869, 346] on button "Add" at bounding box center [866, 342] width 31 height 14
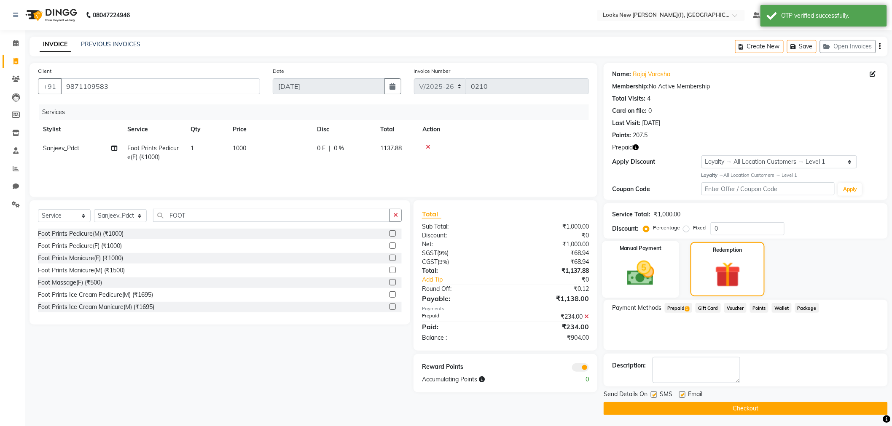
click at [645, 276] on img at bounding box center [640, 274] width 45 height 32
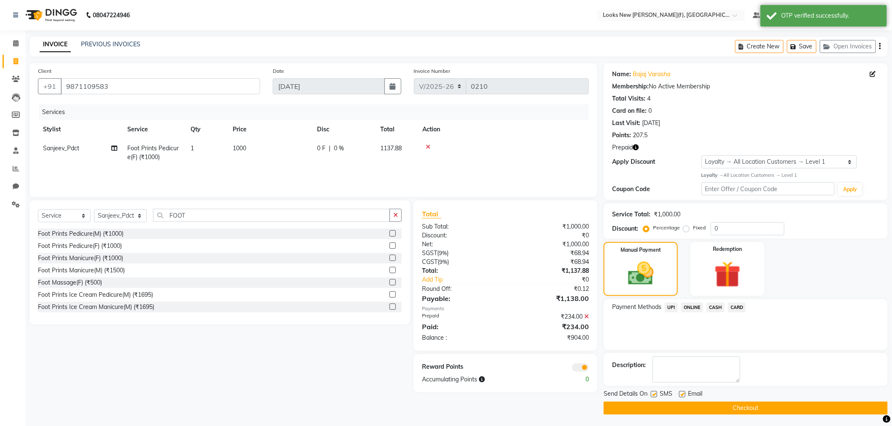
click at [714, 303] on span "CASH" at bounding box center [715, 308] width 18 height 10
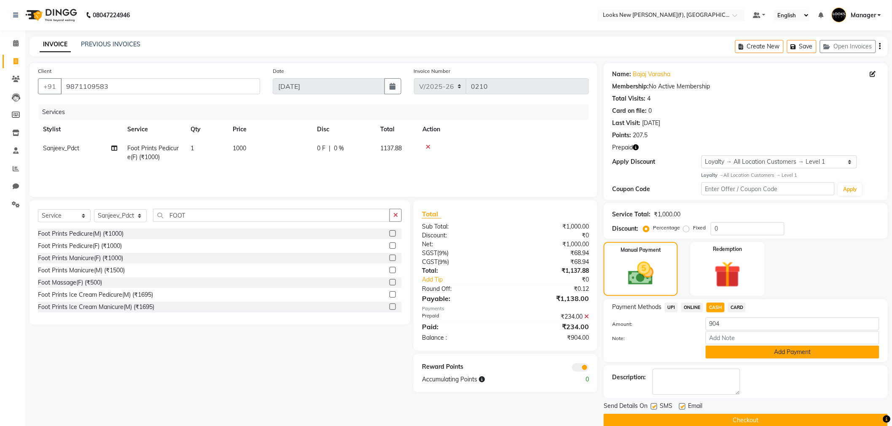
click at [747, 352] on button "Add Payment" at bounding box center [792, 352] width 174 height 13
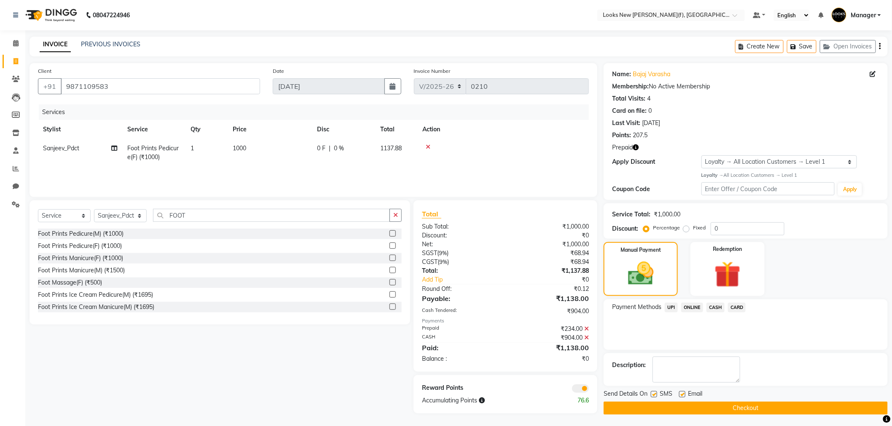
scroll to position [1, 0]
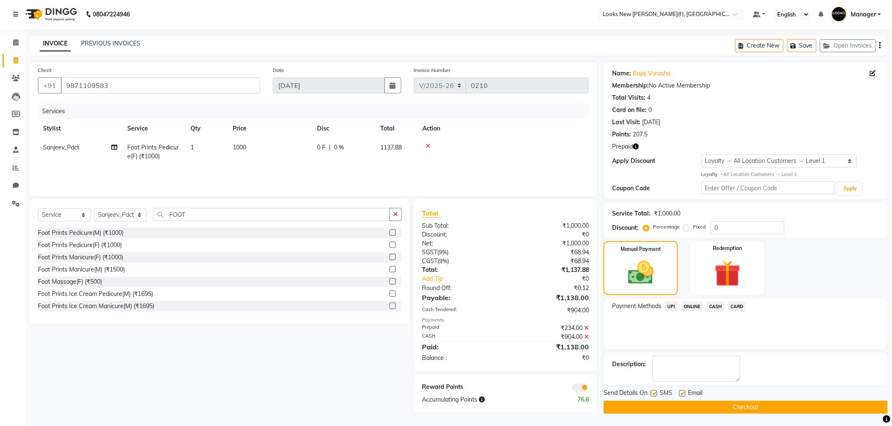
click at [633, 400] on div "Send Details On SMS Email Checkout" at bounding box center [745, 401] width 284 height 25
click at [639, 406] on button "Checkout" at bounding box center [745, 407] width 284 height 13
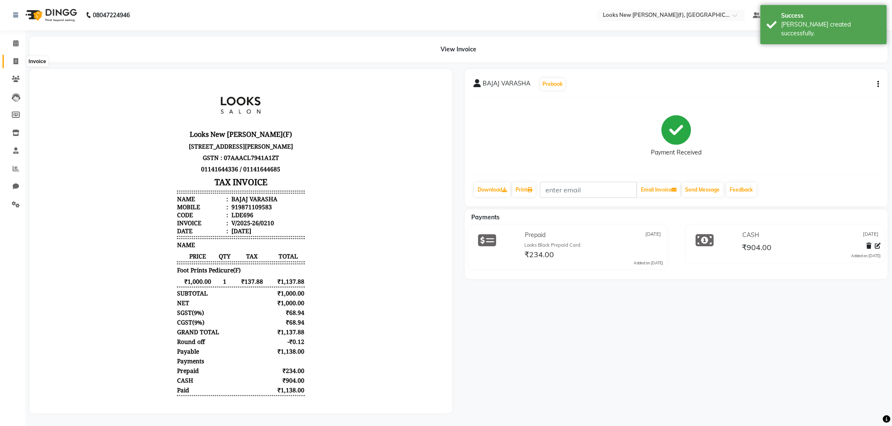
click at [14, 66] on link "Invoice" at bounding box center [13, 62] width 20 height 14
select select "service"
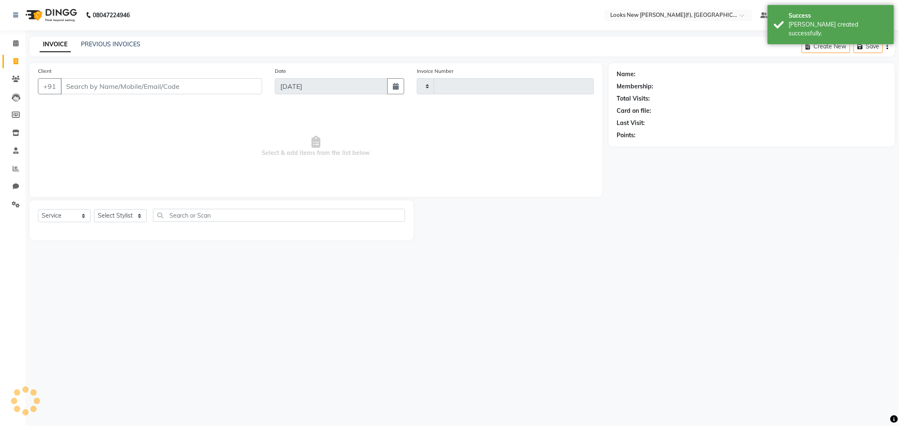
type input "0211"
select select "8659"
type input "S"
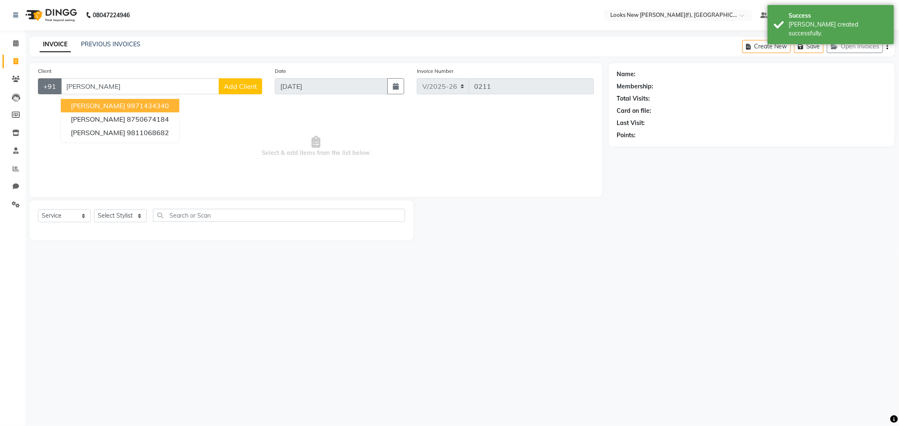
drag, startPoint x: 115, startPoint y: 87, endPoint x: 40, endPoint y: 87, distance: 75.4
click at [40, 87] on div "+91 ANJU KAPO ANJU KAPOOR 9971434340 MANJU KAPOOR 8750674184 ANJU KAPOOR 981106…" at bounding box center [150, 86] width 224 height 16
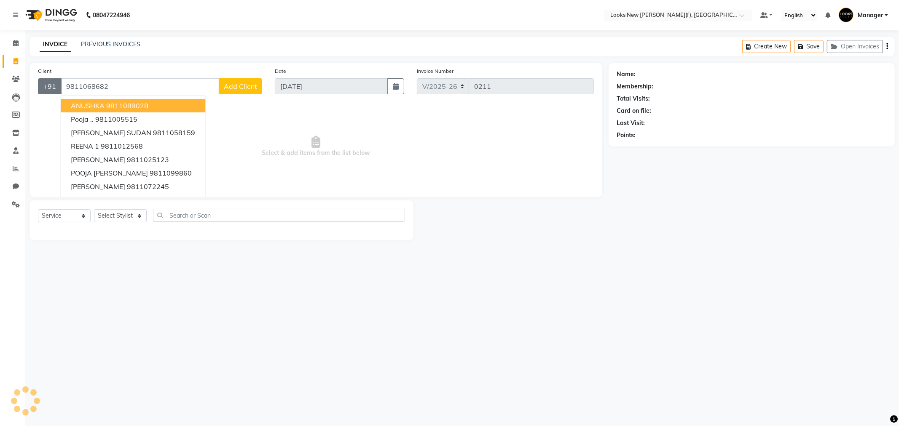
type input "9811068682"
select select "1: Object"
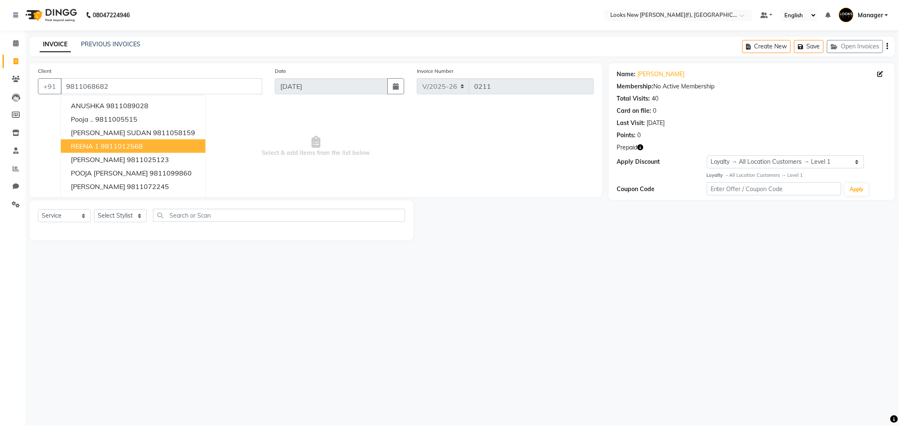
click at [131, 233] on div "Select Service Product Membership Package Voucher Prepaid Gift Card Select Styl…" at bounding box center [221, 221] width 384 height 40
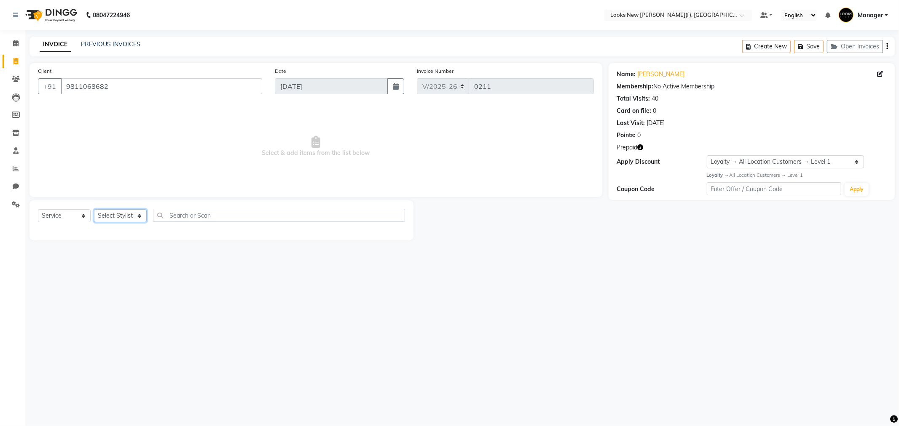
click at [128, 218] on select "Select Stylist Aakash_Pdct Afsar Ahmad Ashmita Ayesha Bobby_Asst Bobby_Khan Cou…" at bounding box center [120, 215] width 53 height 13
select select "87316"
click at [94, 210] on select "Select Stylist Aakash_Pdct Afsar Ahmad Ashmita Ayesha Bobby_Asst Bobby_Khan Cou…" at bounding box center [120, 215] width 53 height 13
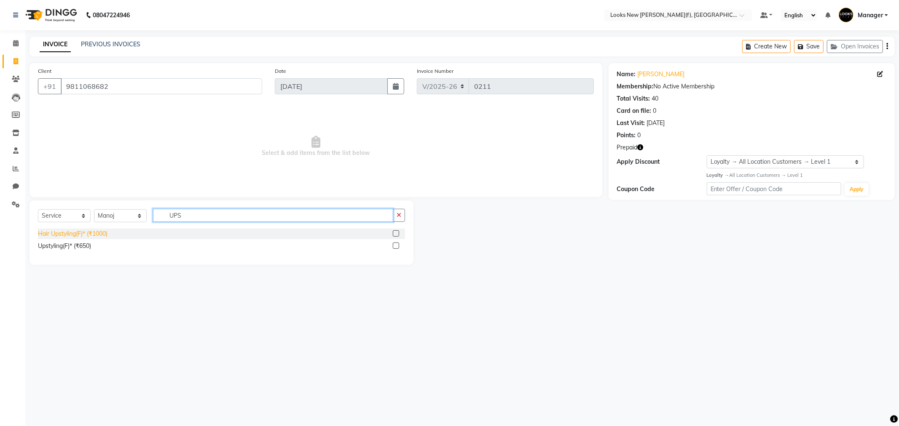
type input "UPS"
click at [82, 236] on div "Hair Upstyling(F)* (₹1000)" at bounding box center [73, 234] width 70 height 9
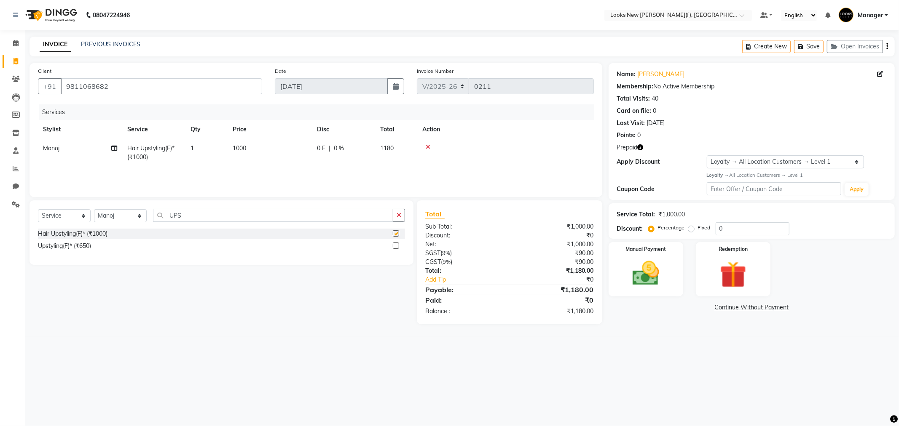
checkbox input "false"
click at [247, 146] on td "1000" at bounding box center [270, 153] width 84 height 28
select select "87316"
drag, startPoint x: 283, startPoint y: 147, endPoint x: 237, endPoint y: 155, distance: 46.9
click at [237, 154] on tr "Aakash_Pdct Afsar Ahmad Ashmita Ayesha Bobby_Asst Bobby_Khan Counter_Sales Kama…" at bounding box center [316, 157] width 556 height 36
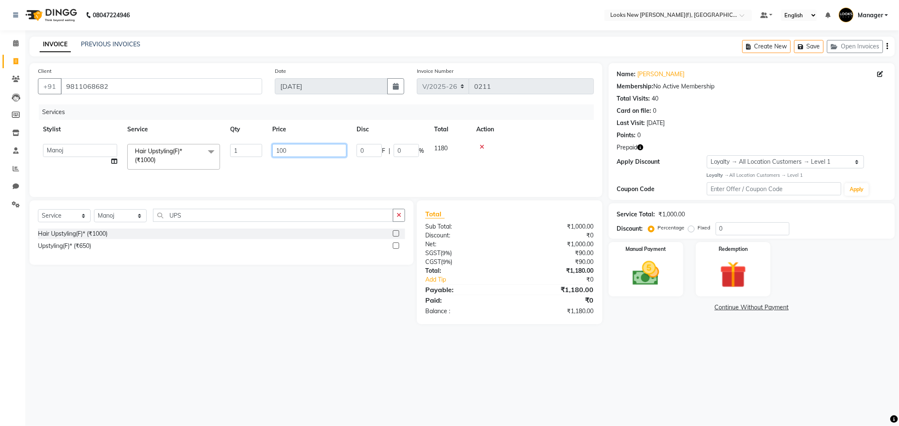
type input "1200"
click at [116, 224] on div "Select Service Product Membership Package Voucher Prepaid Gift Card Select Styl…" at bounding box center [221, 219] width 367 height 20
click at [133, 211] on select "Select Stylist Aakash_Pdct Afsar Ahmad Ashmita Ayesha Bobby_Asst Bobby_Khan Cou…" at bounding box center [120, 215] width 53 height 13
click at [94, 210] on select "Select Stylist Aakash_Pdct Afsar Ahmad Ashmita Ayesha Bobby_Asst Bobby_Khan Cou…" at bounding box center [120, 215] width 53 height 13
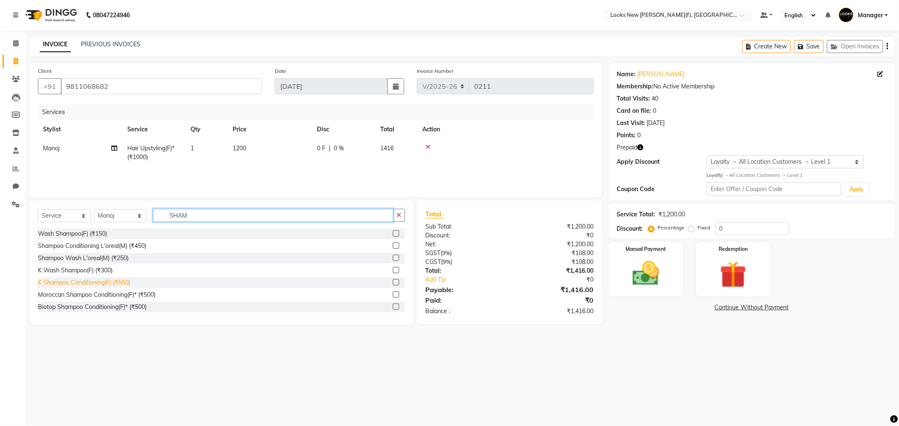
type input "SHAM"
click at [114, 286] on div "K Shampoo Conditioning(F) (₹550)" at bounding box center [84, 283] width 92 height 9
checkbox input "false"
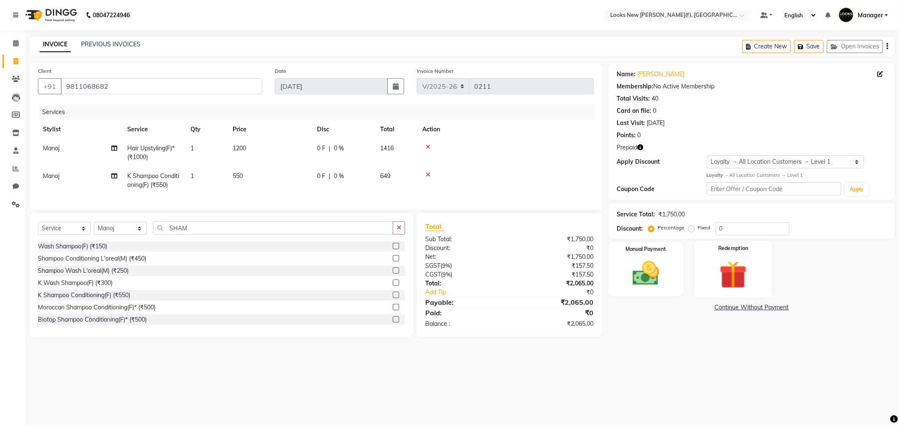
click at [722, 283] on img at bounding box center [732, 275] width 45 height 35
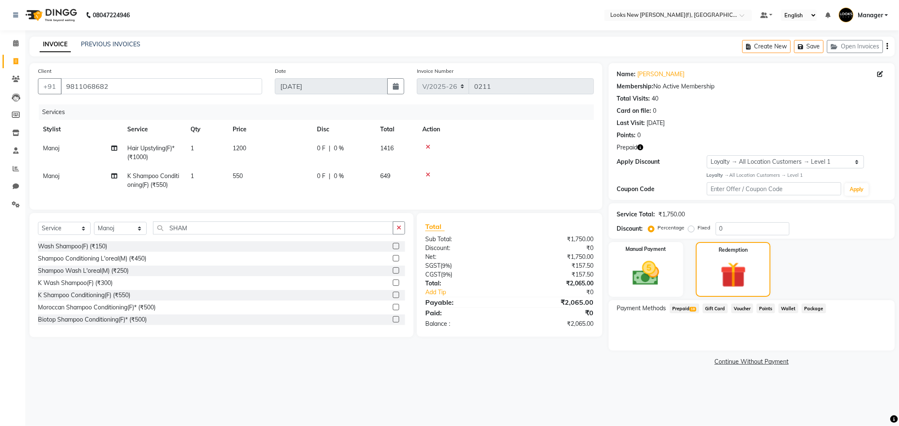
click at [689, 308] on span "18" at bounding box center [692, 309] width 7 height 5
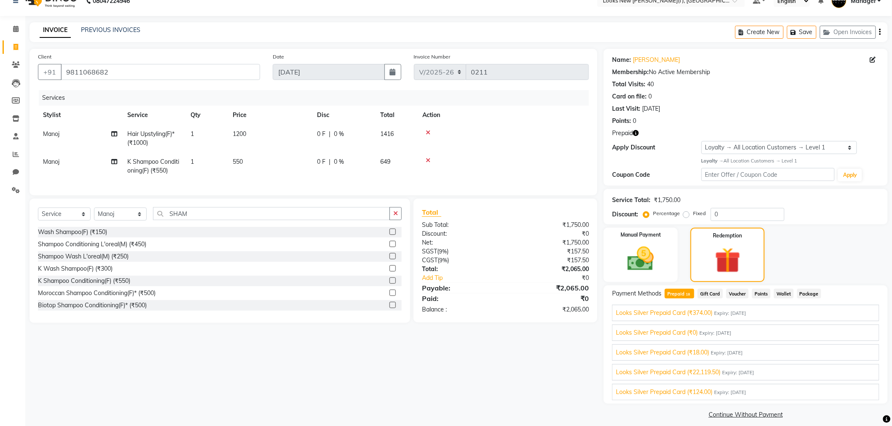
scroll to position [21, 0]
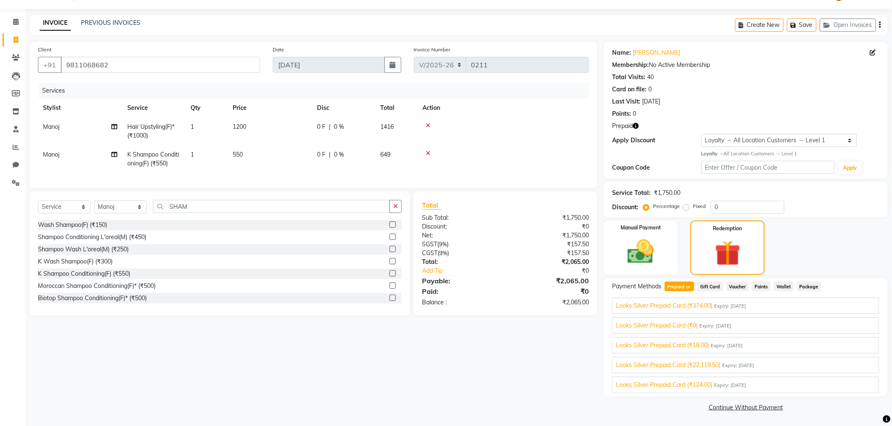
click at [749, 364] on span "Expiry: 31-12-2028" at bounding box center [738, 365] width 32 height 7
click at [858, 377] on button "Add" at bounding box center [859, 377] width 31 height 14
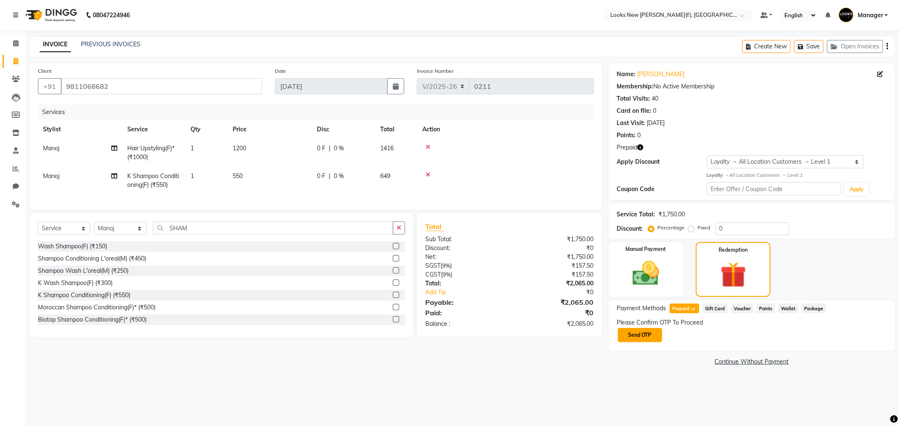
click at [634, 333] on button "Send OTP" at bounding box center [640, 335] width 44 height 14
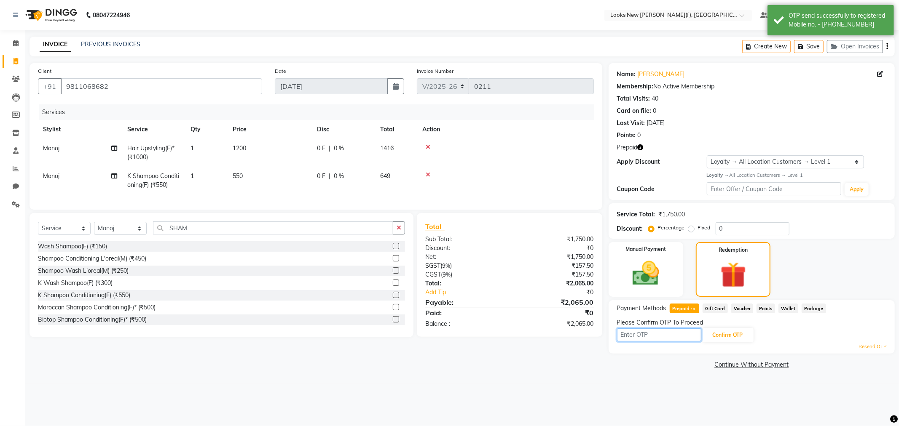
click at [645, 333] on input "text" at bounding box center [659, 335] width 84 height 13
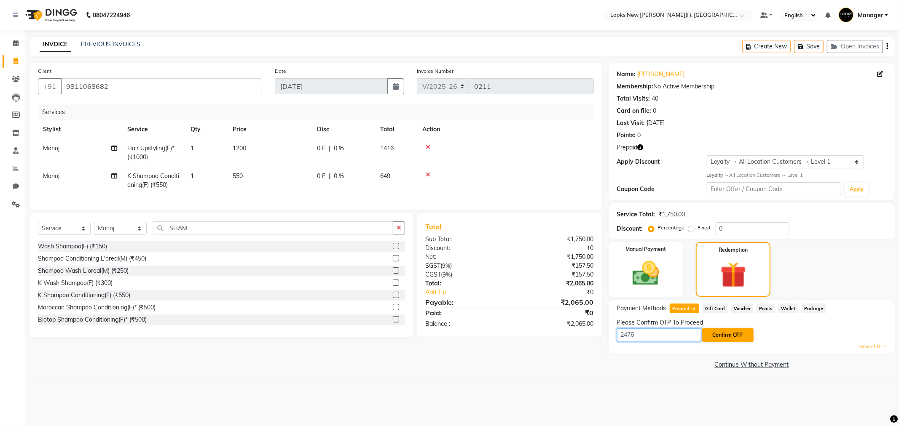
type input "2476"
click at [722, 340] on button "Confirm OTP" at bounding box center [727, 335] width 51 height 14
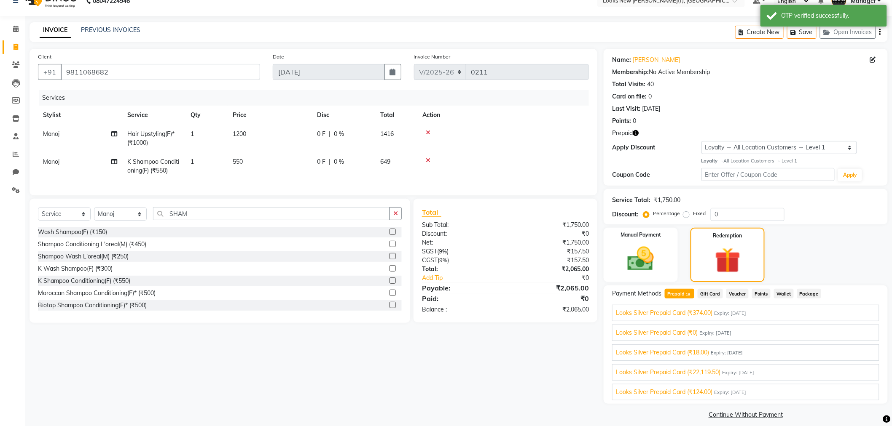
scroll to position [21, 0]
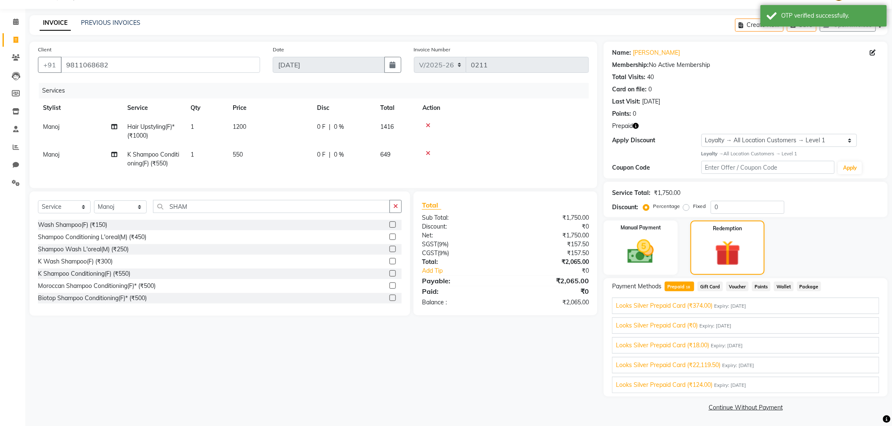
click at [814, 363] on div "Looks Silver Prepaid Card (₹22,119.50) Expiry: 31-12-2028" at bounding box center [746, 365] width 260 height 9
click at [857, 377] on button "Add" at bounding box center [859, 377] width 31 height 14
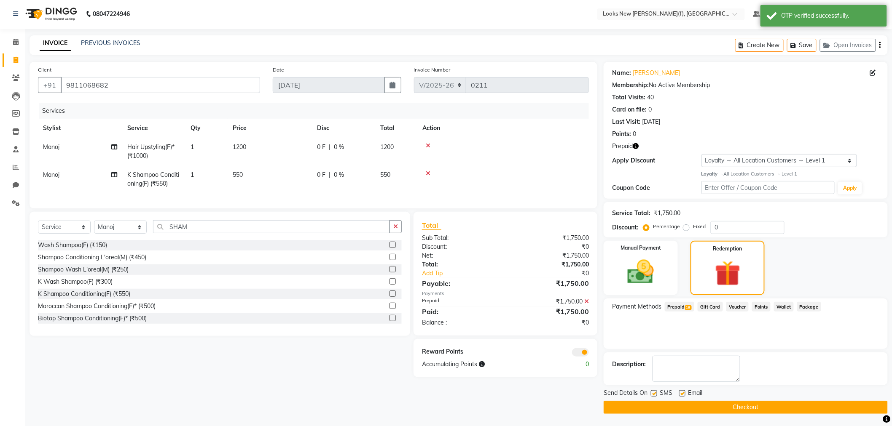
click at [732, 404] on button "Checkout" at bounding box center [745, 407] width 284 height 13
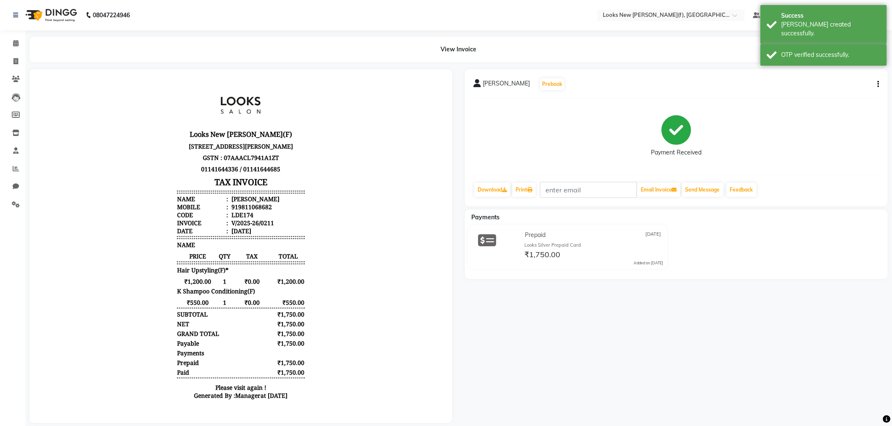
click at [40, 13] on img at bounding box center [50, 15] width 58 height 24
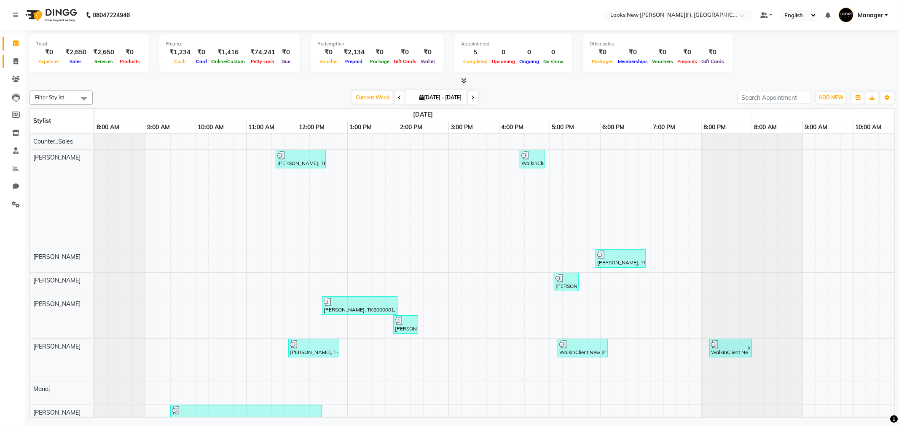
click at [11, 67] on link "Invoice" at bounding box center [13, 62] width 20 height 14
select select "service"
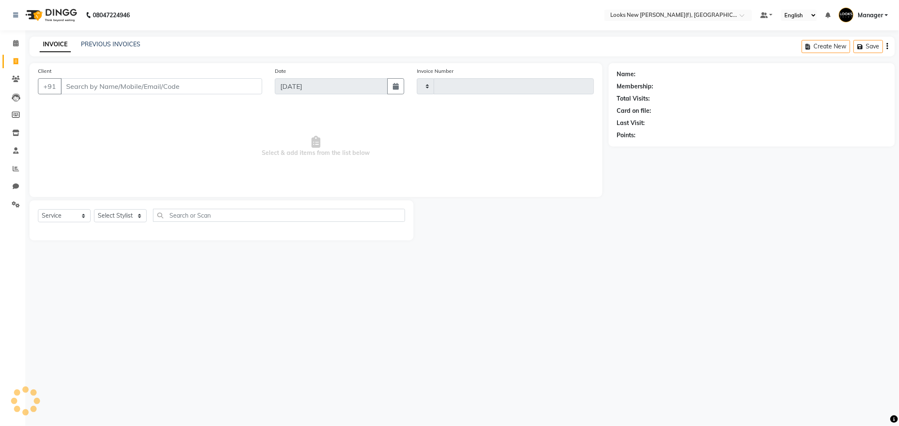
type input "0212"
select select "8659"
type input "1383800000001"
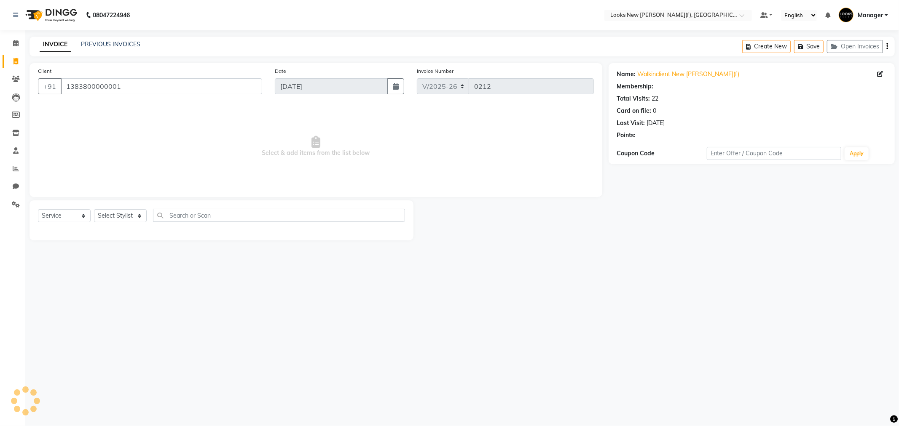
select select "1: Object"
click at [127, 205] on div "Select Service Product Membership Package Voucher Prepaid Gift Card Select Styl…" at bounding box center [221, 221] width 384 height 40
click at [135, 212] on select "Select Stylist Aakash_Pdct Afsar Ahmad Ashmita Ayesha Bobby_Asst Bobby_Khan Cou…" at bounding box center [120, 215] width 53 height 13
select select "87322"
click at [94, 210] on select "Select Stylist Aakash_Pdct Afsar Ahmad Ashmita Ayesha Bobby_Asst Bobby_Khan Cou…" at bounding box center [120, 215] width 53 height 13
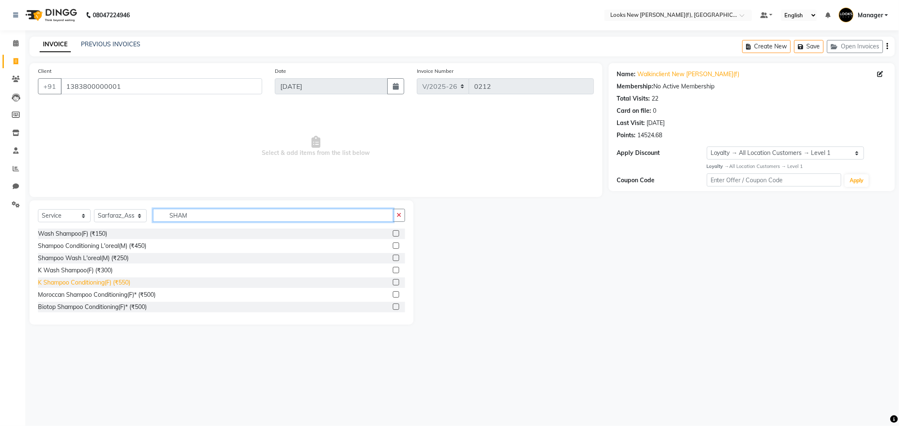
type input "SHAM"
click at [128, 283] on div "K Shampoo Conditioning(F) (₹550)" at bounding box center [84, 283] width 92 height 9
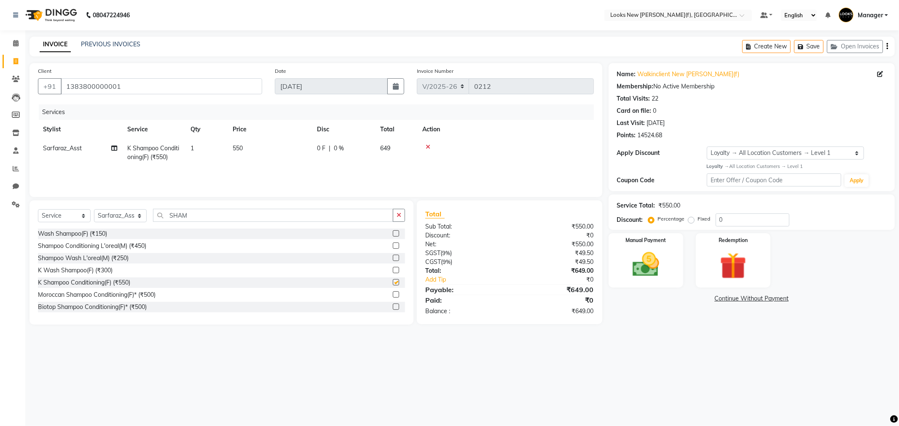
checkbox input "false"
drag, startPoint x: 173, startPoint y: 218, endPoint x: 163, endPoint y: 219, distance: 10.6
click at [163, 219] on input "SHAM" at bounding box center [273, 215] width 240 height 13
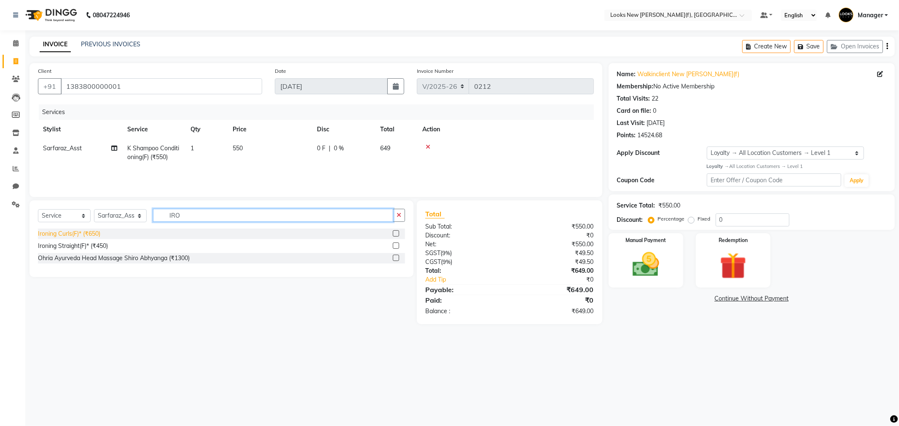
type input "IRO"
click at [89, 233] on div "Ironing Curls(F)* (₹650)" at bounding box center [69, 234] width 62 height 9
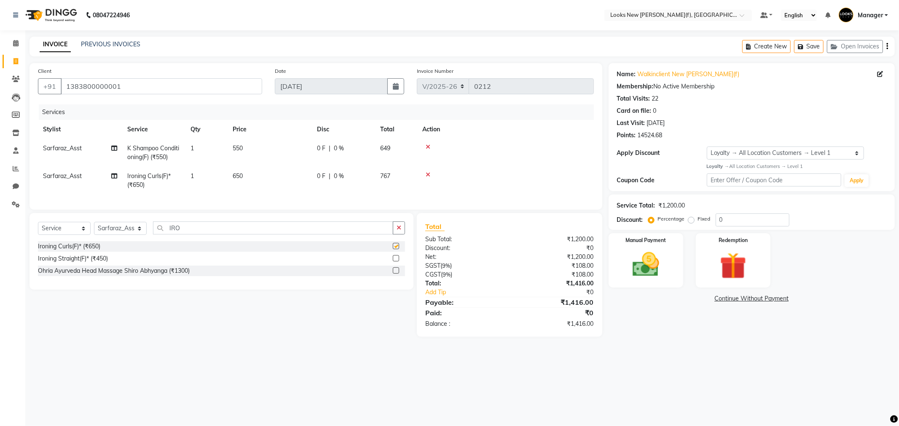
checkbox input "false"
click at [229, 171] on td "650" at bounding box center [270, 181] width 84 height 28
select select "87322"
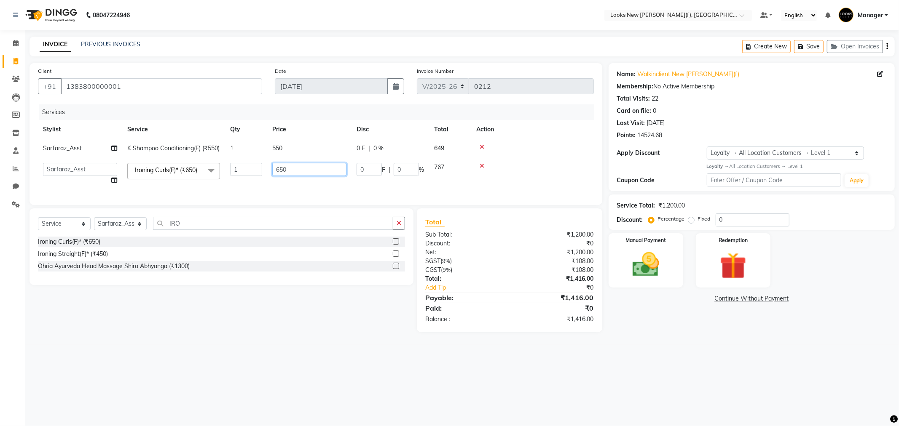
drag, startPoint x: 283, startPoint y: 175, endPoint x: 178, endPoint y: 178, distance: 105.4
click at [260, 178] on tr "Aakash_Pdct Afsar Ahmad Ashmita Ayesha Bobby_Asst Bobby_Khan Counter_Sales Kama…" at bounding box center [316, 174] width 556 height 32
type input "1200"
click at [721, 331] on div "Name: Walkinclient New Rajinder Ngr(f) Membership: No Active Membership Total V…" at bounding box center [754, 197] width 292 height 269
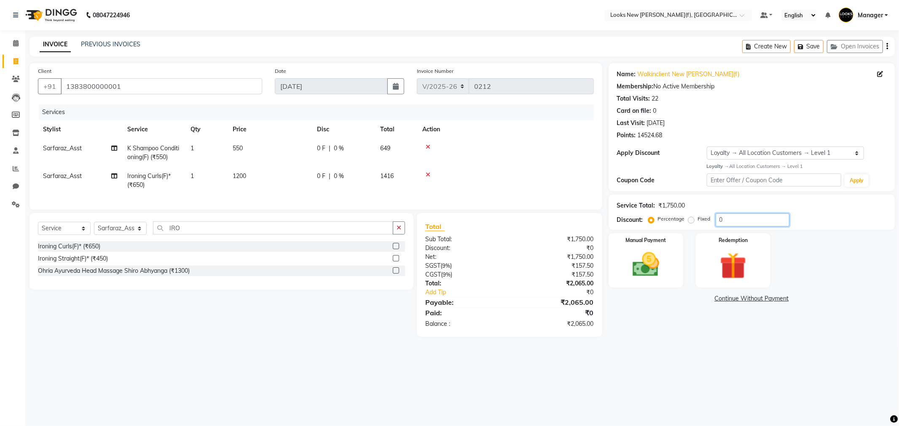
click at [702, 225] on div "Percentage Fixed 0" at bounding box center [719, 220] width 139 height 13
type input "25"
click at [644, 354] on main "INVOICE PREVIOUS INVOICES Create New Save Open Invoices Client +91 138380000000…" at bounding box center [461, 198] width 873 height 322
click at [641, 277] on img at bounding box center [645, 265] width 45 height 32
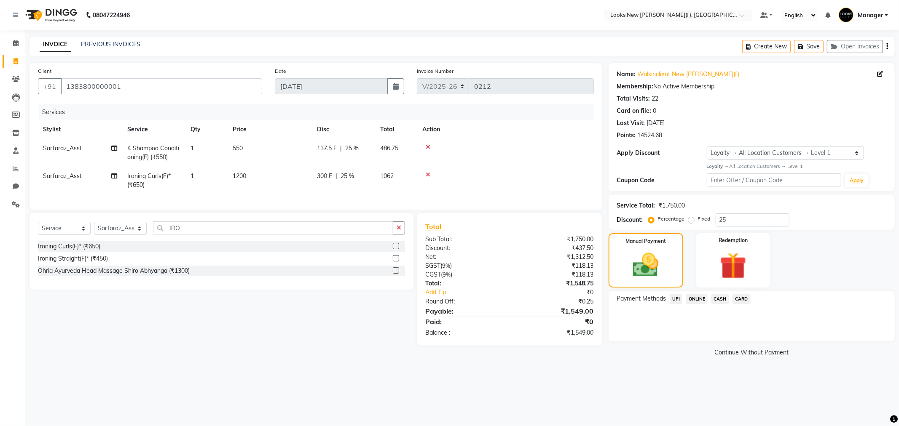
click at [721, 300] on span "CASH" at bounding box center [720, 300] width 18 height 10
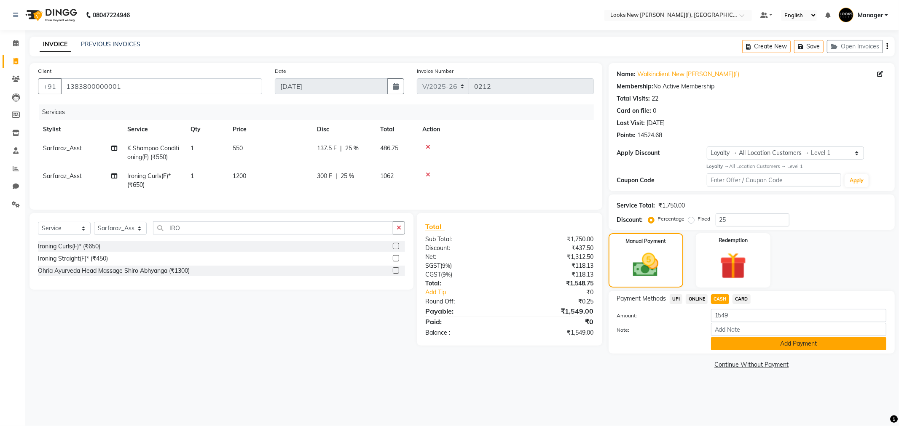
click at [723, 340] on button "Add Payment" at bounding box center [798, 344] width 175 height 13
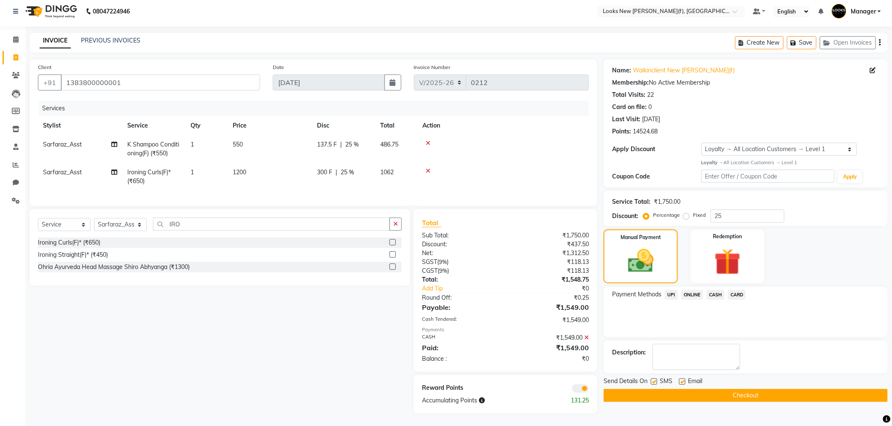
scroll to position [11, 0]
click at [663, 391] on button "Checkout" at bounding box center [745, 395] width 284 height 13
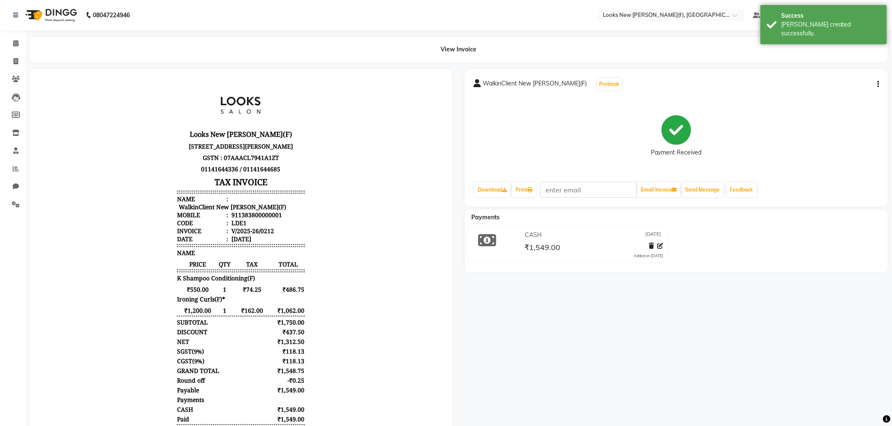
click at [64, 9] on img at bounding box center [50, 15] width 58 height 24
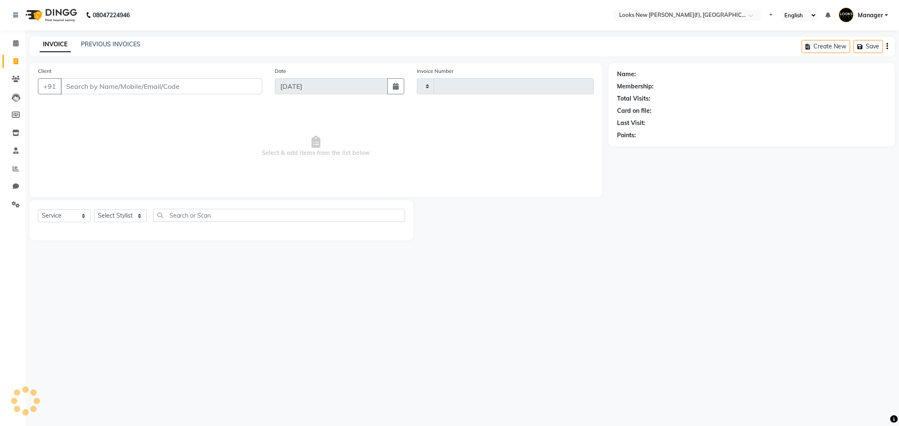
select select "service"
type input "0210"
select select "8659"
